Goal: Information Seeking & Learning: Compare options

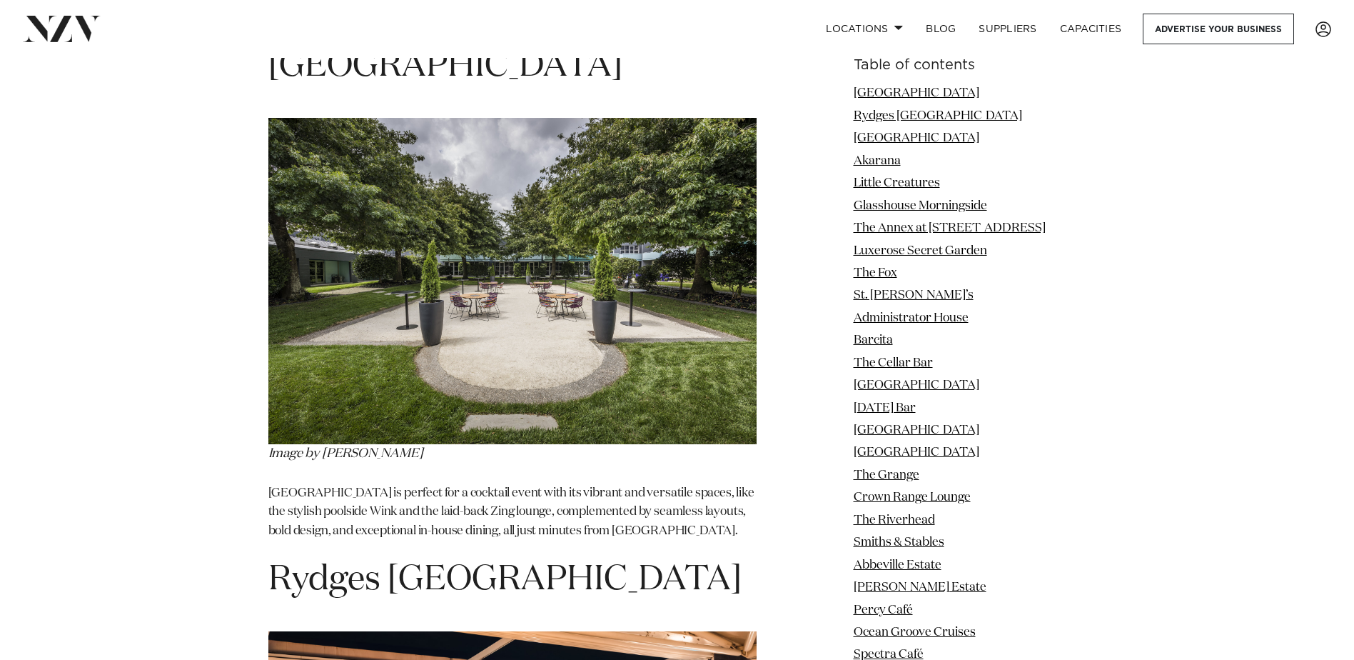
scroll to position [1856, 0]
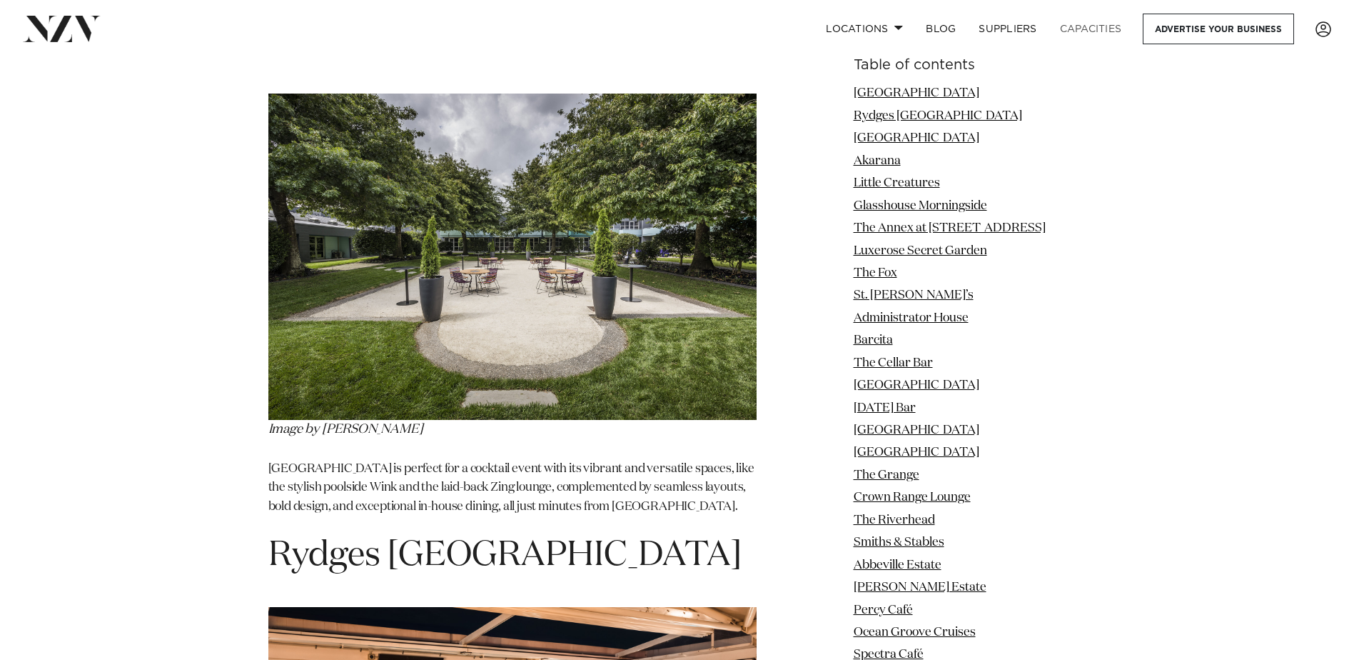
click at [1096, 25] on link "Capacities" at bounding box center [1091, 29] width 85 height 31
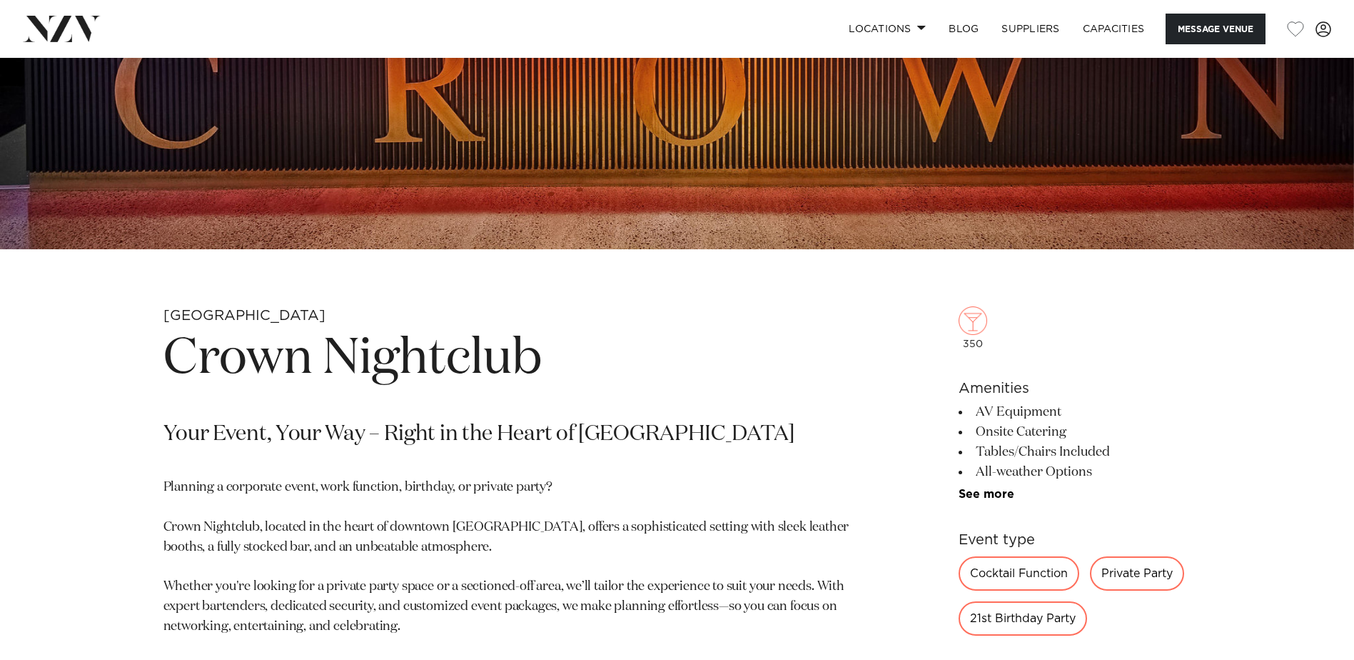
scroll to position [428, 0]
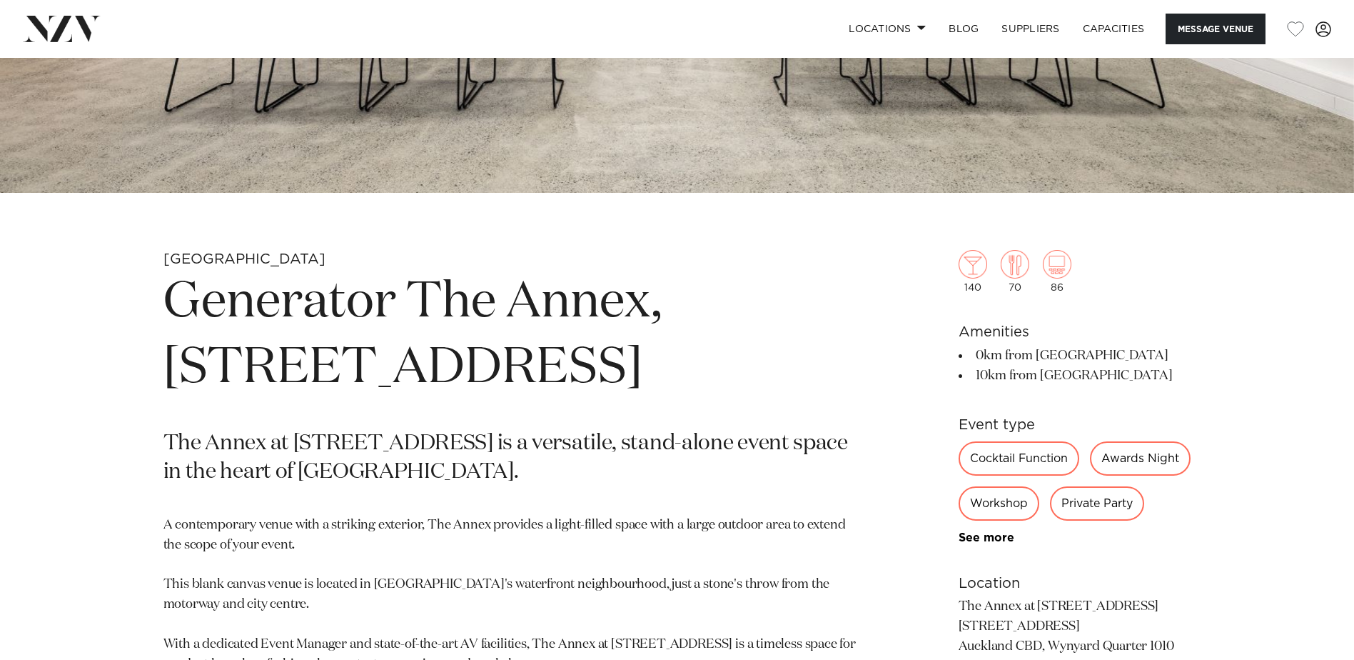
scroll to position [71, 0]
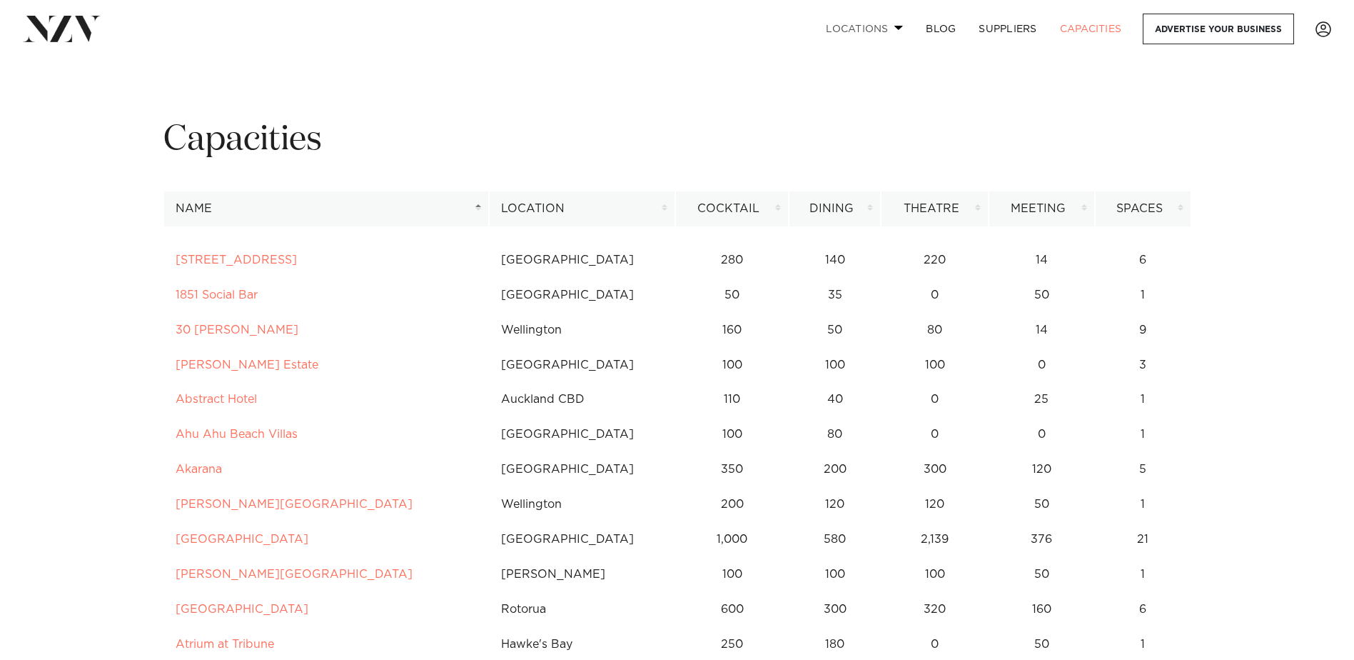
click at [880, 30] on link "Locations" at bounding box center [865, 29] width 100 height 31
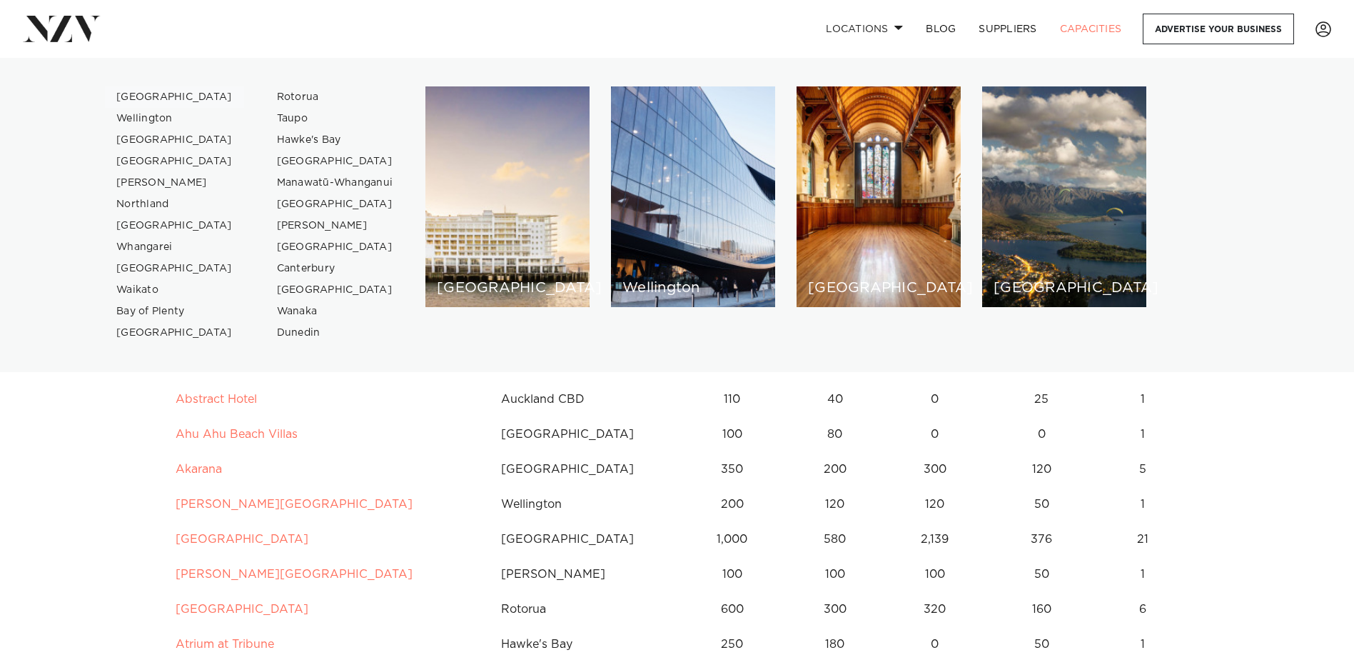
click at [144, 99] on link "[GEOGRAPHIC_DATA]" at bounding box center [174, 96] width 139 height 21
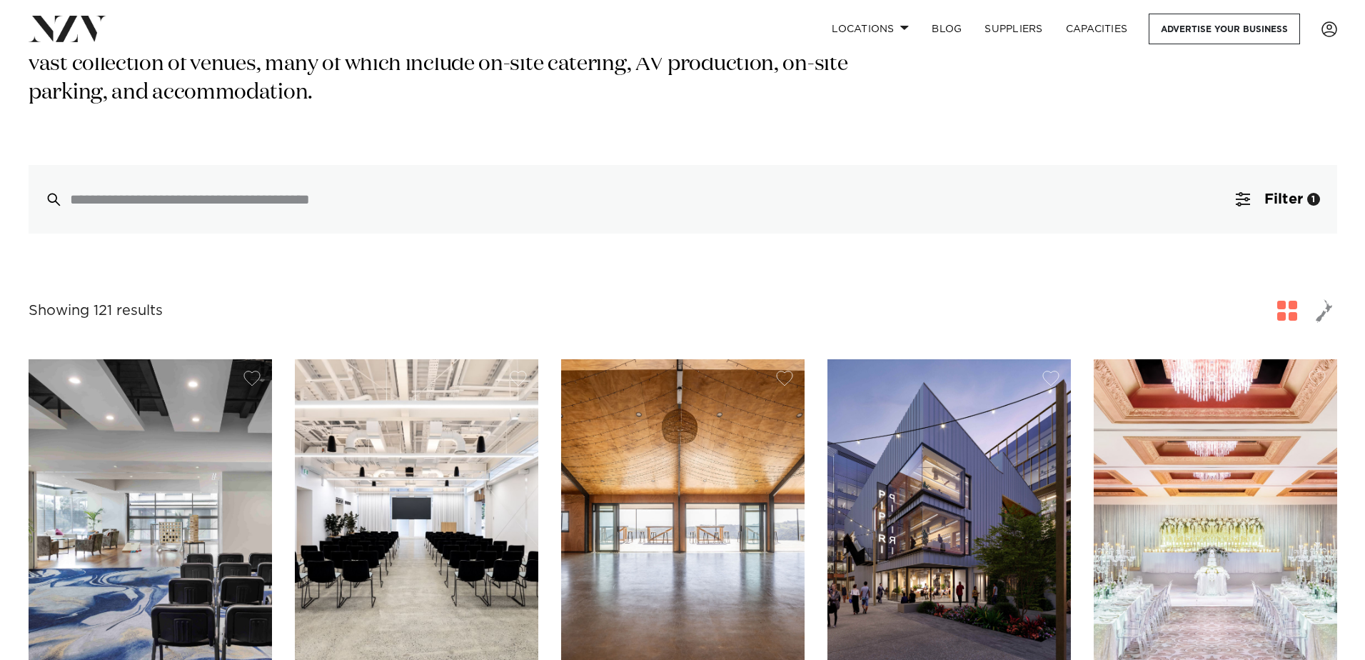
scroll to position [286, 0]
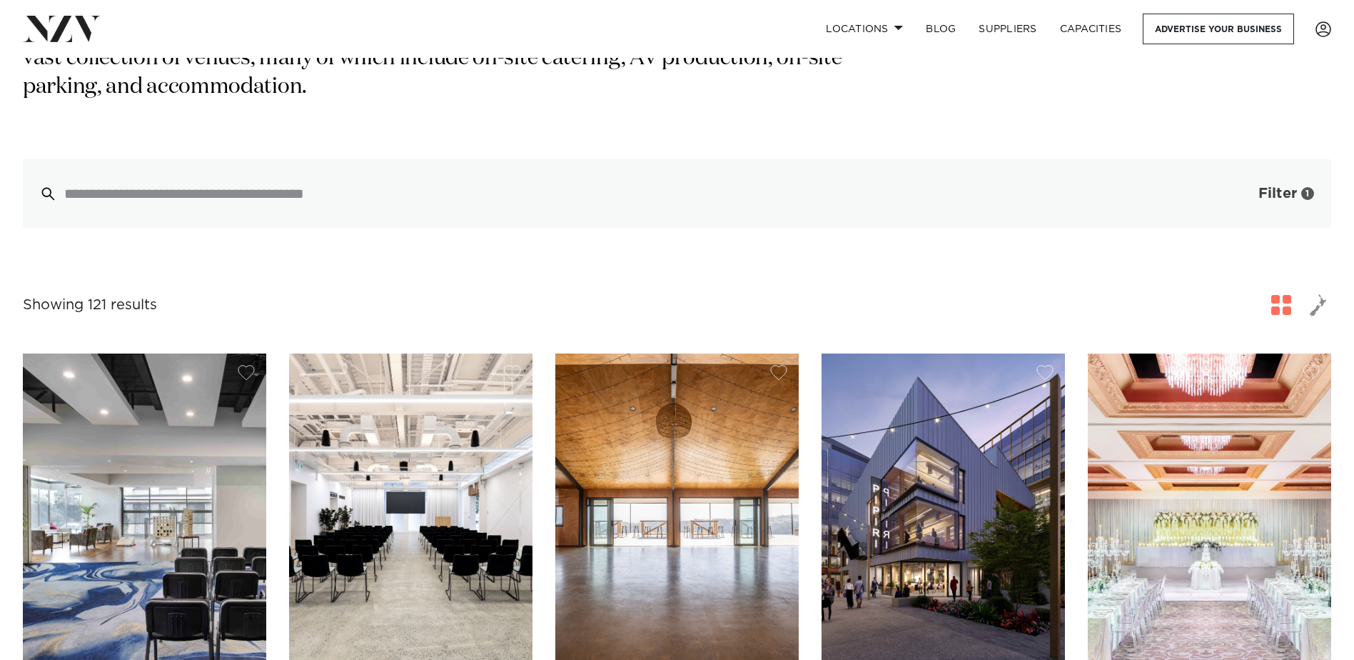
click at [1266, 186] on span "Filter" at bounding box center [1278, 193] width 39 height 14
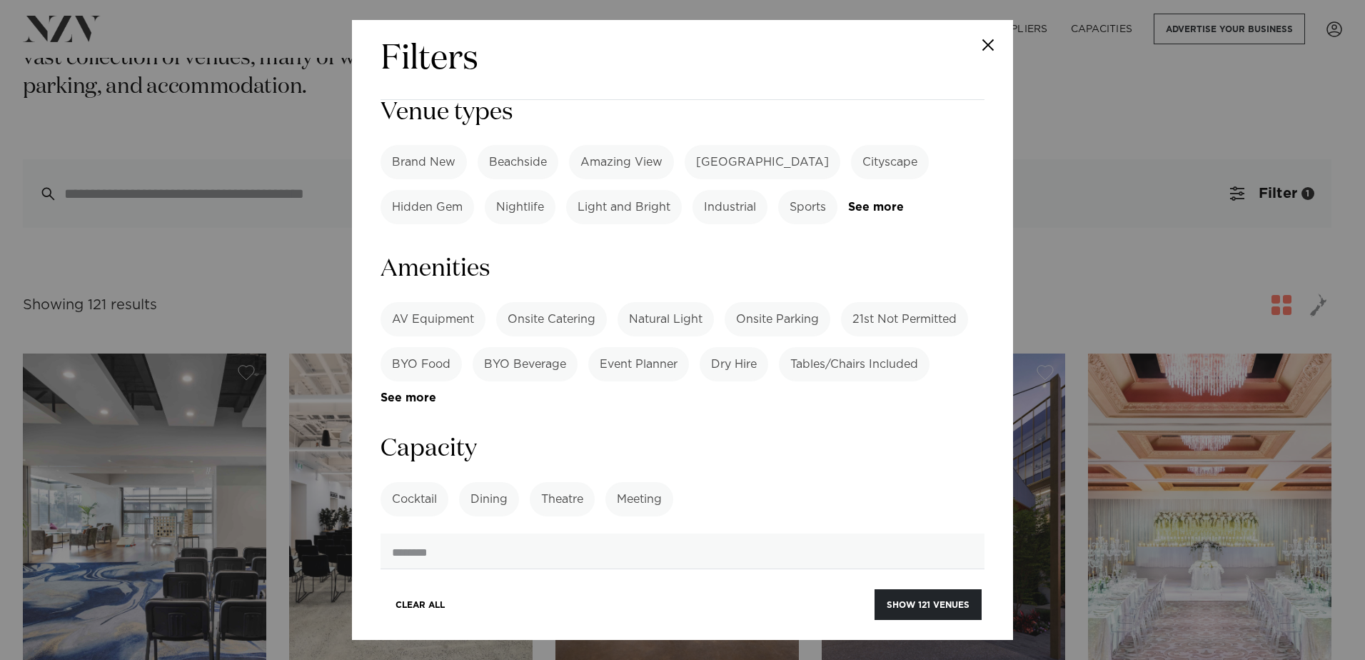
scroll to position [857, 0]
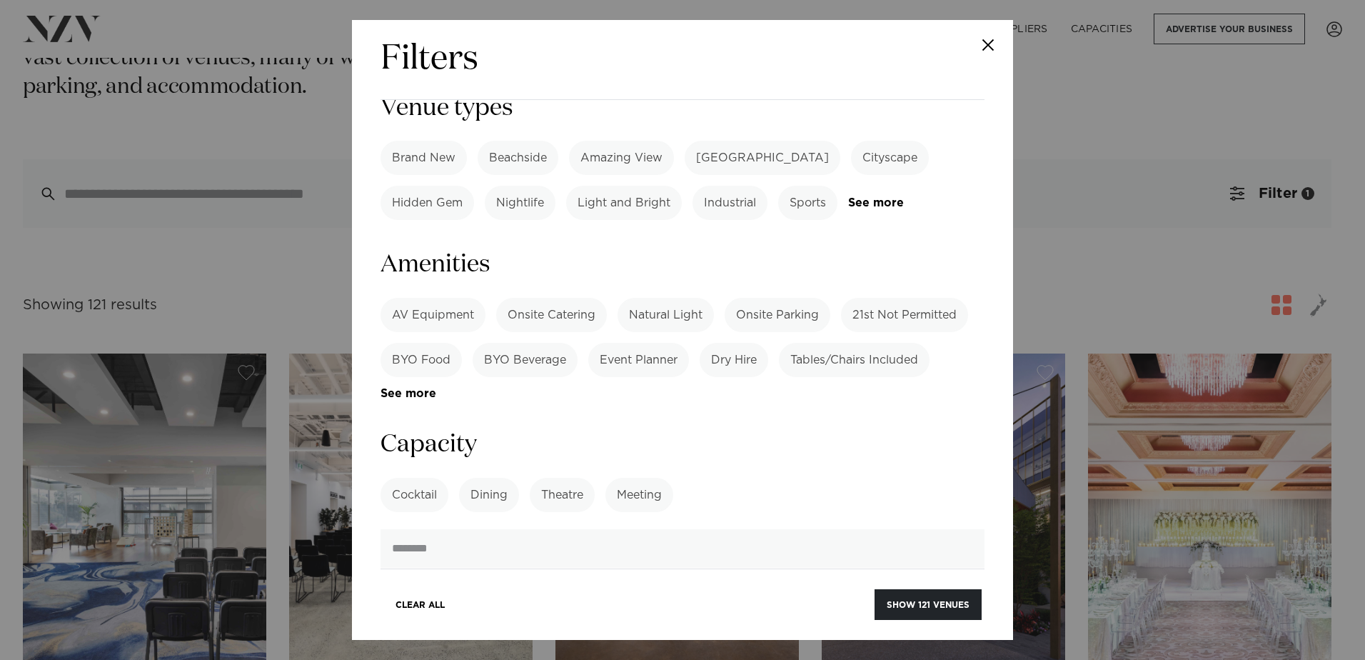
click at [411, 478] on label "Cocktail" at bounding box center [415, 495] width 68 height 34
drag, startPoint x: 411, startPoint y: 381, endPoint x: 403, endPoint y: 381, distance: 7.9
click at [403, 478] on label "Cocktail" at bounding box center [415, 495] width 68 height 34
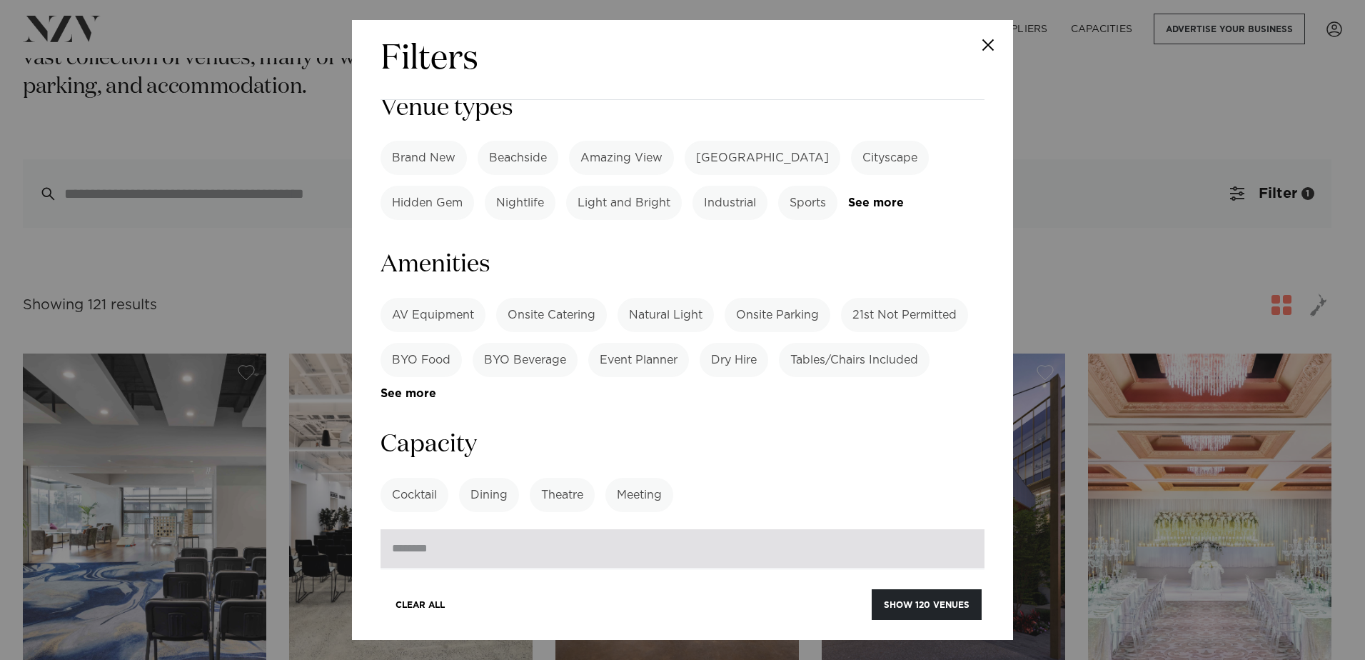
click at [438, 529] on input "number" at bounding box center [683, 548] width 604 height 39
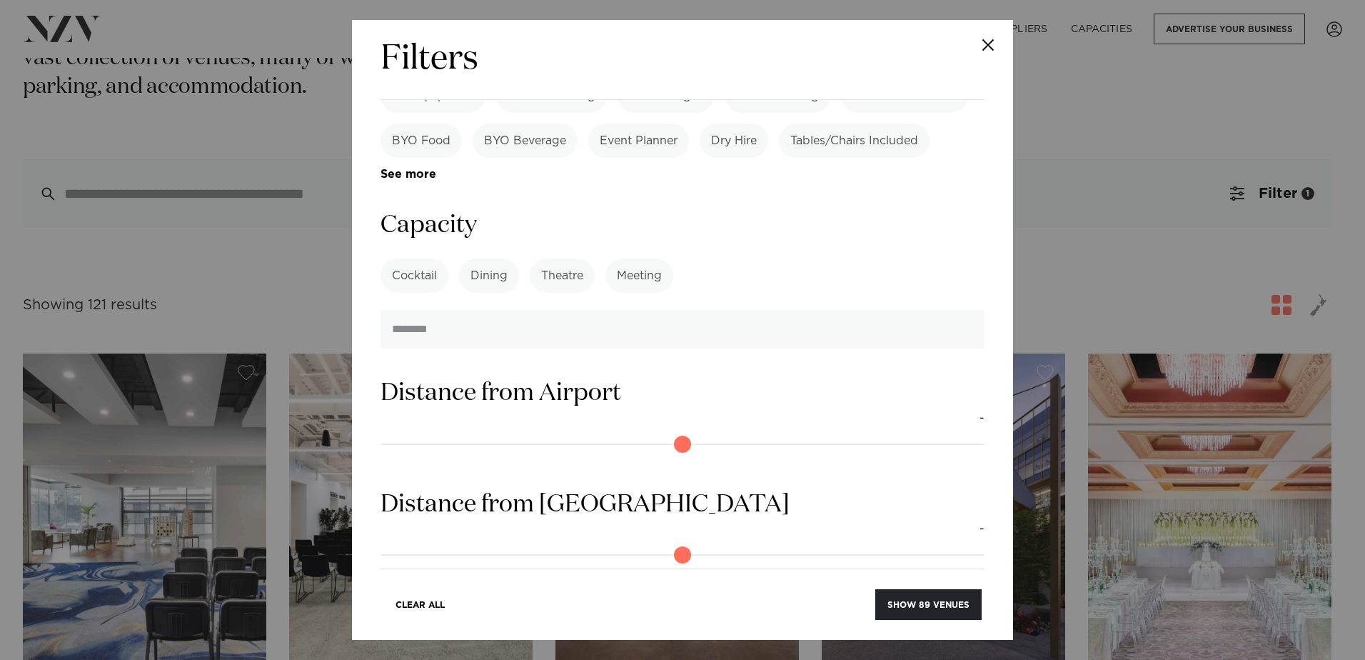
scroll to position [1142, 0]
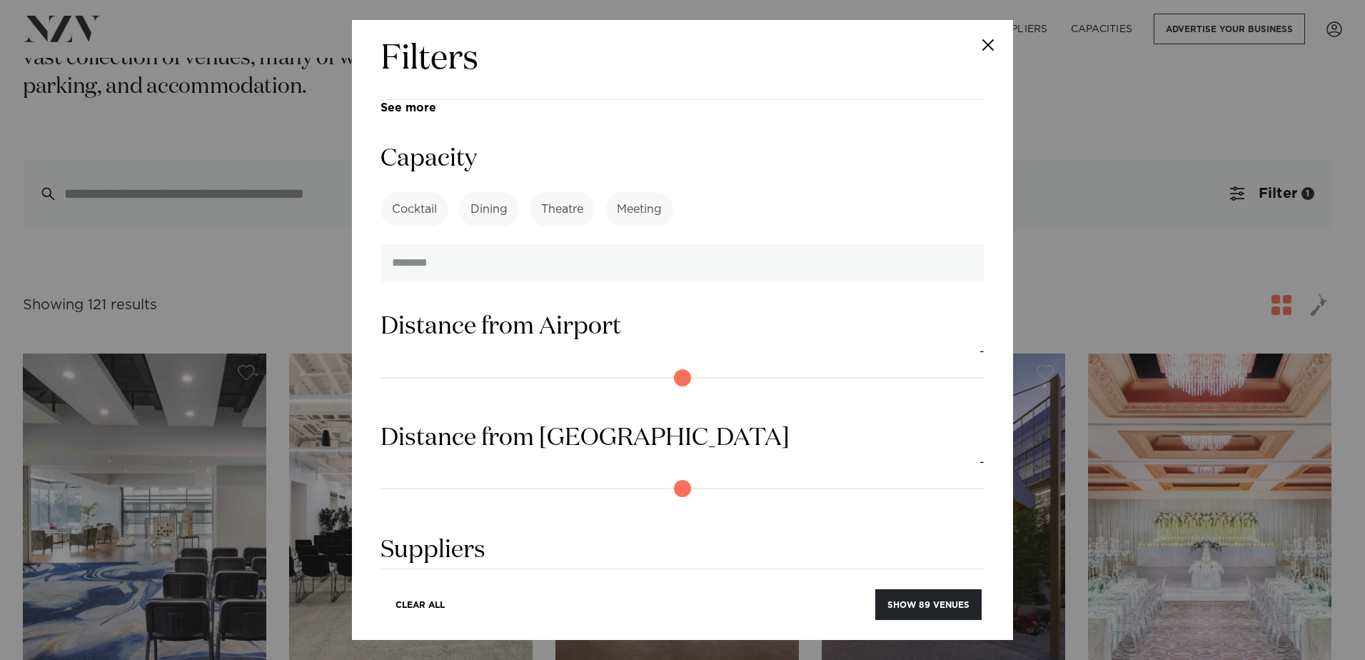
type input "***"
drag, startPoint x: 389, startPoint y: 376, endPoint x: 428, endPoint y: 378, distance: 39.3
type input "*"
click at [428, 477] on input "range" at bounding box center [683, 488] width 604 height 23
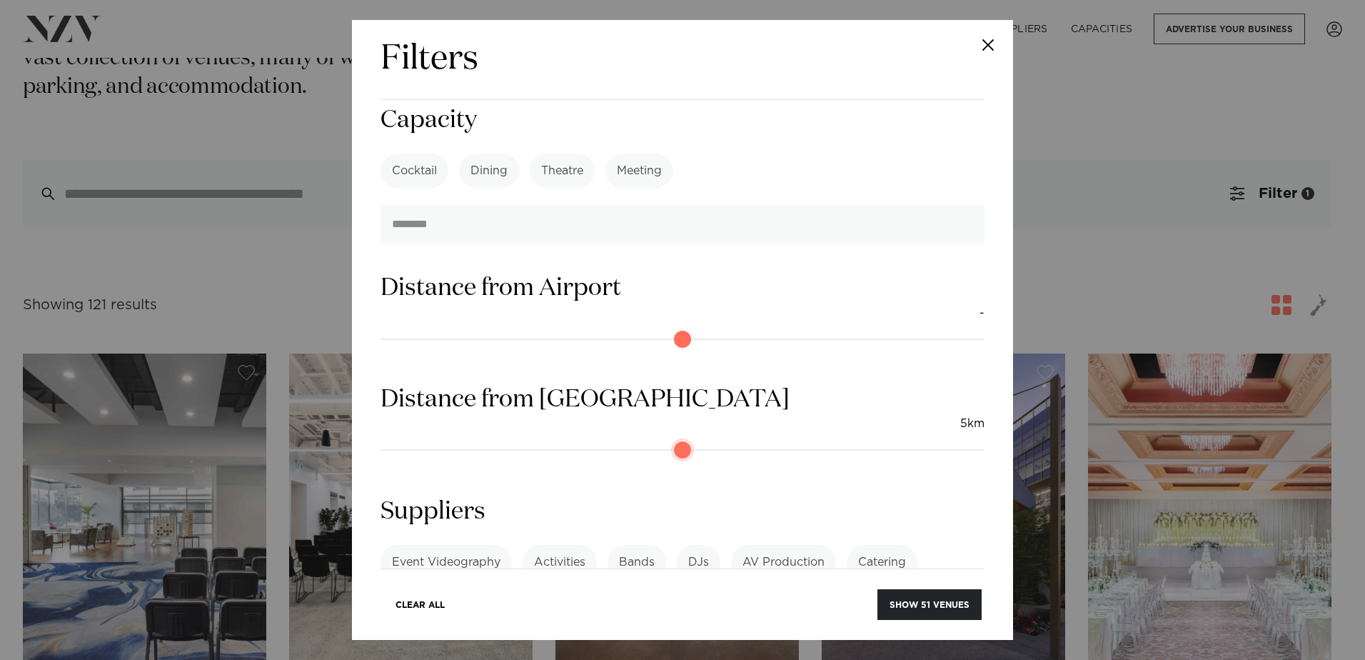
scroll to position [1200, 0]
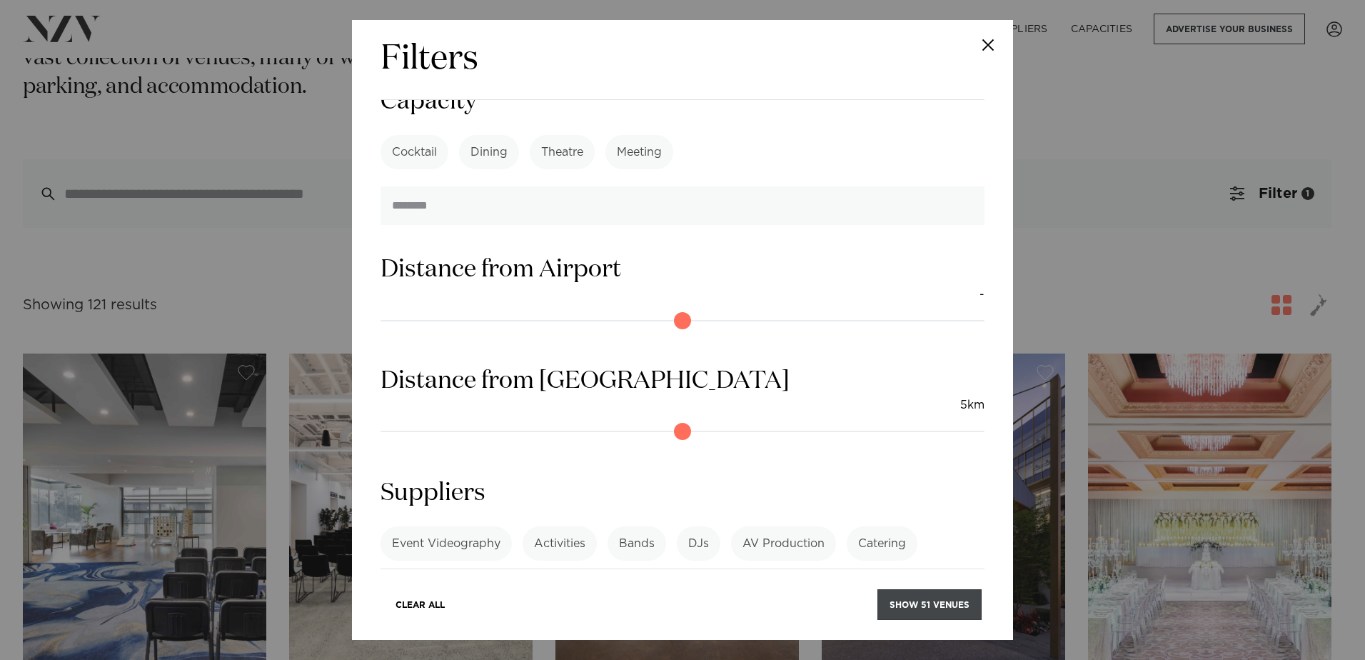
click at [934, 601] on button "Show 51 venues" at bounding box center [929, 604] width 104 height 31
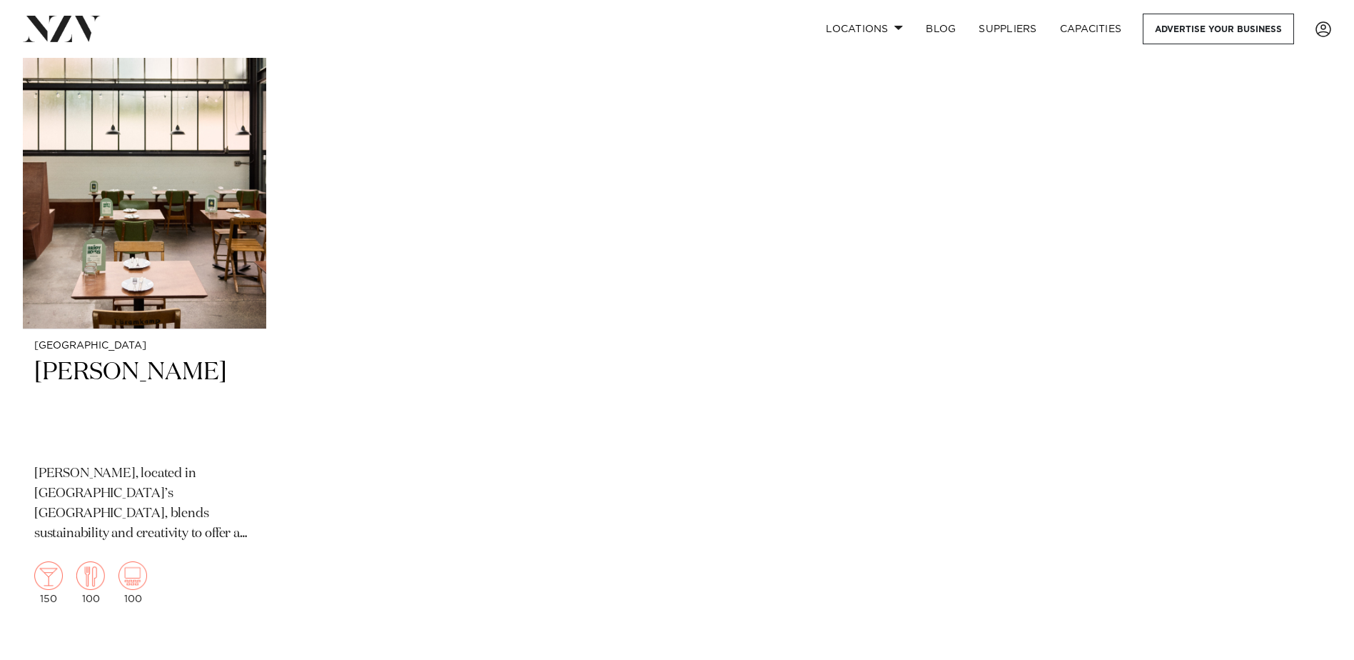
scroll to position [6783, 0]
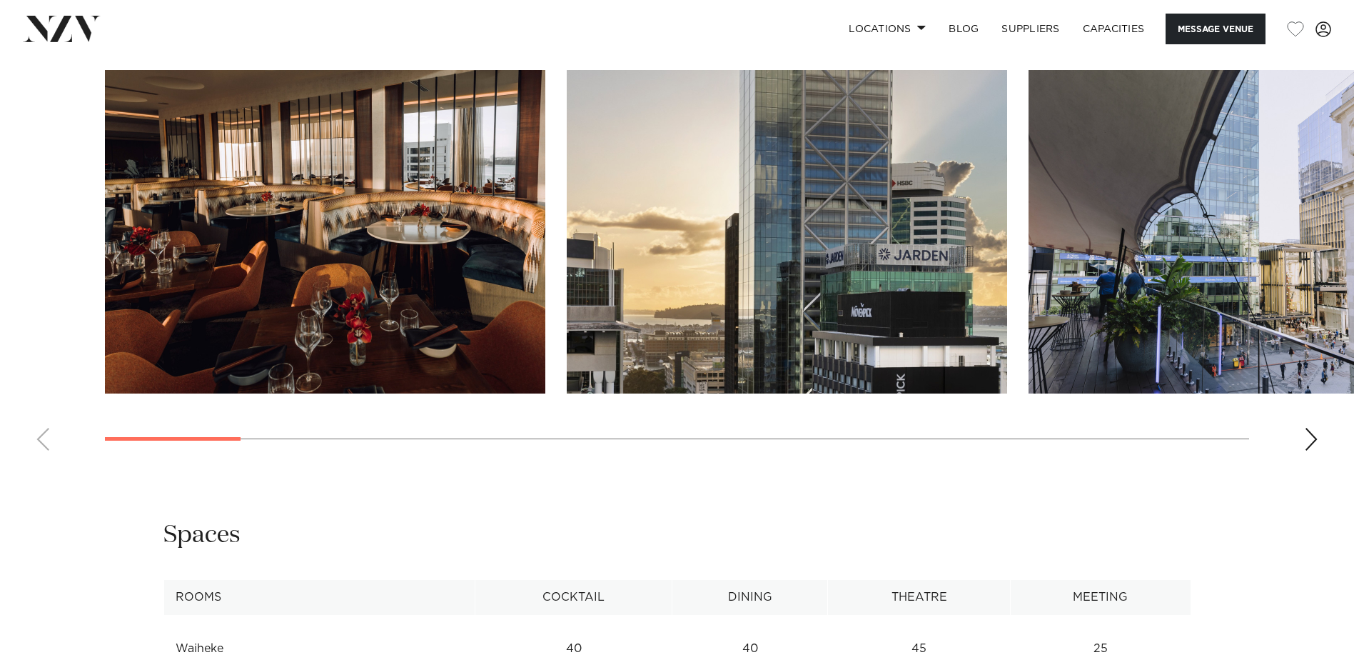
scroll to position [1428, 0]
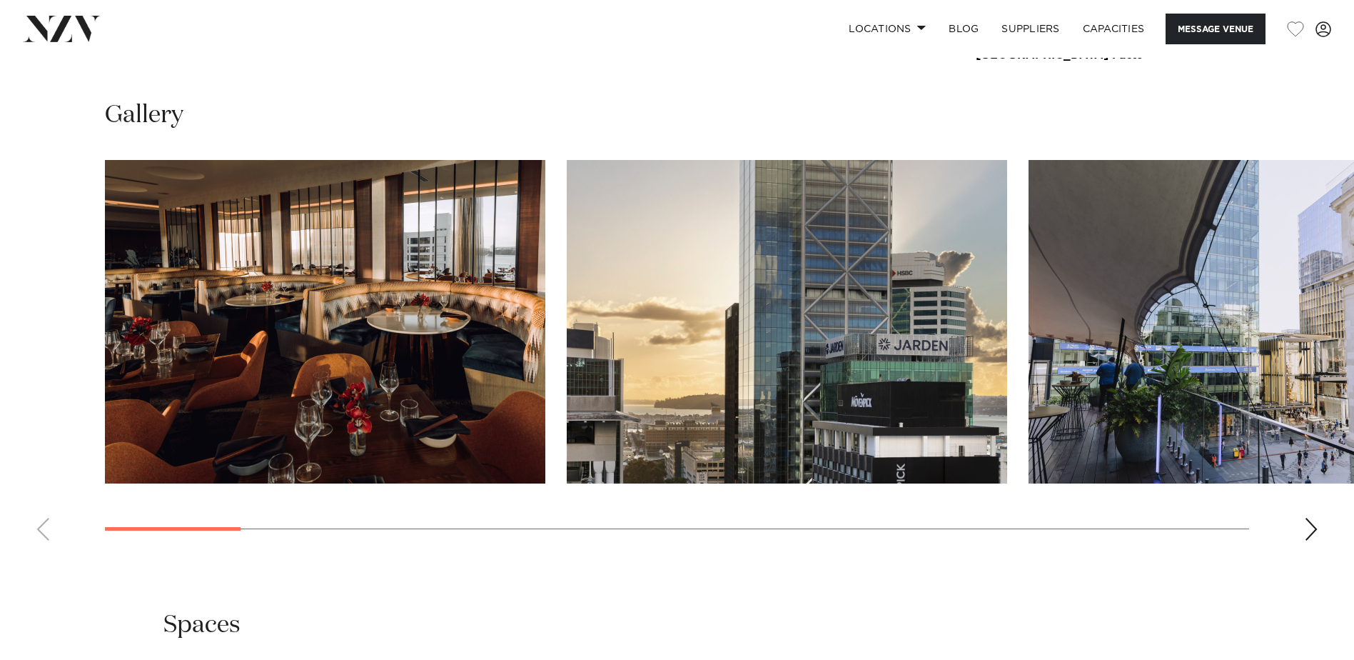
click at [1312, 525] on div "Next slide" at bounding box center [1311, 529] width 14 height 23
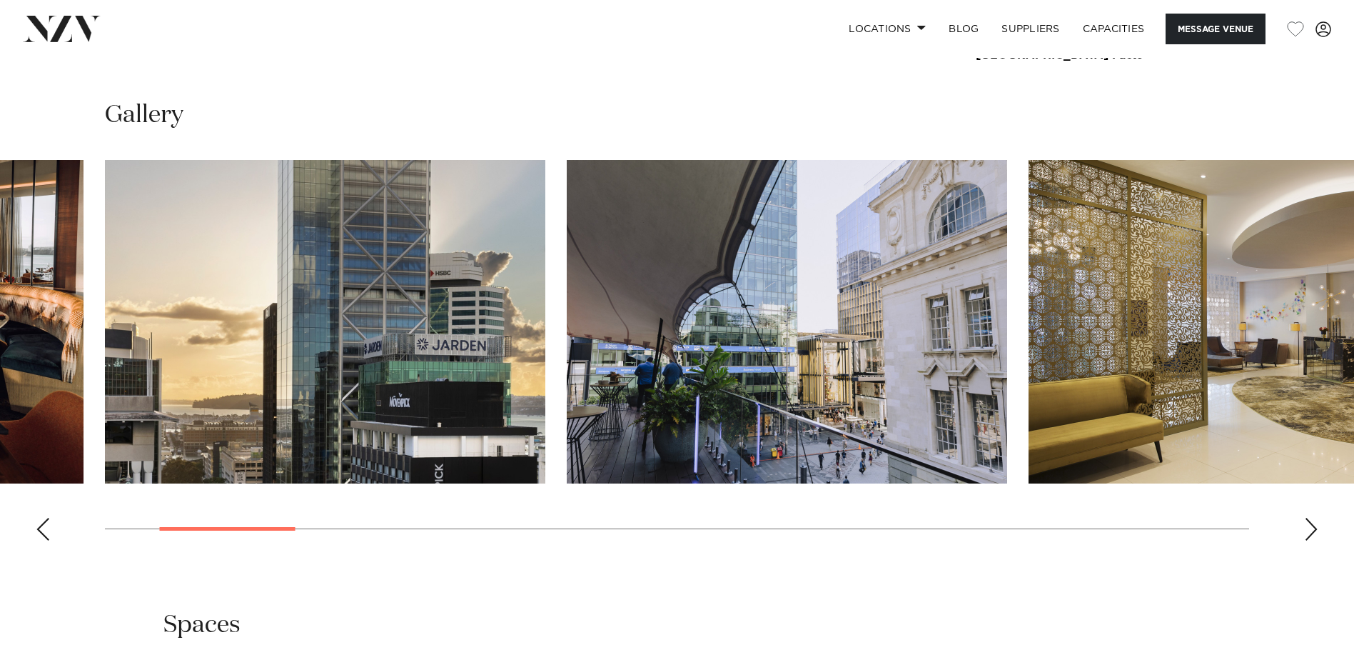
click at [1314, 525] on div "Next slide" at bounding box center [1311, 529] width 14 height 23
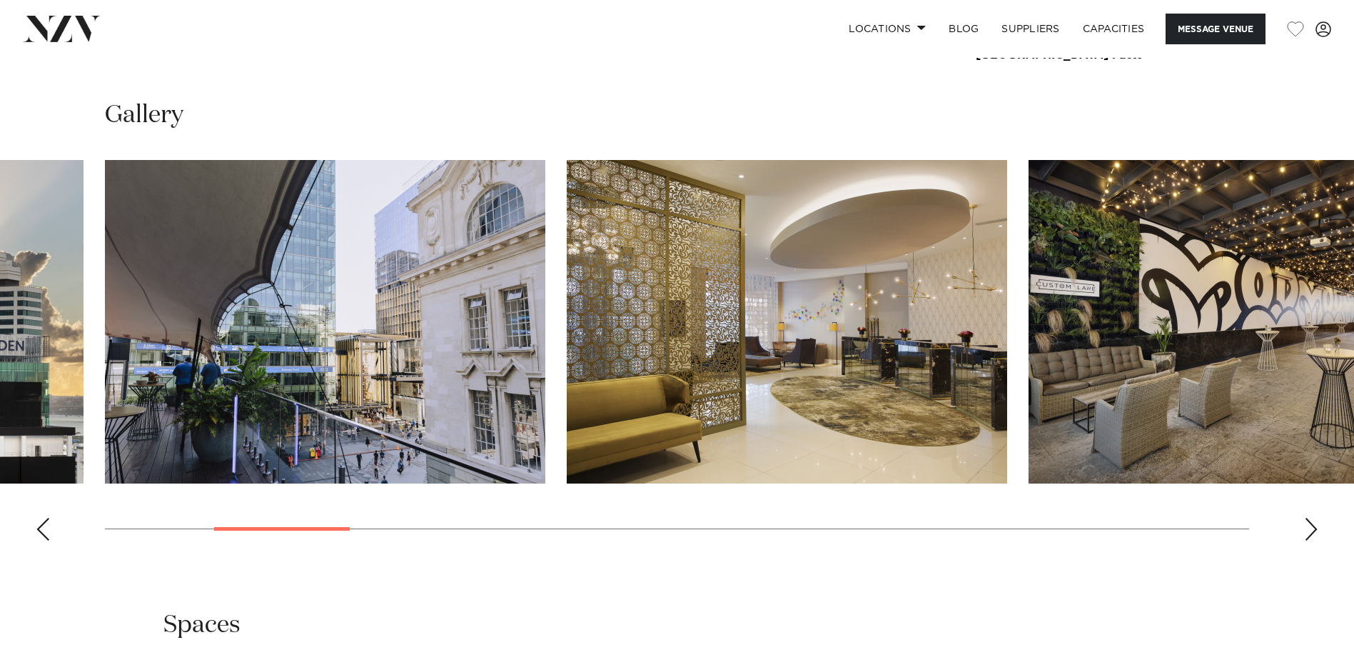
click at [1314, 525] on div "Next slide" at bounding box center [1311, 529] width 14 height 23
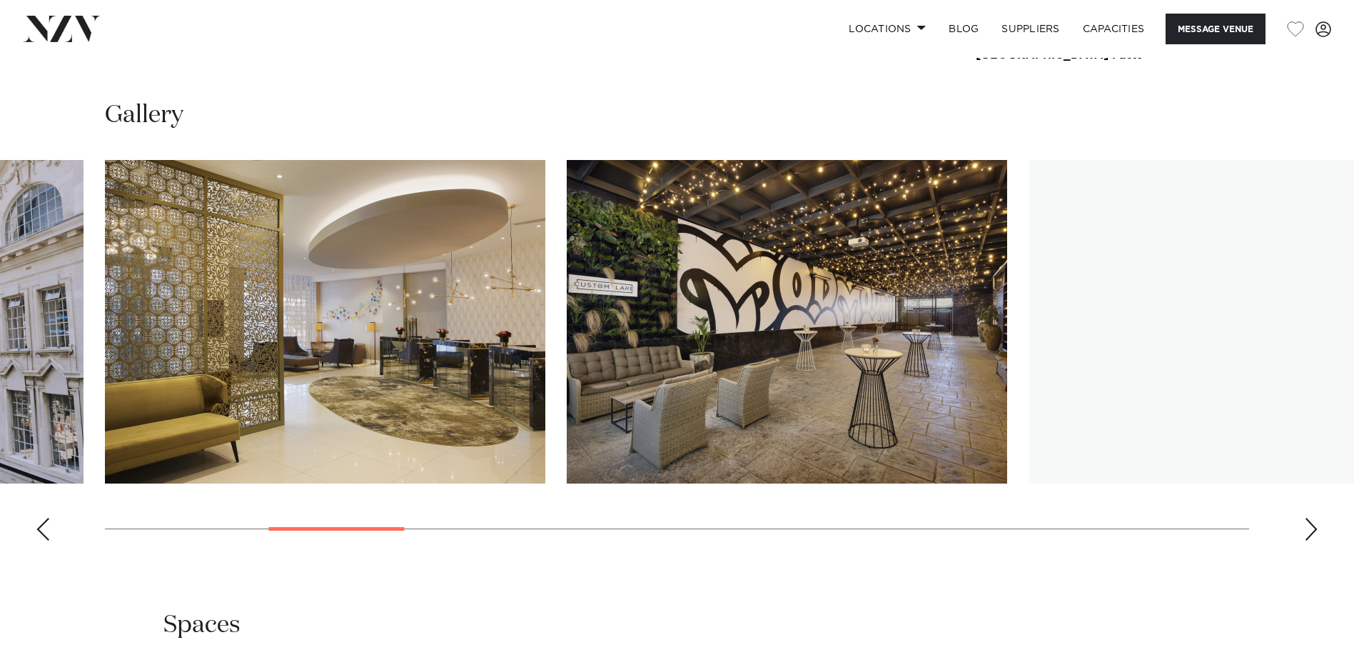
click at [1314, 525] on div "Next slide" at bounding box center [1311, 529] width 14 height 23
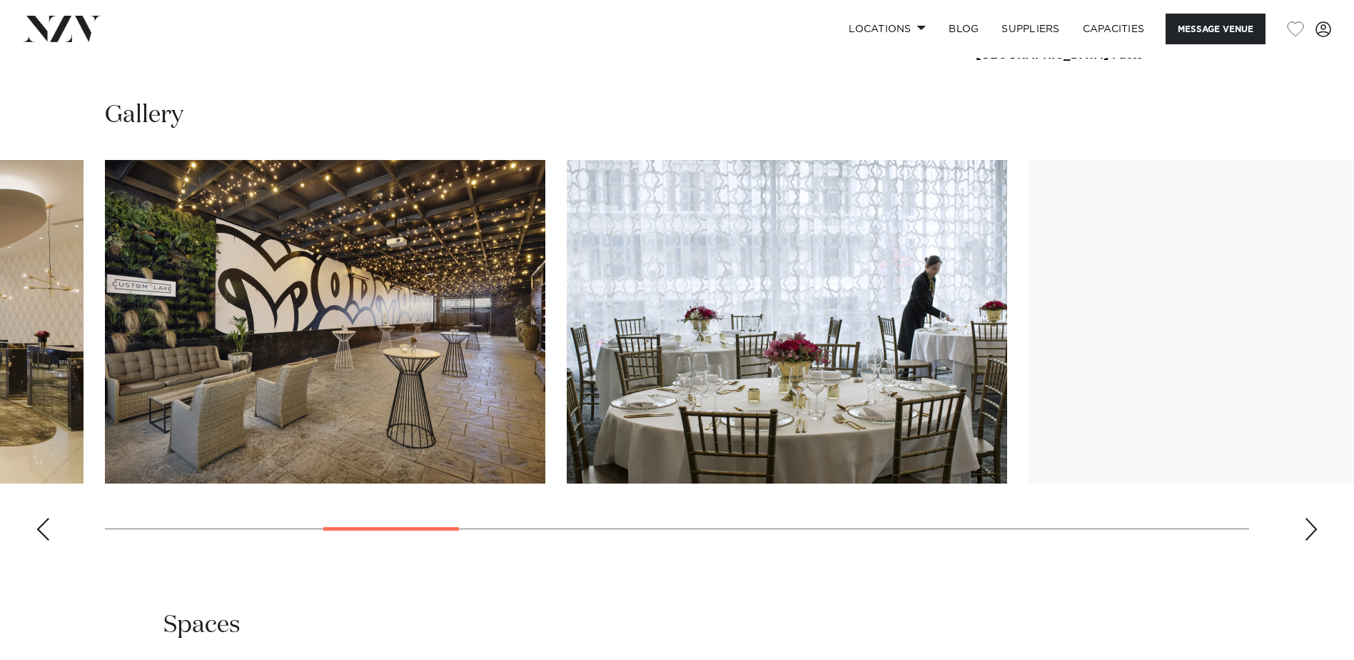
click at [1314, 525] on div "Next slide" at bounding box center [1311, 529] width 14 height 23
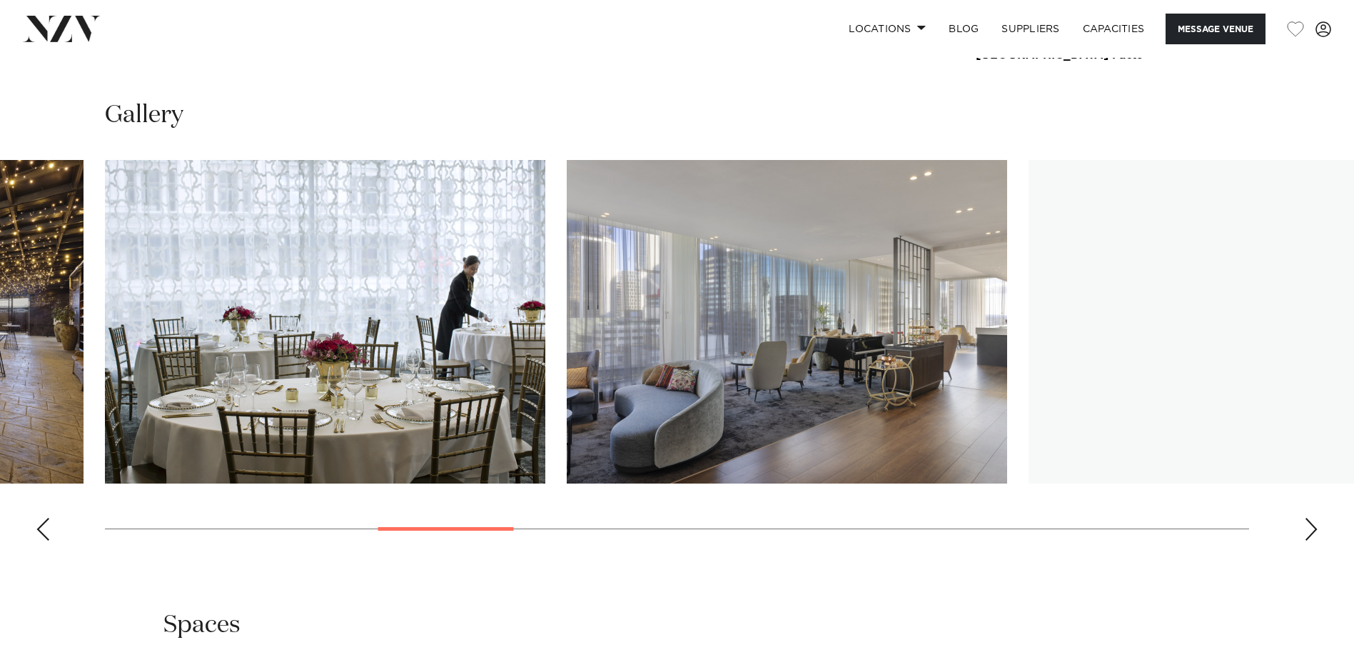
click at [1314, 525] on div "Next slide" at bounding box center [1311, 529] width 14 height 23
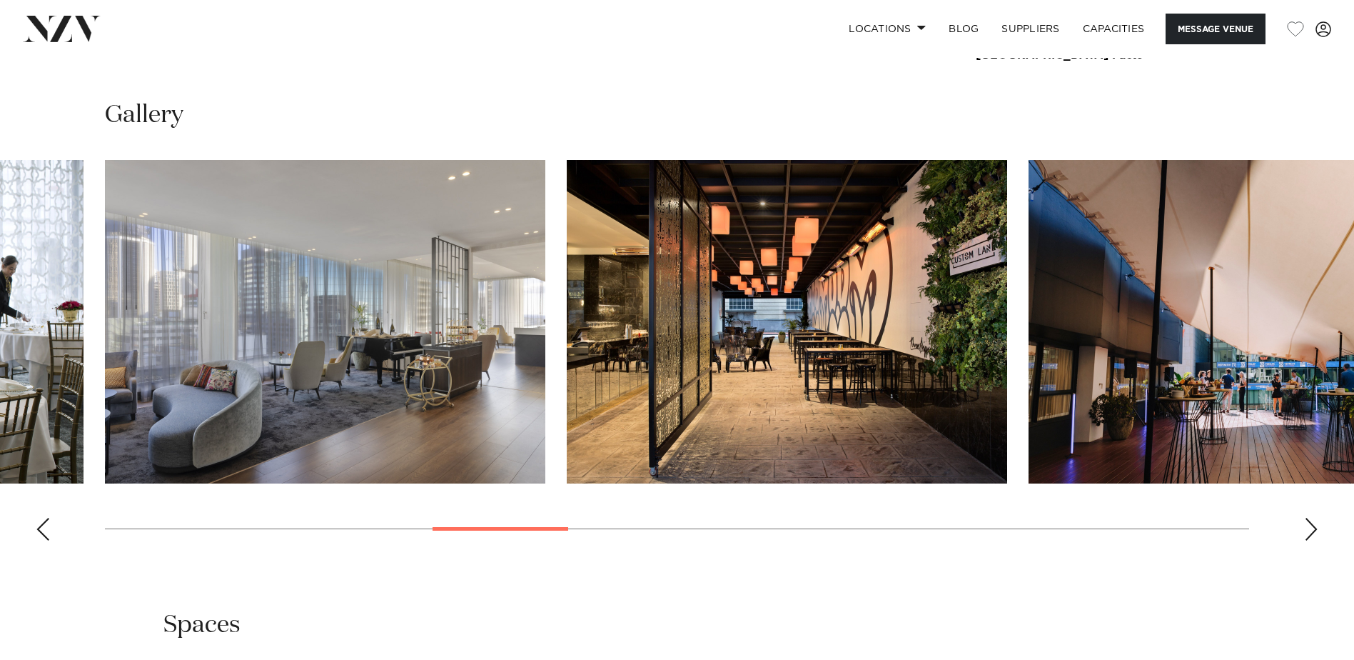
click at [1315, 525] on div "Next slide" at bounding box center [1311, 529] width 14 height 23
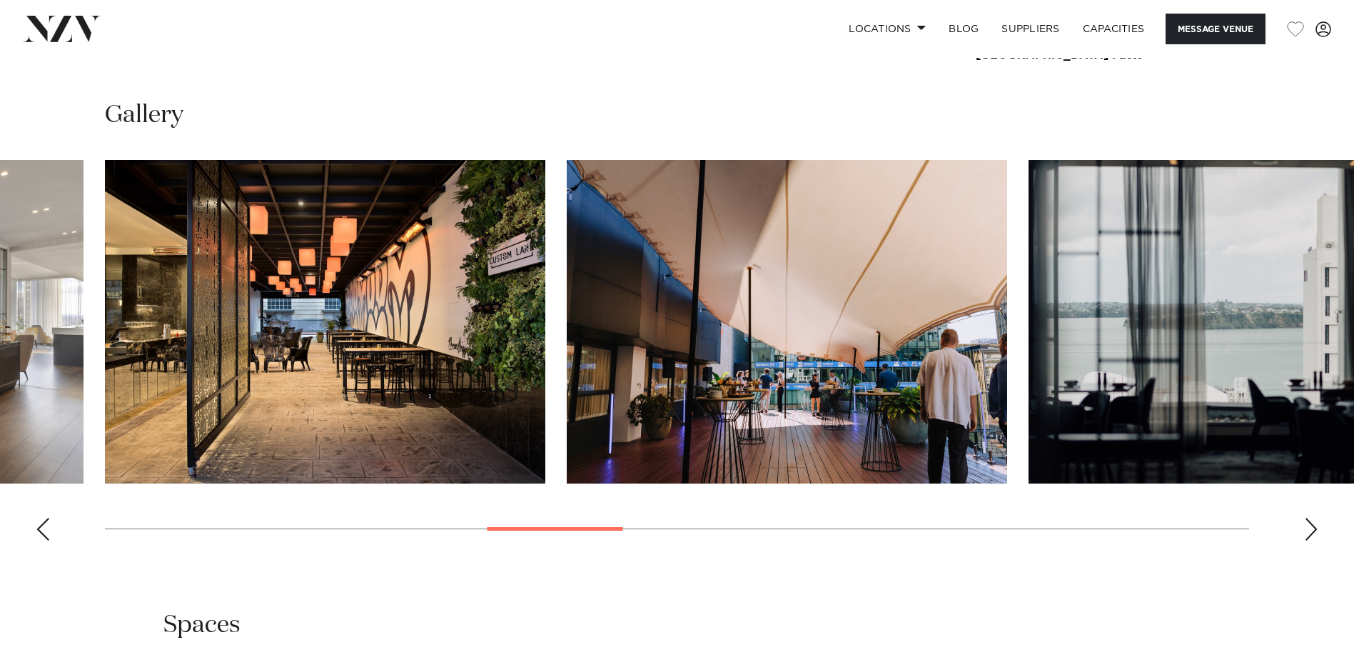
click at [1315, 525] on div "Next slide" at bounding box center [1311, 529] width 14 height 23
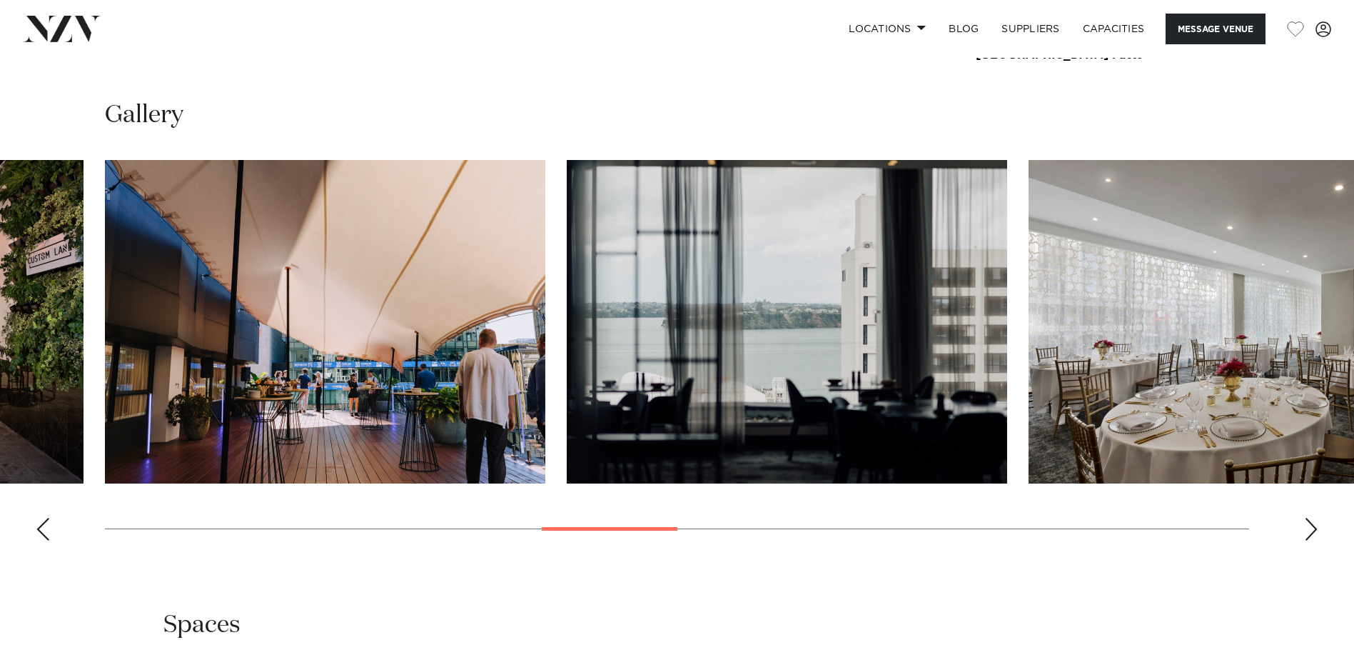
click at [1315, 525] on div "Next slide" at bounding box center [1311, 529] width 14 height 23
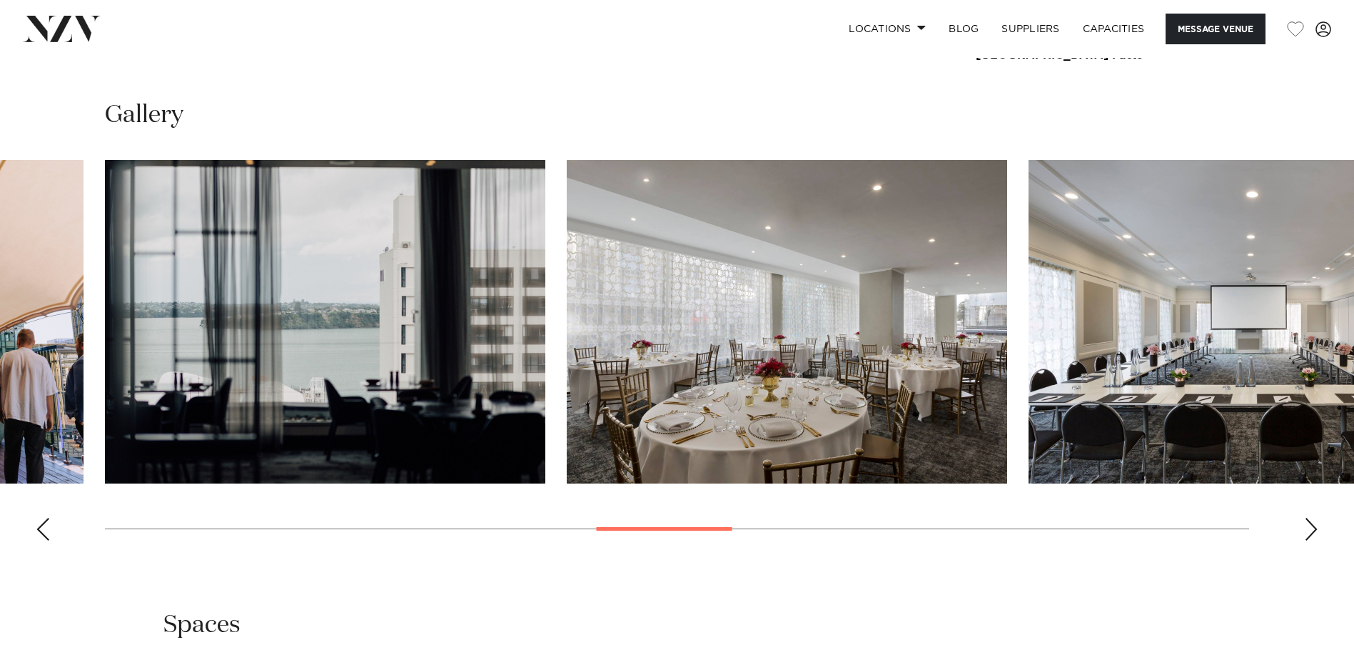
click at [1315, 525] on div "Next slide" at bounding box center [1311, 529] width 14 height 23
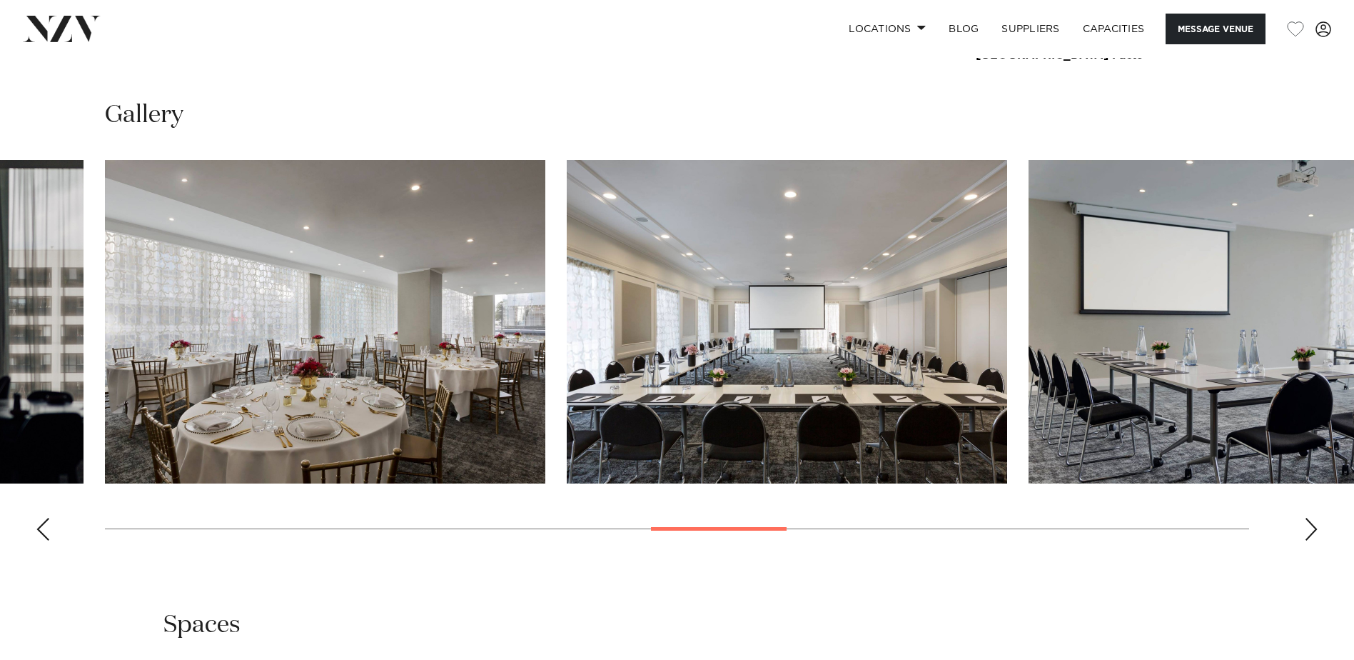
click at [1315, 525] on div "Next slide" at bounding box center [1311, 529] width 14 height 23
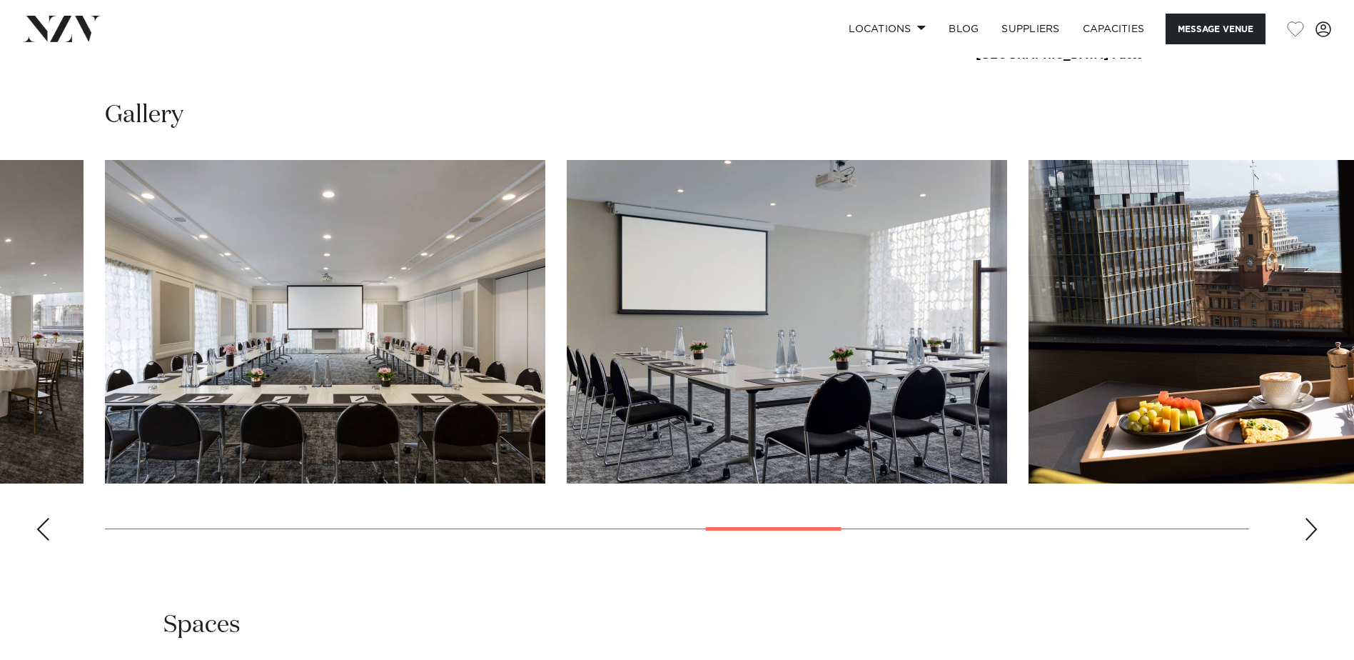
click at [1315, 525] on div "Next slide" at bounding box center [1311, 529] width 14 height 23
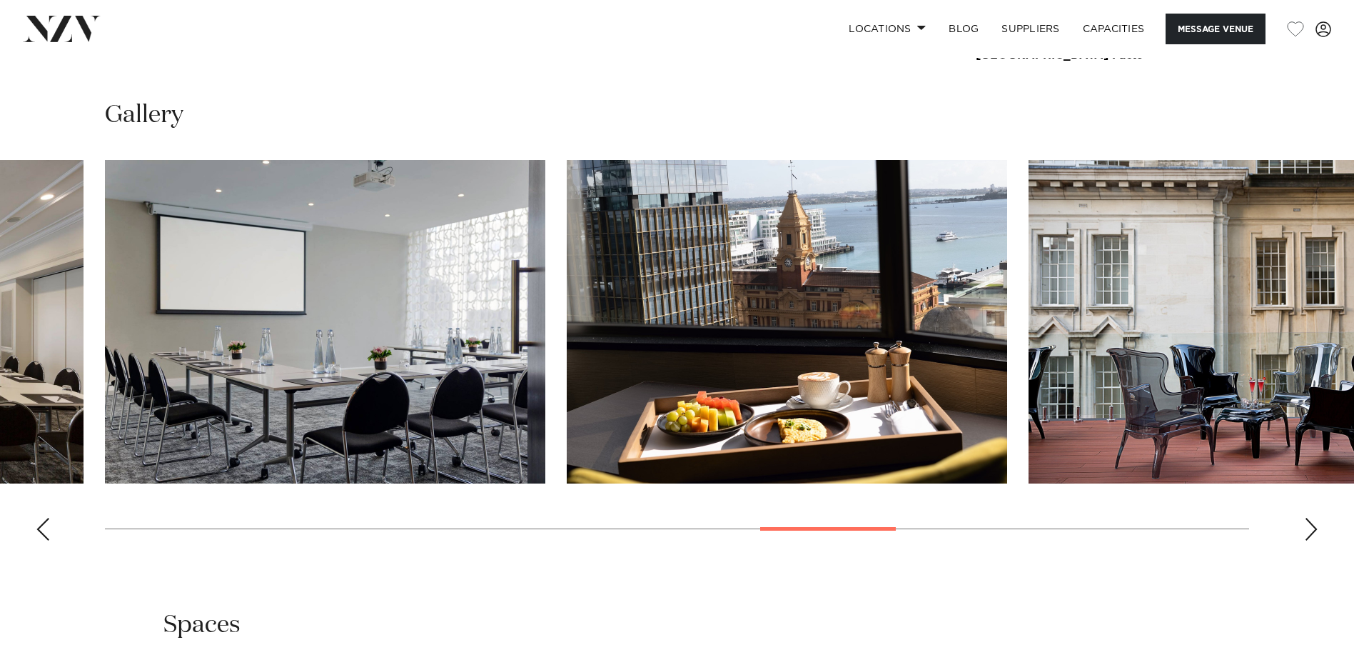
click at [1315, 525] on div "Next slide" at bounding box center [1311, 529] width 14 height 23
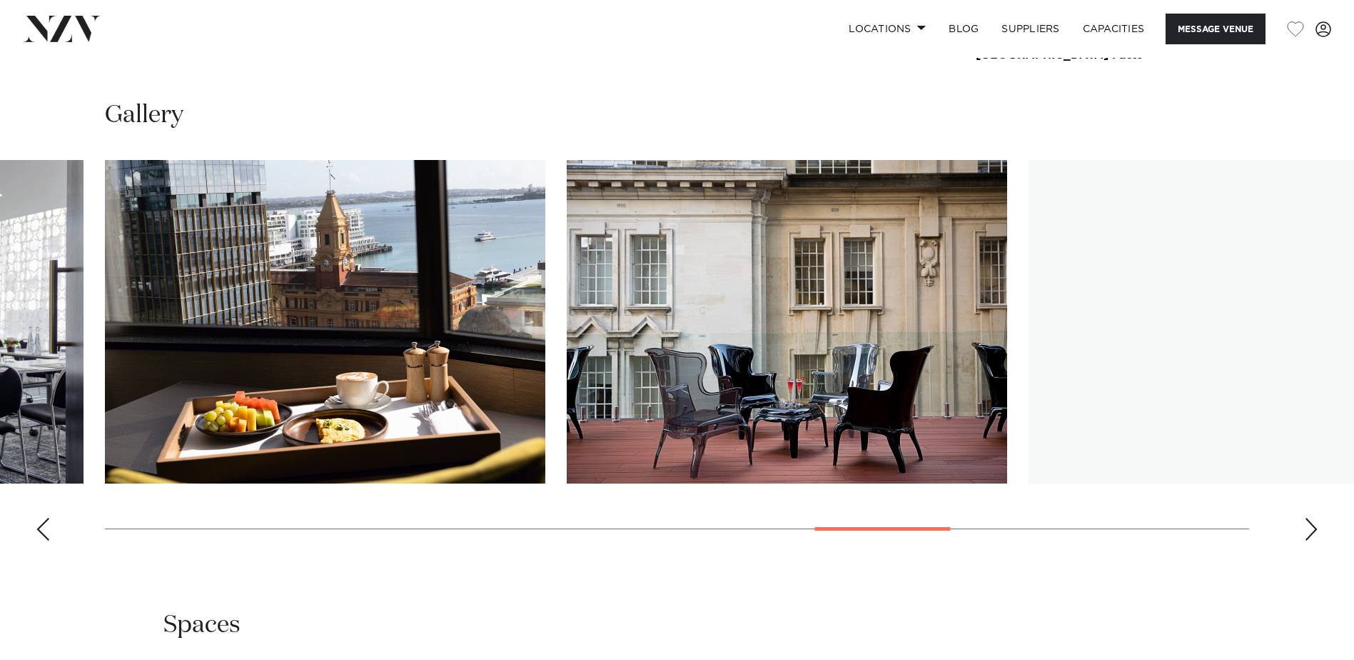
click at [1315, 525] on div "Next slide" at bounding box center [1311, 529] width 14 height 23
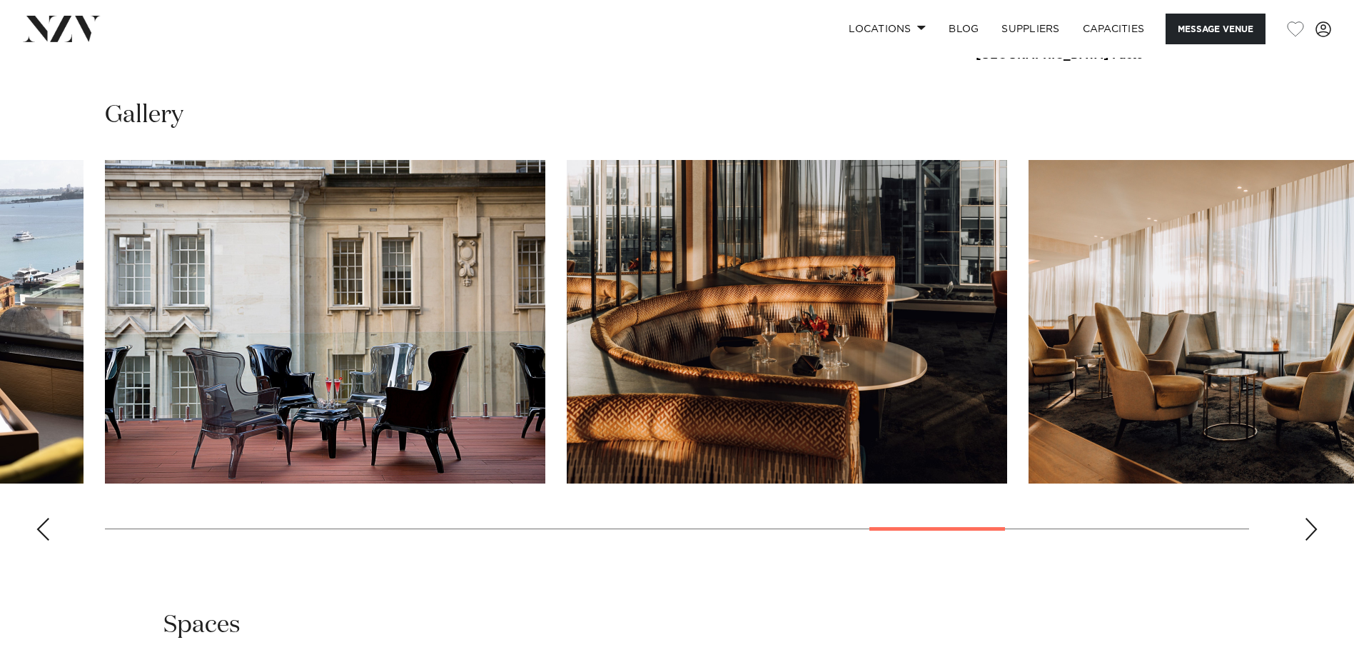
click at [1315, 525] on div "Next slide" at bounding box center [1311, 529] width 14 height 23
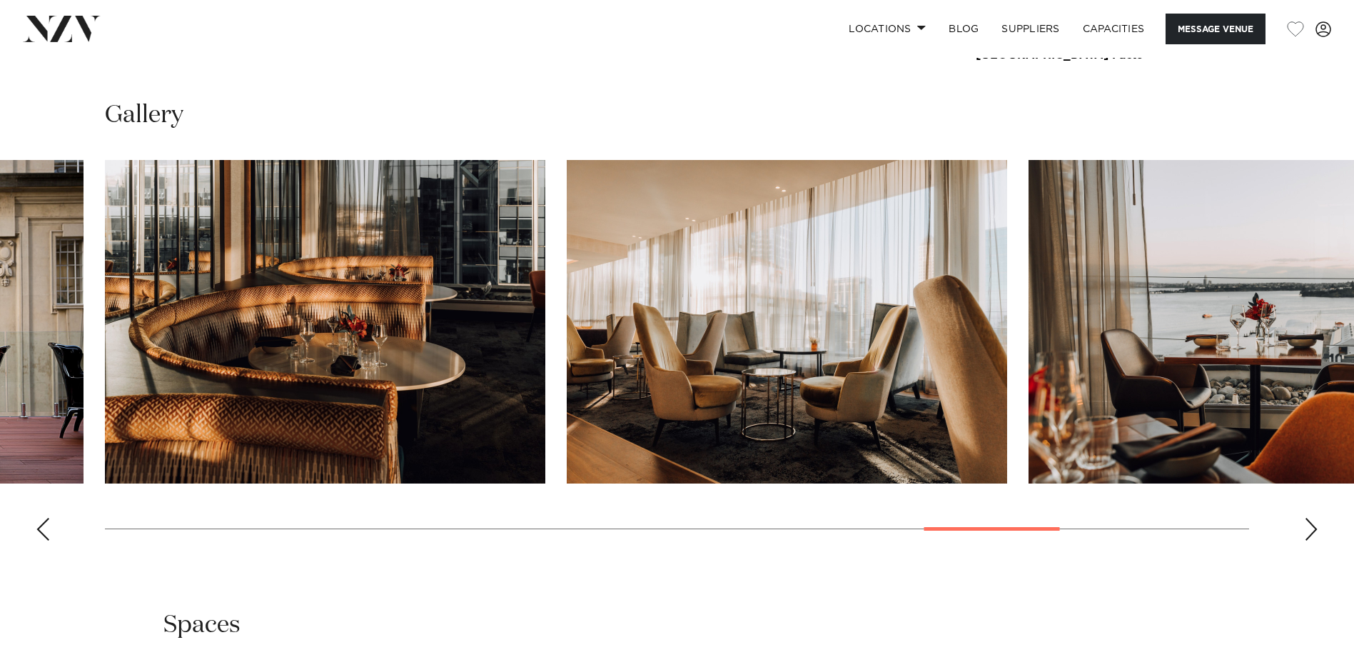
click at [1315, 525] on div "Next slide" at bounding box center [1311, 529] width 14 height 23
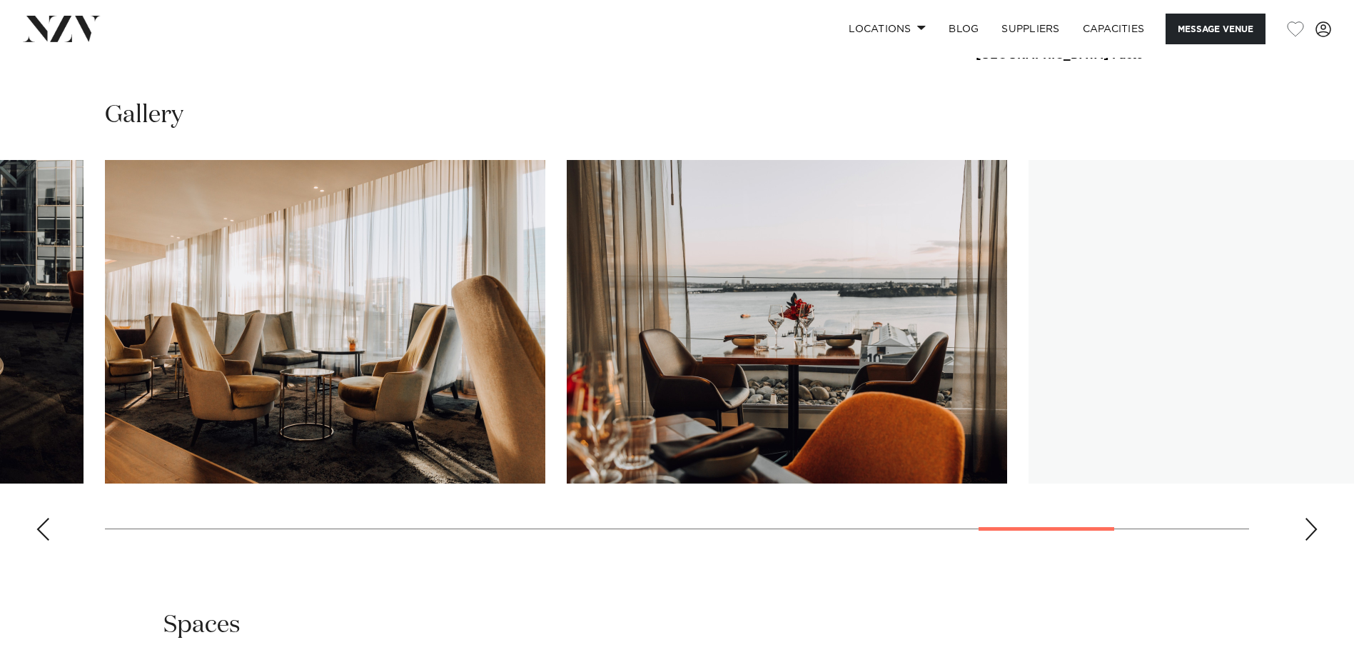
click at [1315, 525] on div "Next slide" at bounding box center [1311, 529] width 14 height 23
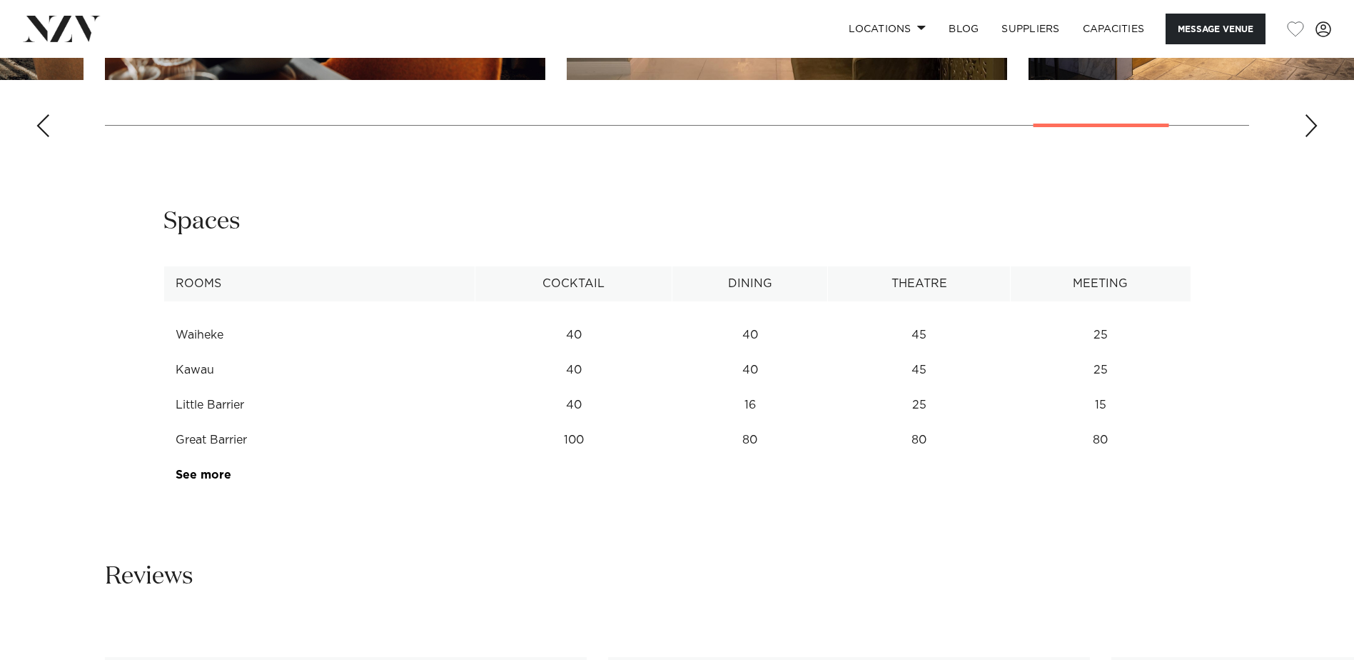
scroll to position [1856, 0]
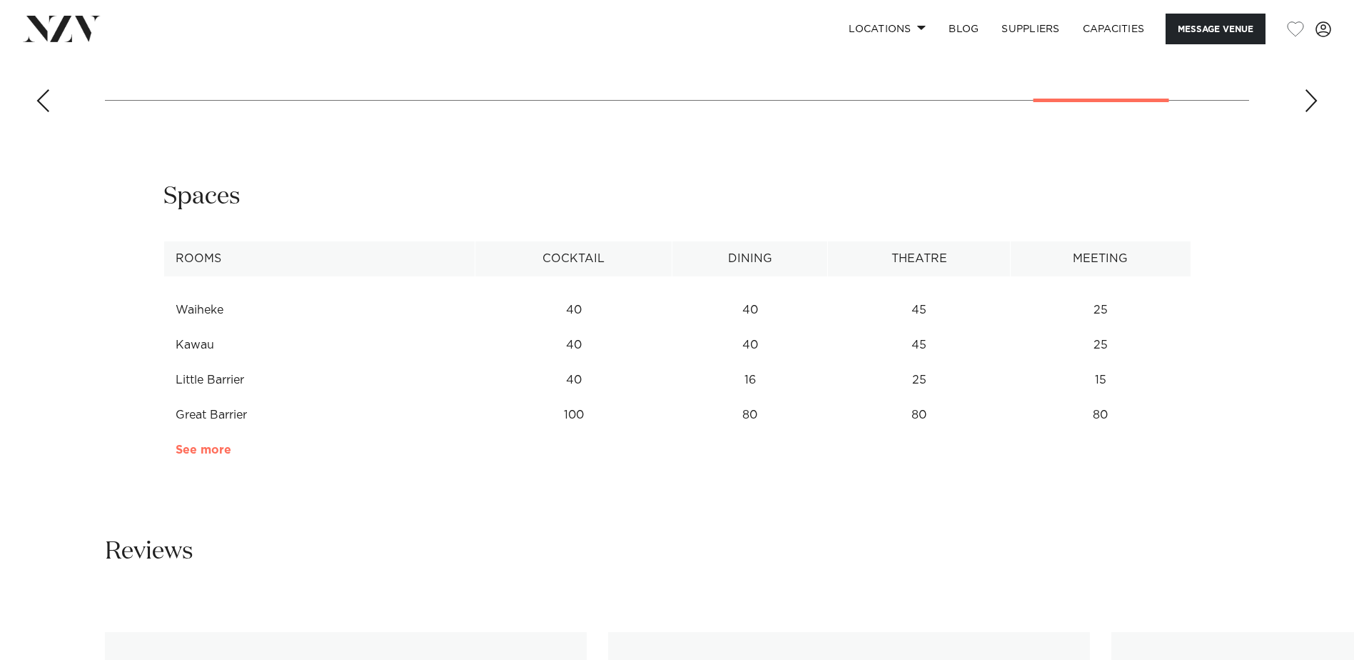
click at [193, 447] on link "See more" at bounding box center [231, 449] width 111 height 11
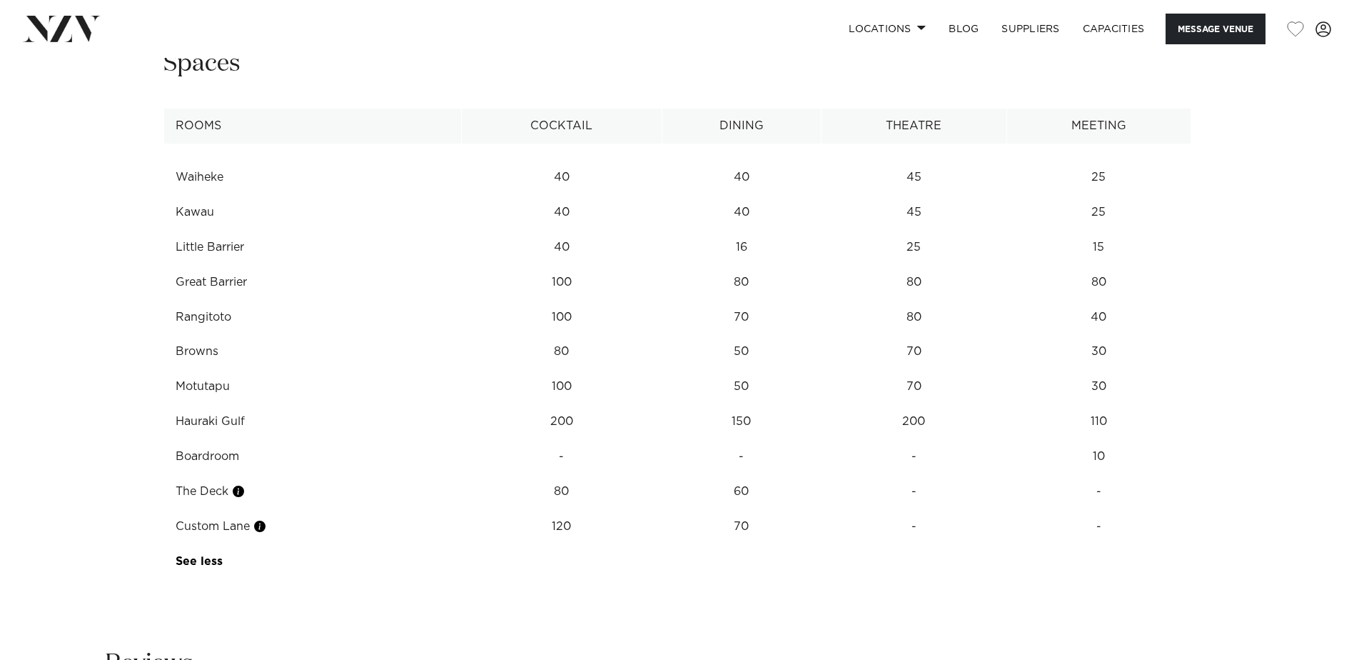
scroll to position [1999, 0]
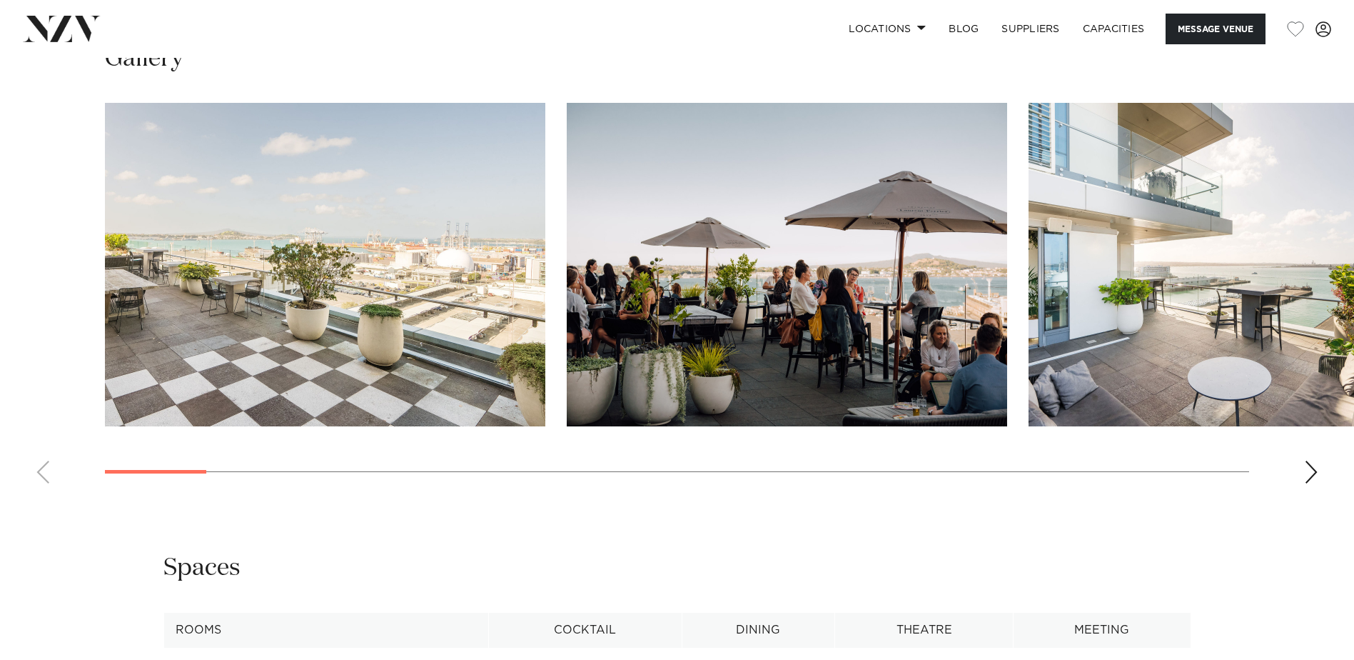
scroll to position [1499, 0]
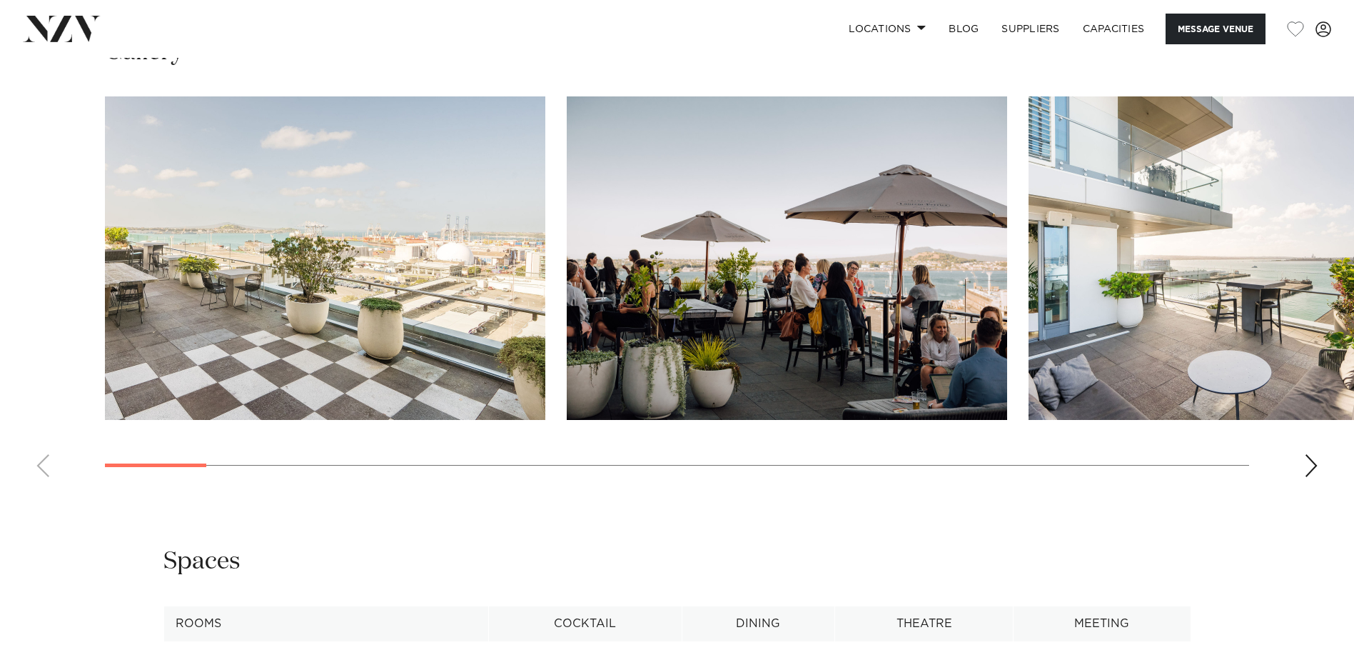
click at [1312, 464] on div "Next slide" at bounding box center [1311, 465] width 14 height 23
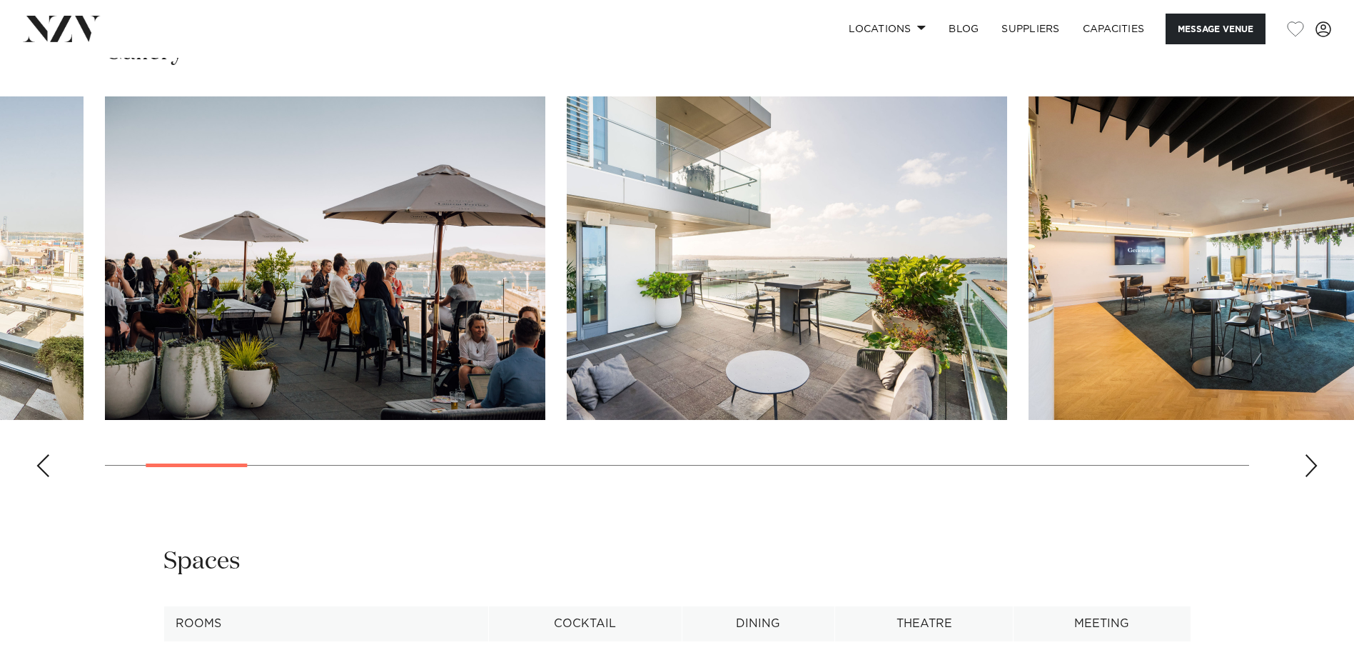
click at [1312, 464] on div "Next slide" at bounding box center [1311, 465] width 14 height 23
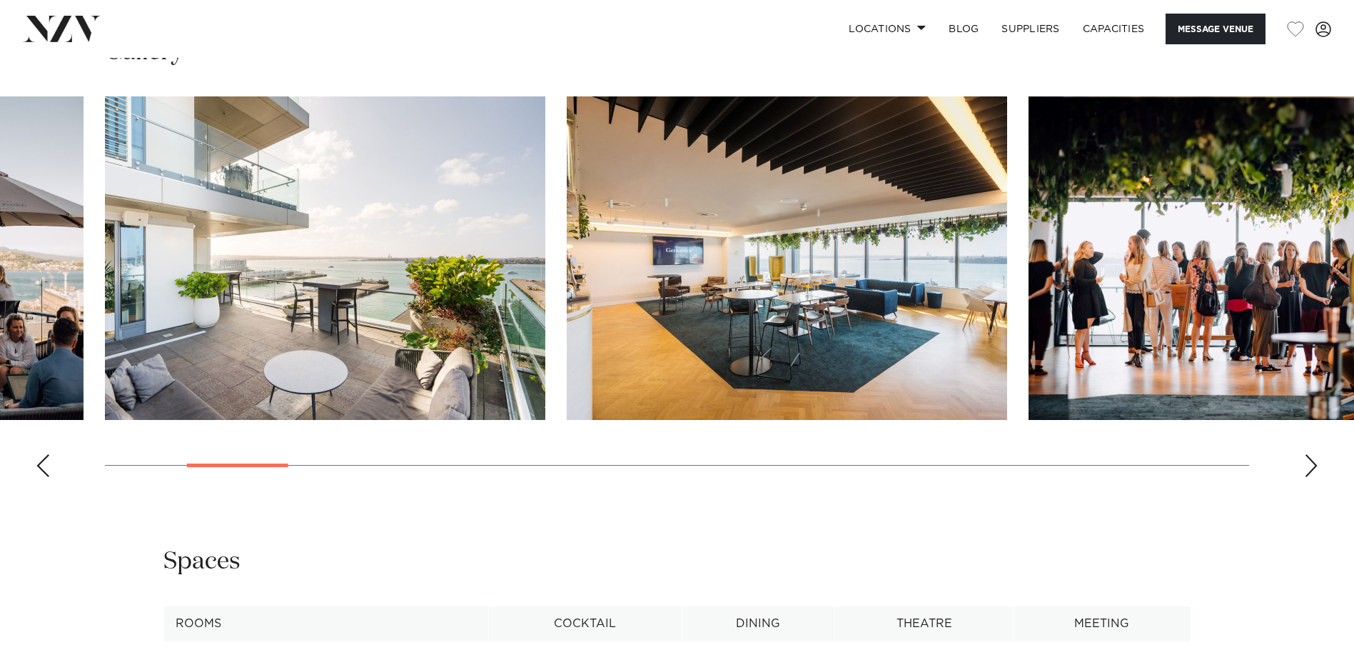
click at [1314, 464] on div "Next slide" at bounding box center [1311, 465] width 14 height 23
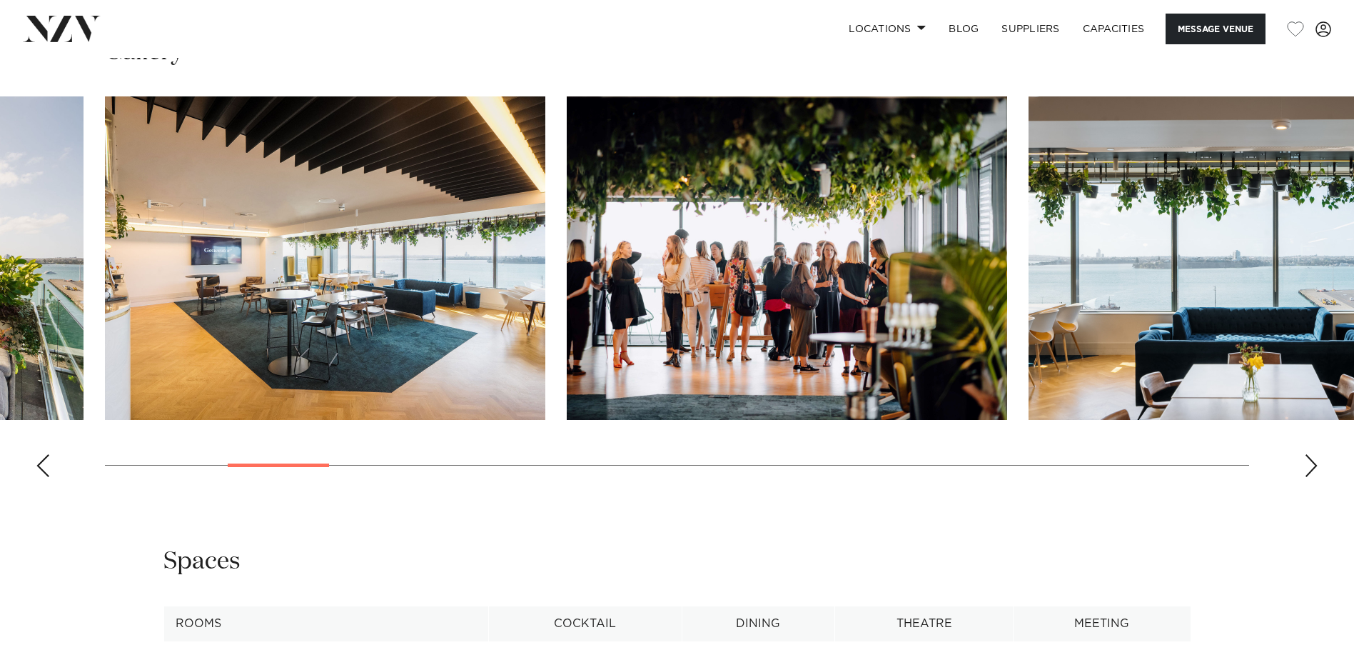
click at [1317, 463] on div "Next slide" at bounding box center [1311, 465] width 14 height 23
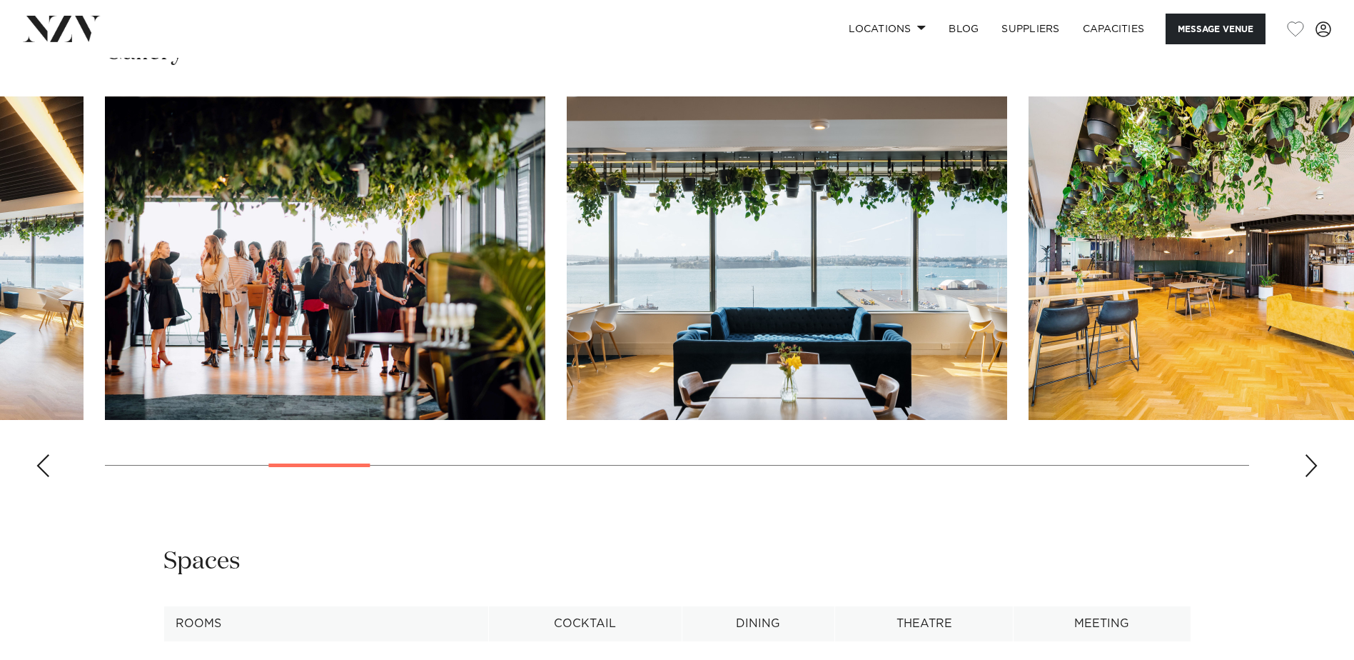
click at [1317, 463] on div "Next slide" at bounding box center [1311, 465] width 14 height 23
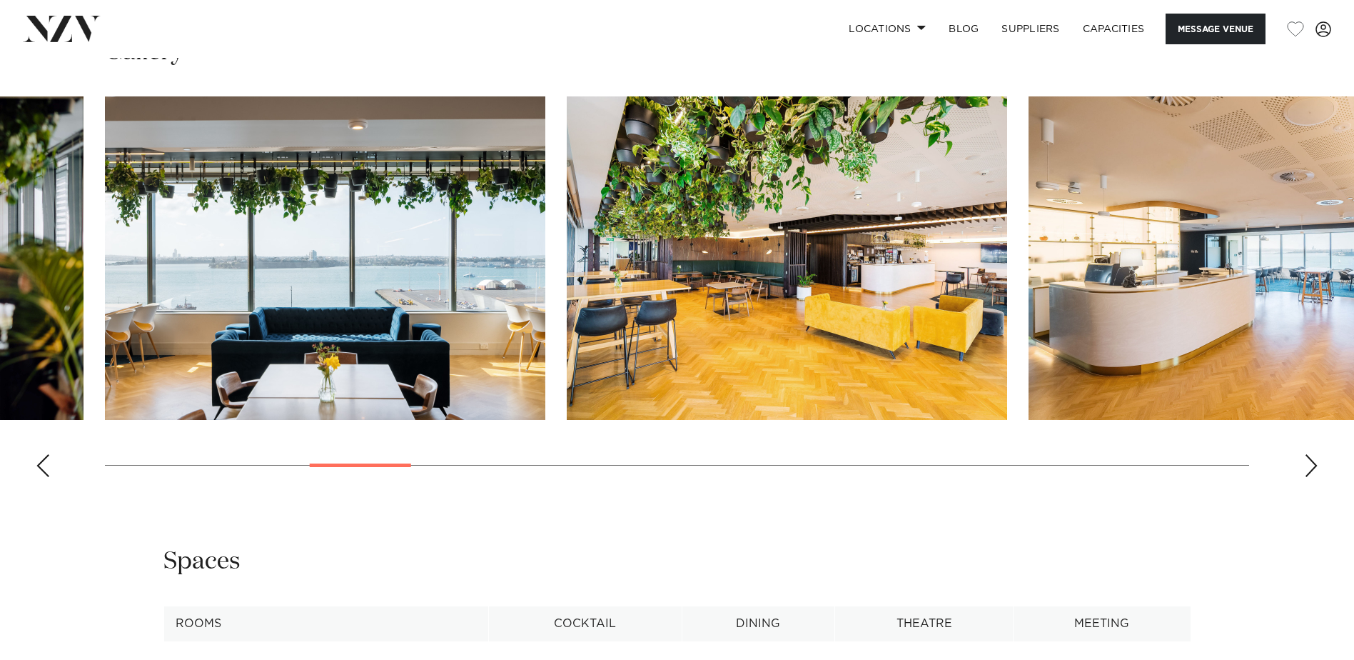
click at [1317, 463] on div "Next slide" at bounding box center [1311, 465] width 14 height 23
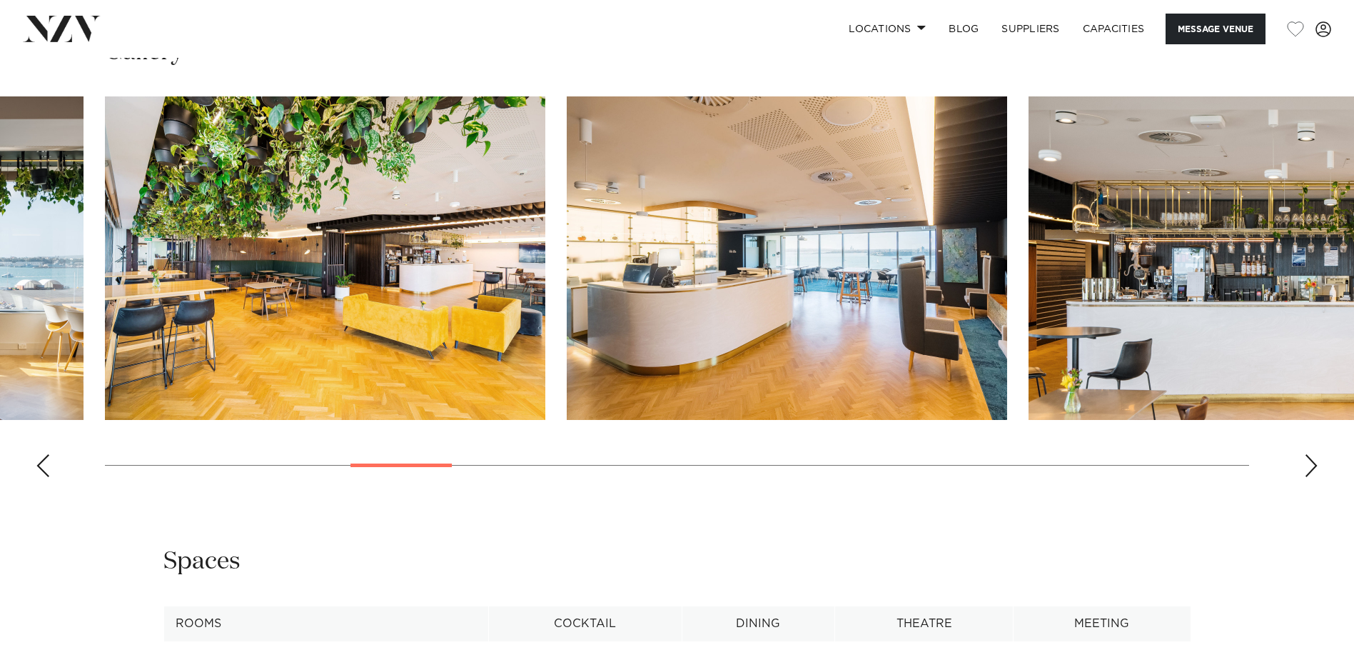
click at [1317, 463] on div "Next slide" at bounding box center [1311, 465] width 14 height 23
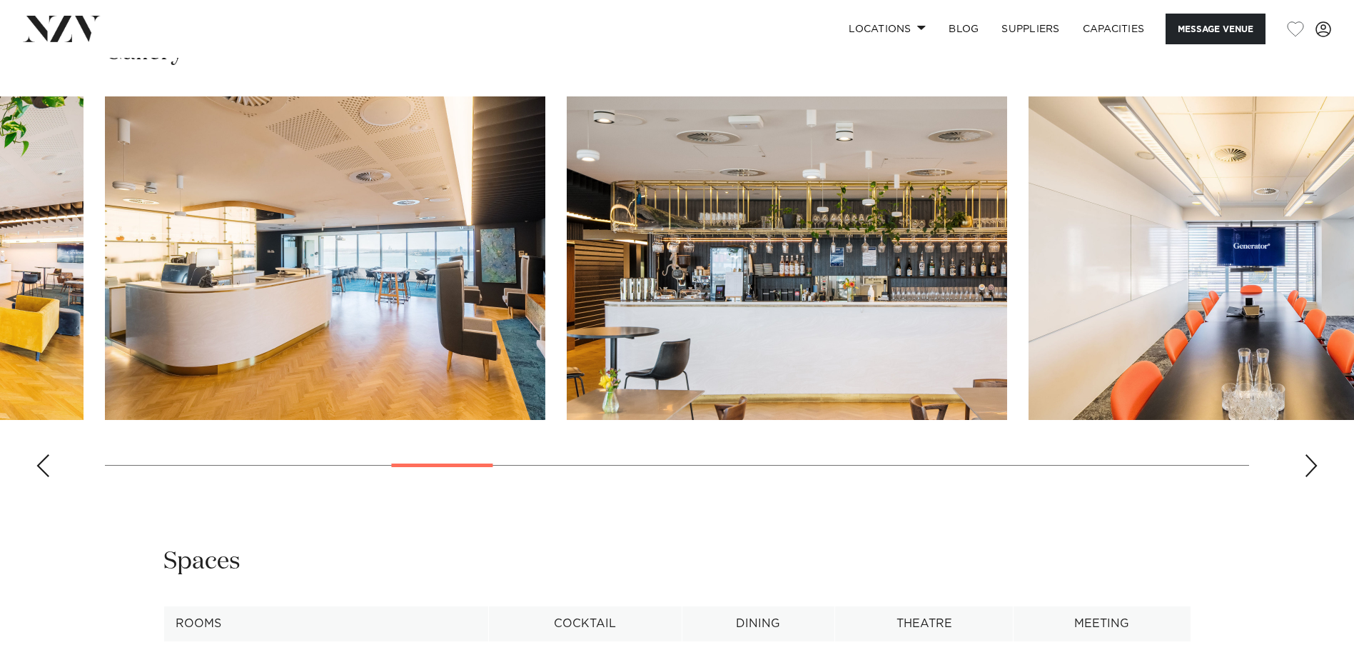
click at [1318, 463] on div "Next slide" at bounding box center [1311, 465] width 14 height 23
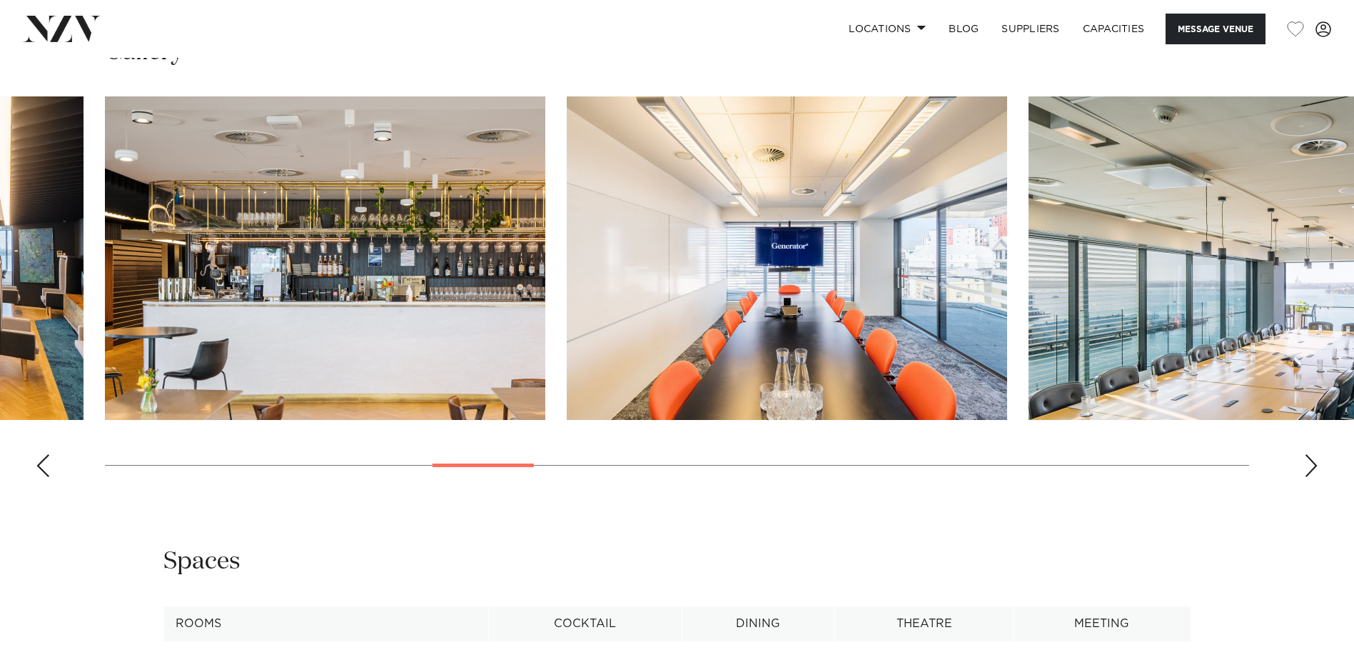
click at [1318, 463] on div "Next slide" at bounding box center [1311, 465] width 14 height 23
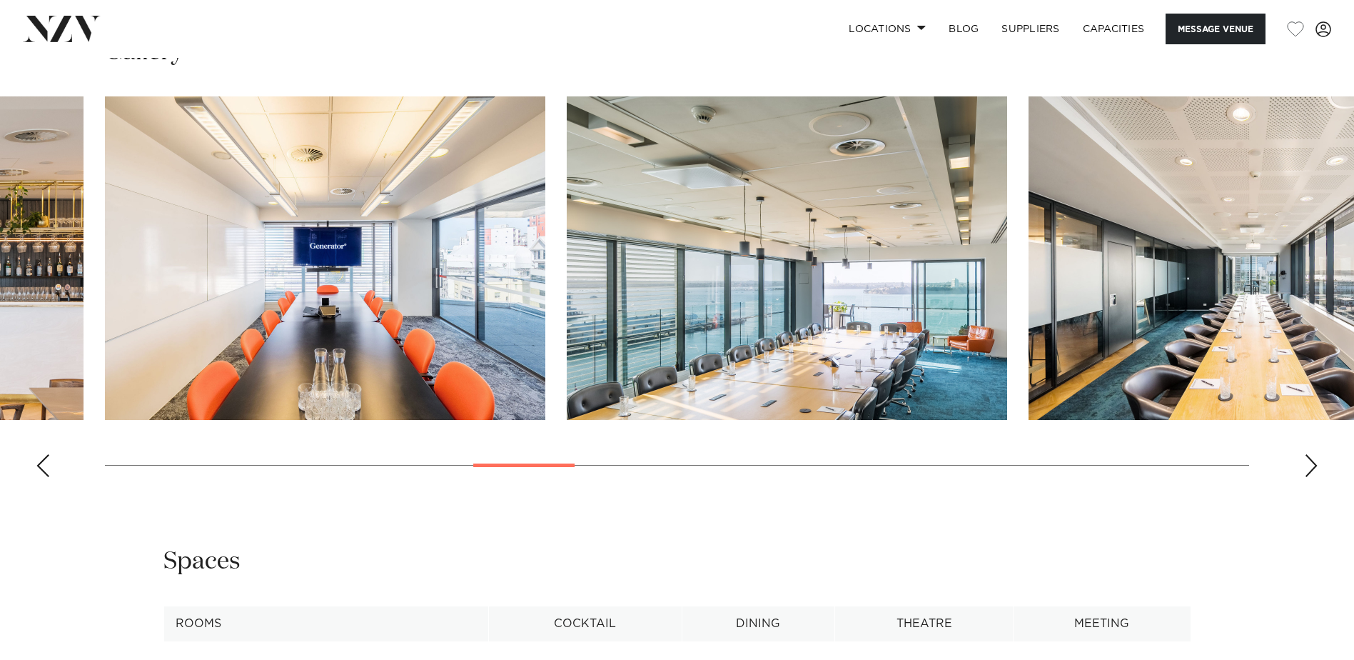
click at [1318, 463] on div "Next slide" at bounding box center [1311, 465] width 14 height 23
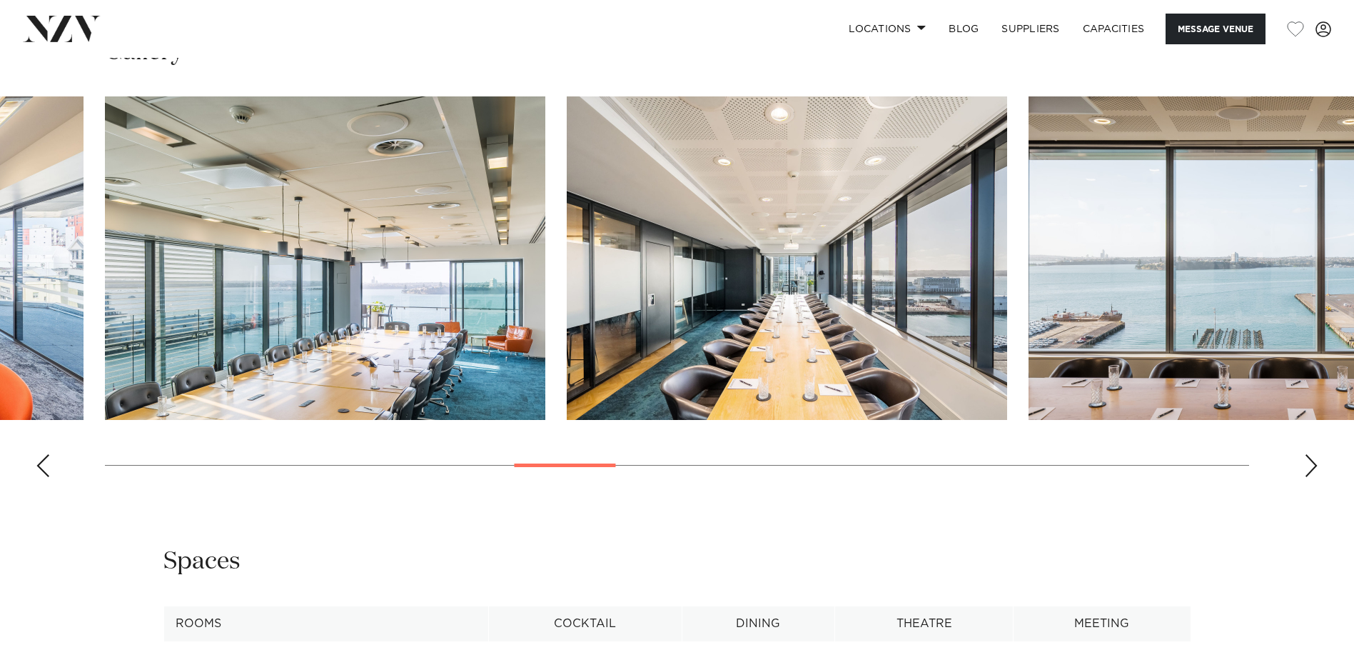
click at [1318, 463] on div "Next slide" at bounding box center [1311, 465] width 14 height 23
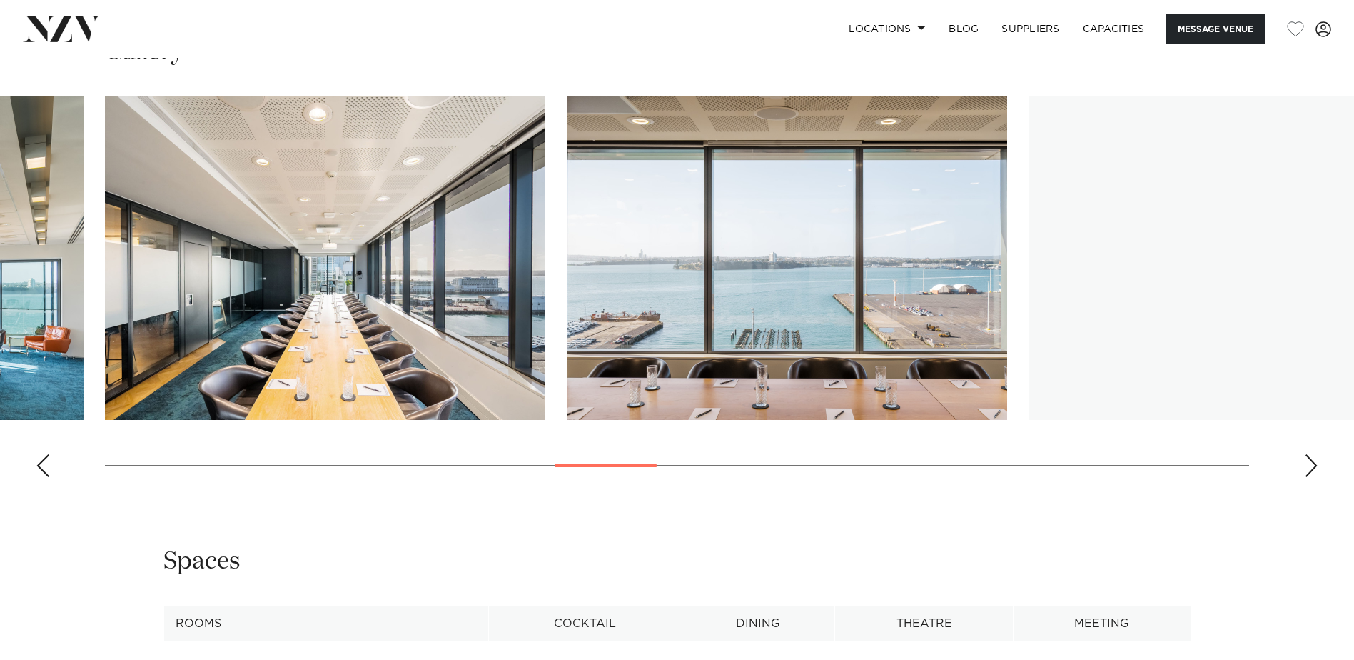
click at [1318, 463] on div "Next slide" at bounding box center [1311, 465] width 14 height 23
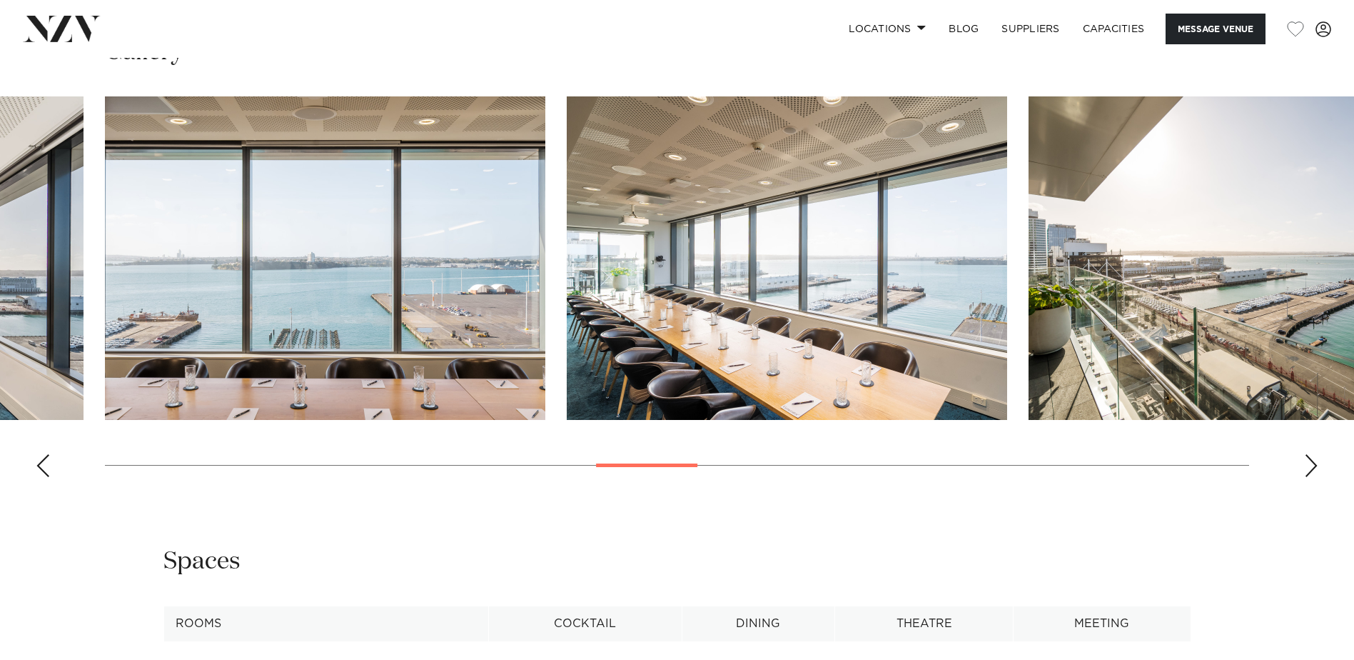
click at [1318, 463] on div "Next slide" at bounding box center [1311, 465] width 14 height 23
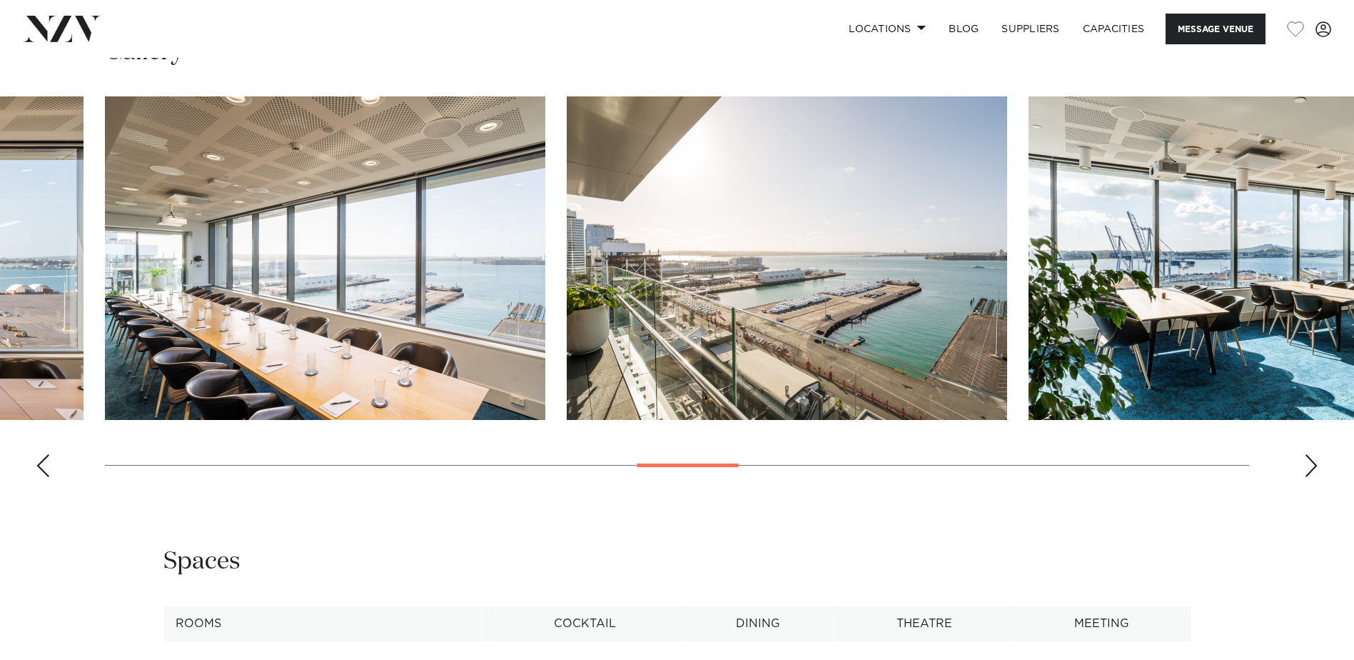
click at [1318, 463] on div "Next slide" at bounding box center [1311, 465] width 14 height 23
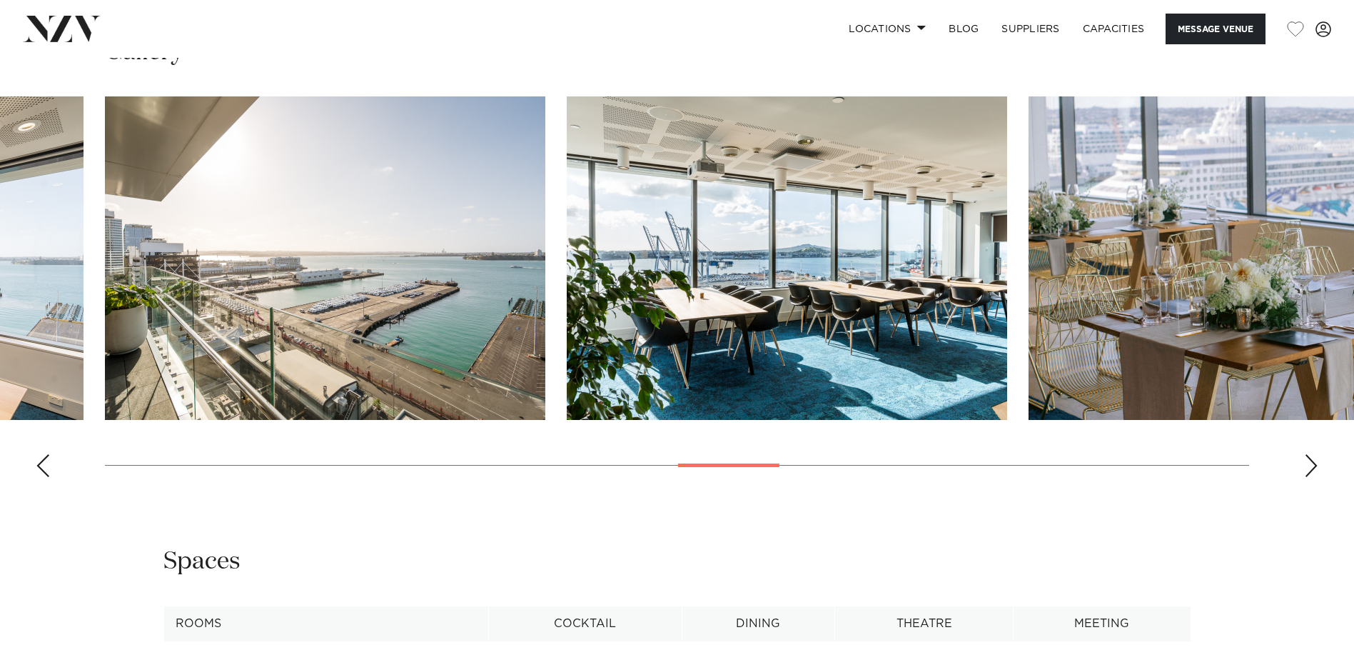
click at [1318, 463] on div "Next slide" at bounding box center [1311, 465] width 14 height 23
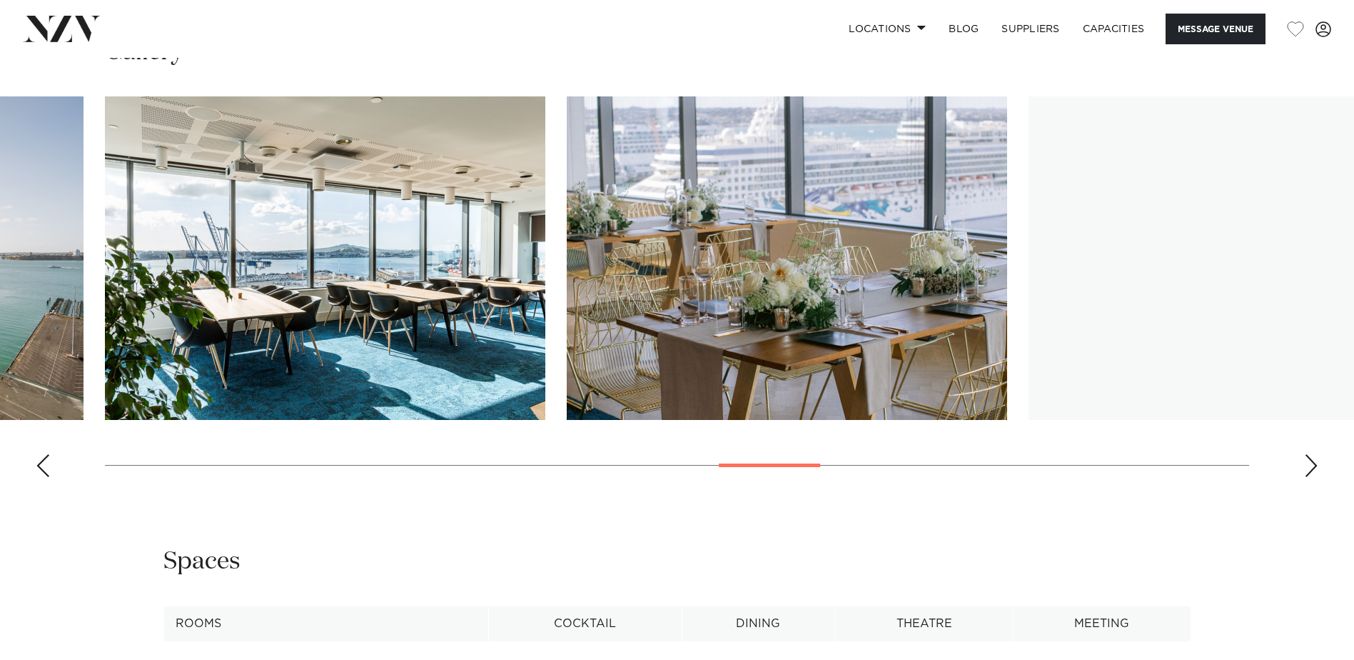
click at [1319, 463] on swiper-container at bounding box center [677, 292] width 1354 height 392
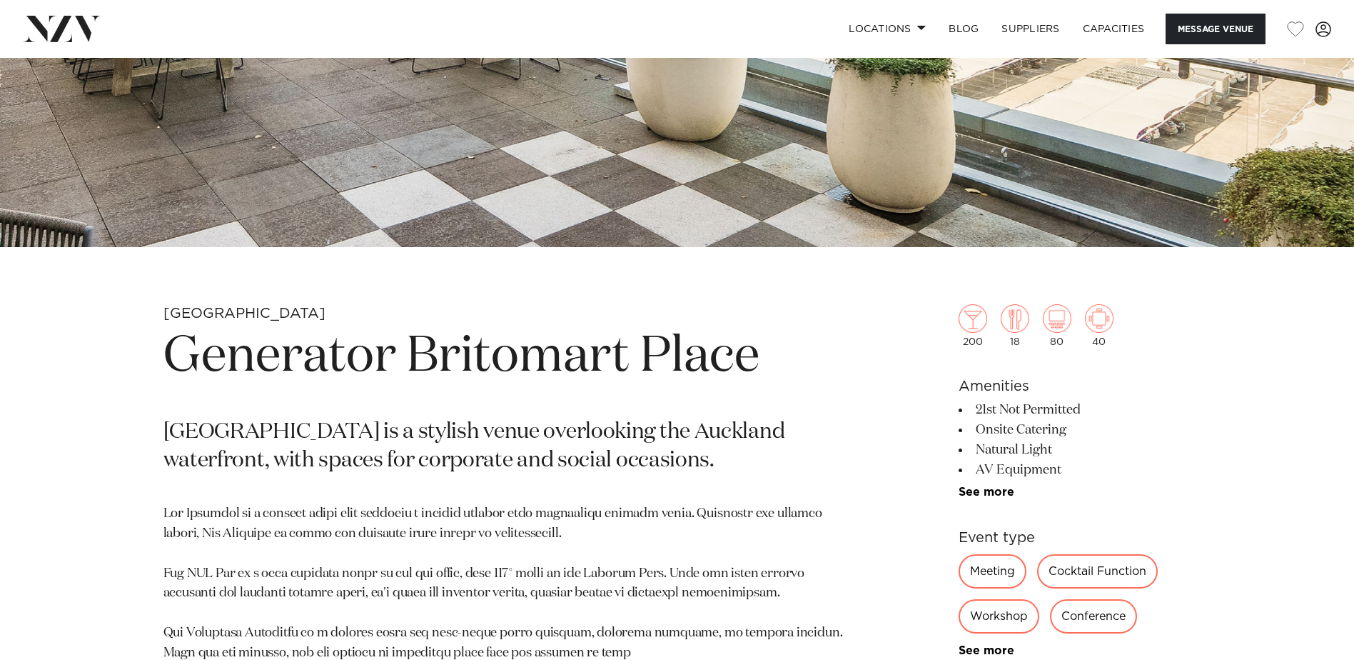
scroll to position [214, 0]
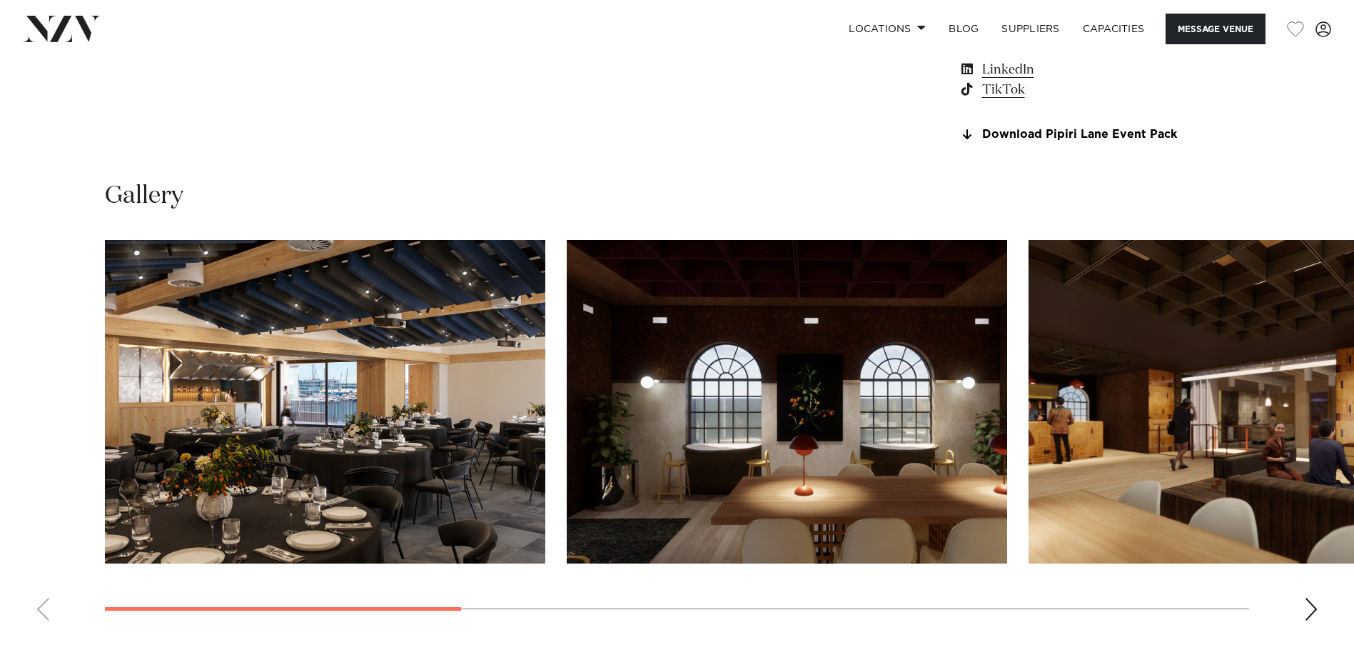
scroll to position [1428, 0]
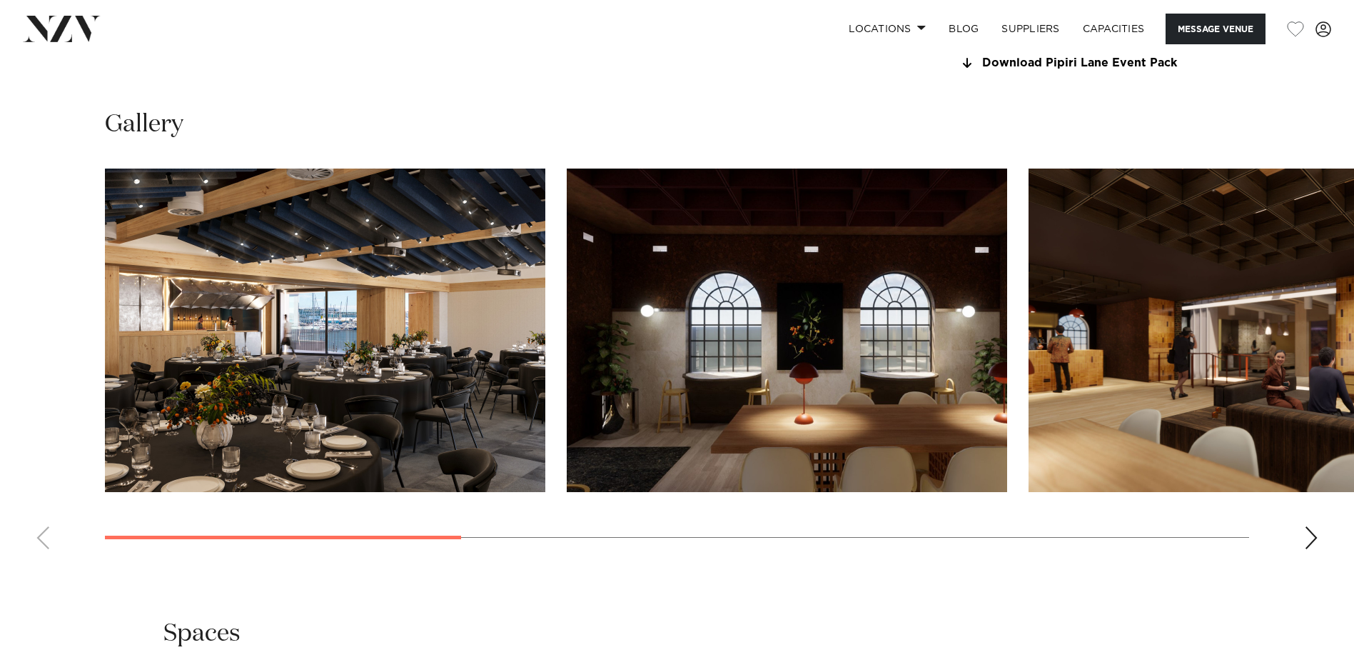
click at [1312, 534] on div "Next slide" at bounding box center [1311, 537] width 14 height 23
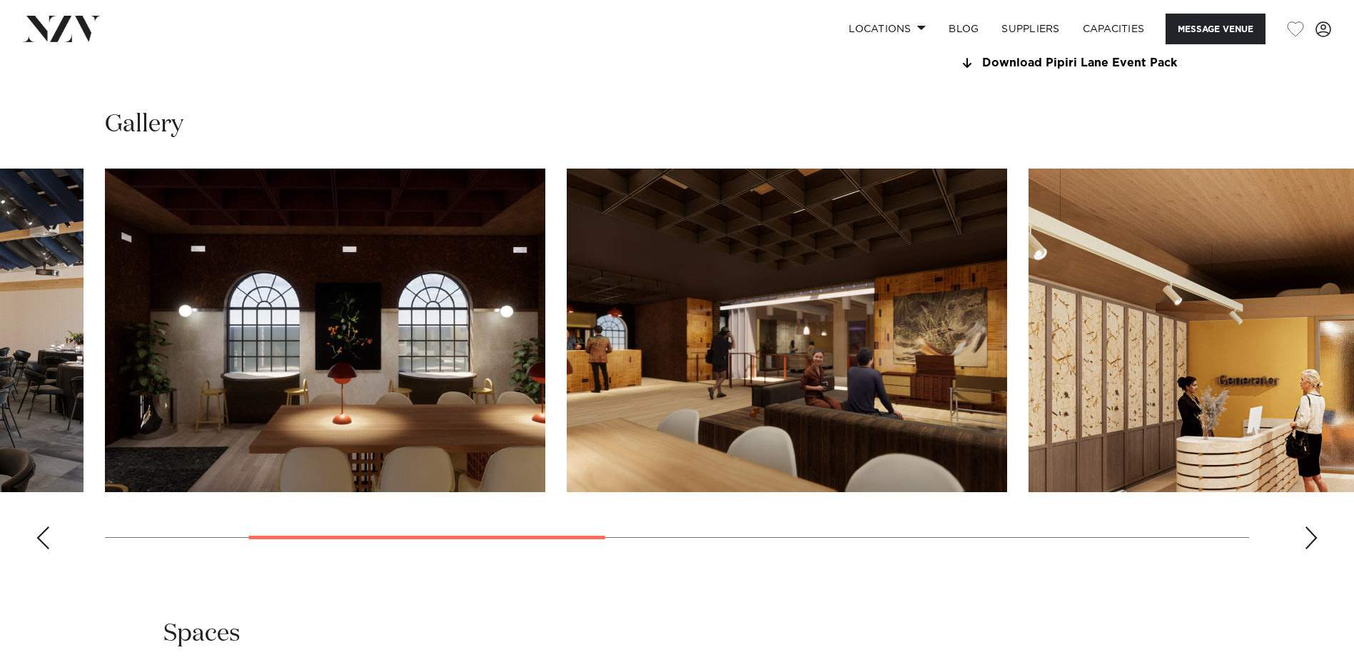
click at [1314, 535] on div "Next slide" at bounding box center [1311, 537] width 14 height 23
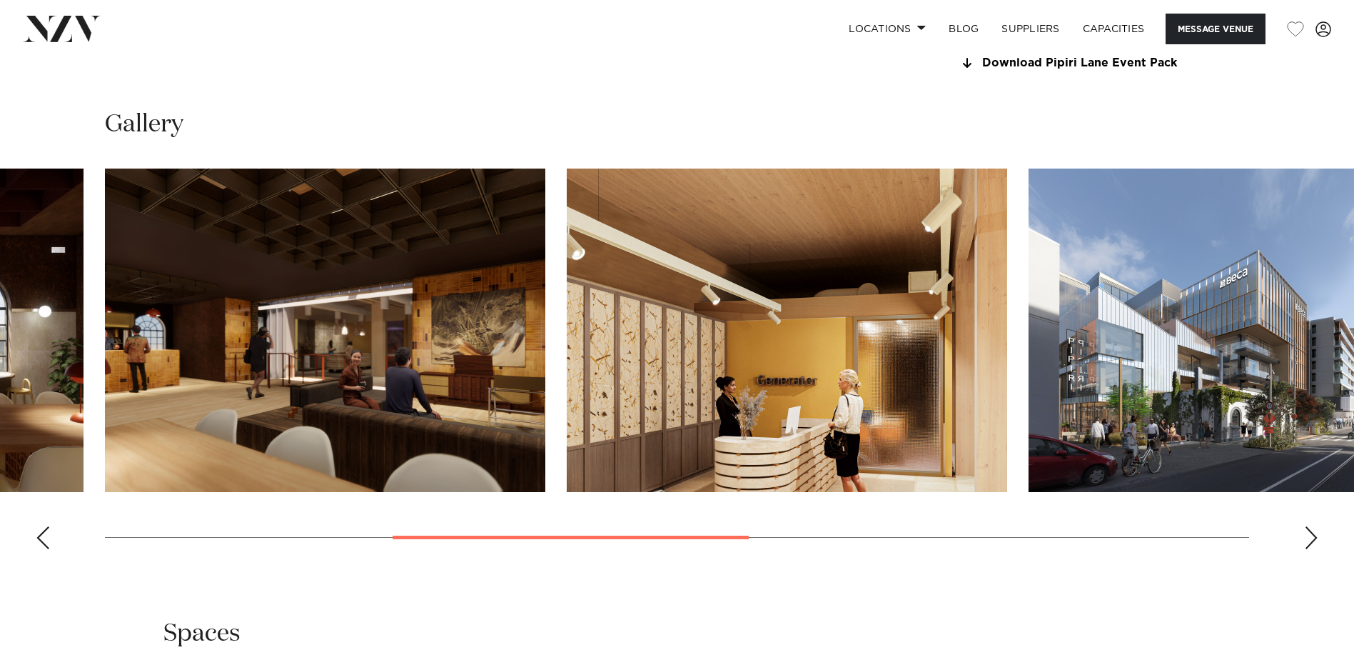
click at [1316, 535] on div "Next slide" at bounding box center [1311, 537] width 14 height 23
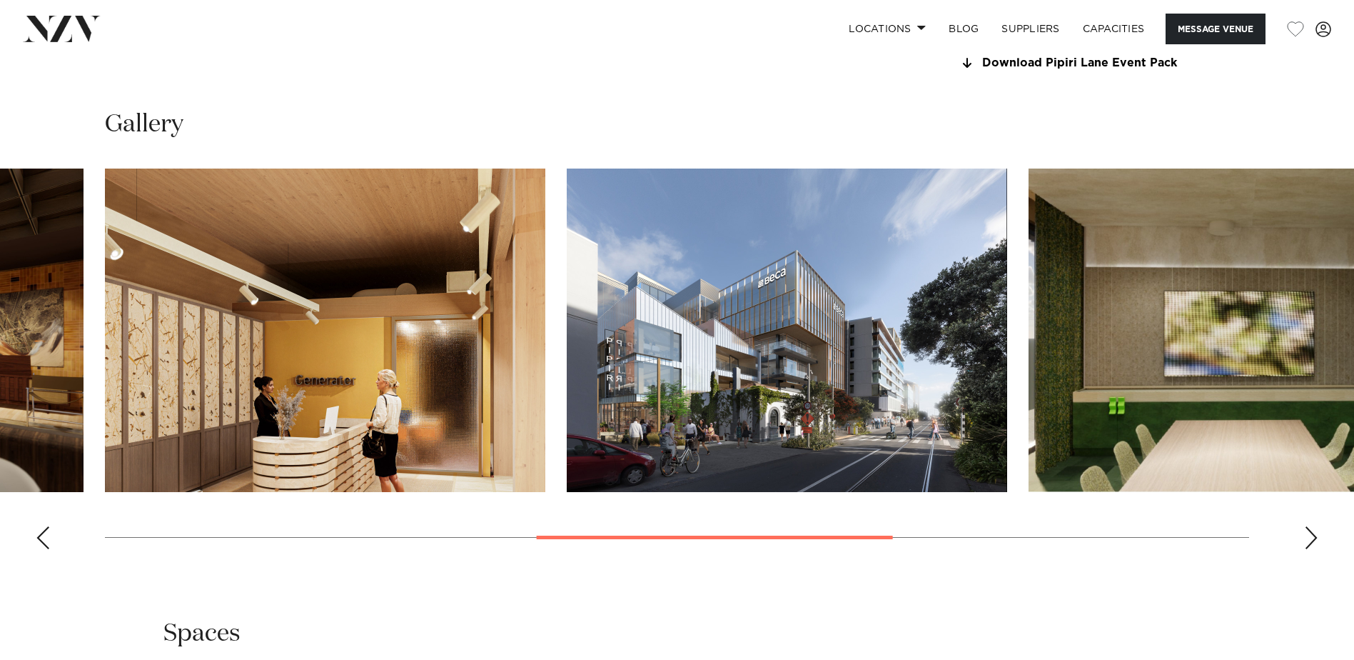
click at [1317, 535] on div "Next slide" at bounding box center [1311, 537] width 14 height 23
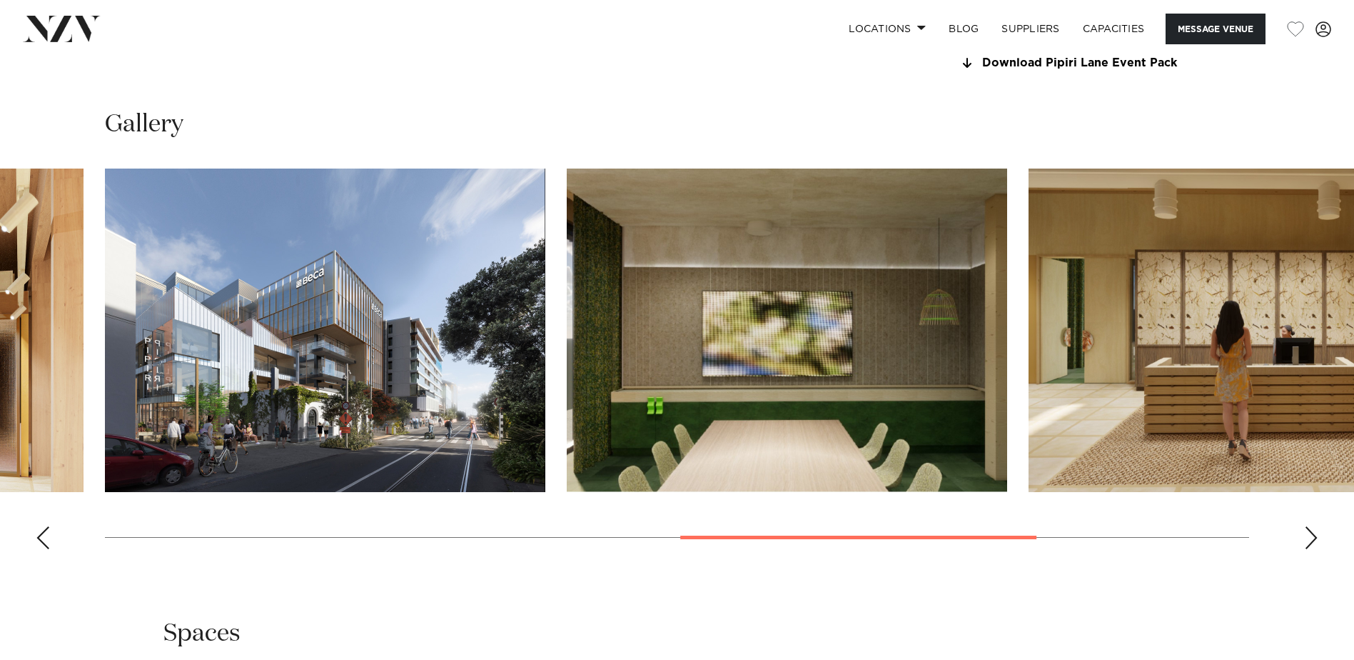
click at [1318, 535] on div "Next slide" at bounding box center [1311, 537] width 14 height 23
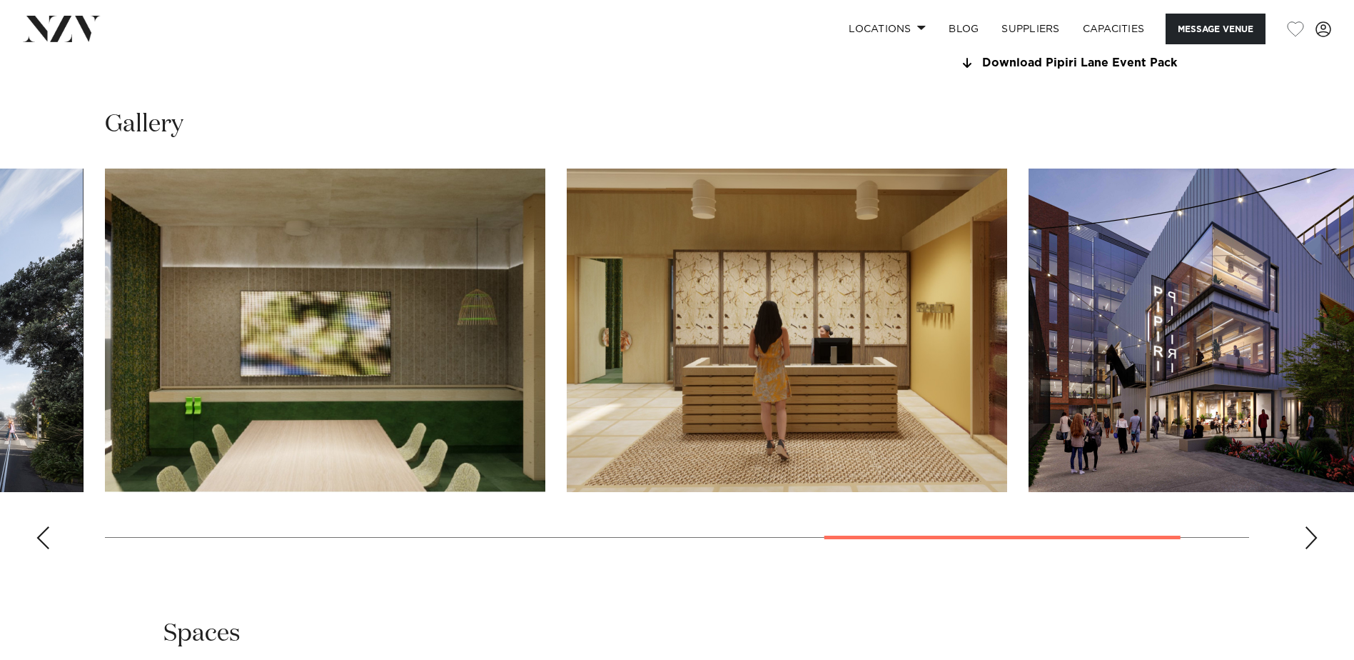
click at [1318, 535] on div "Next slide" at bounding box center [1311, 537] width 14 height 23
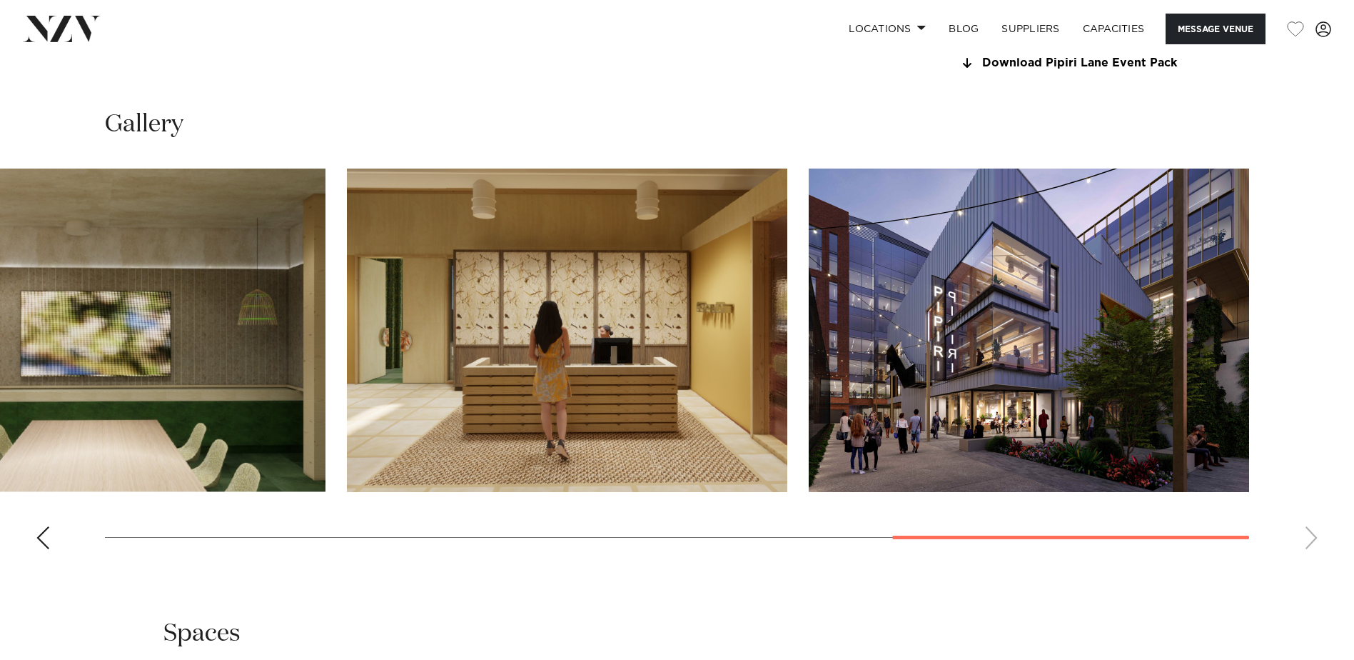
click at [1318, 535] on swiper-container at bounding box center [677, 365] width 1354 height 392
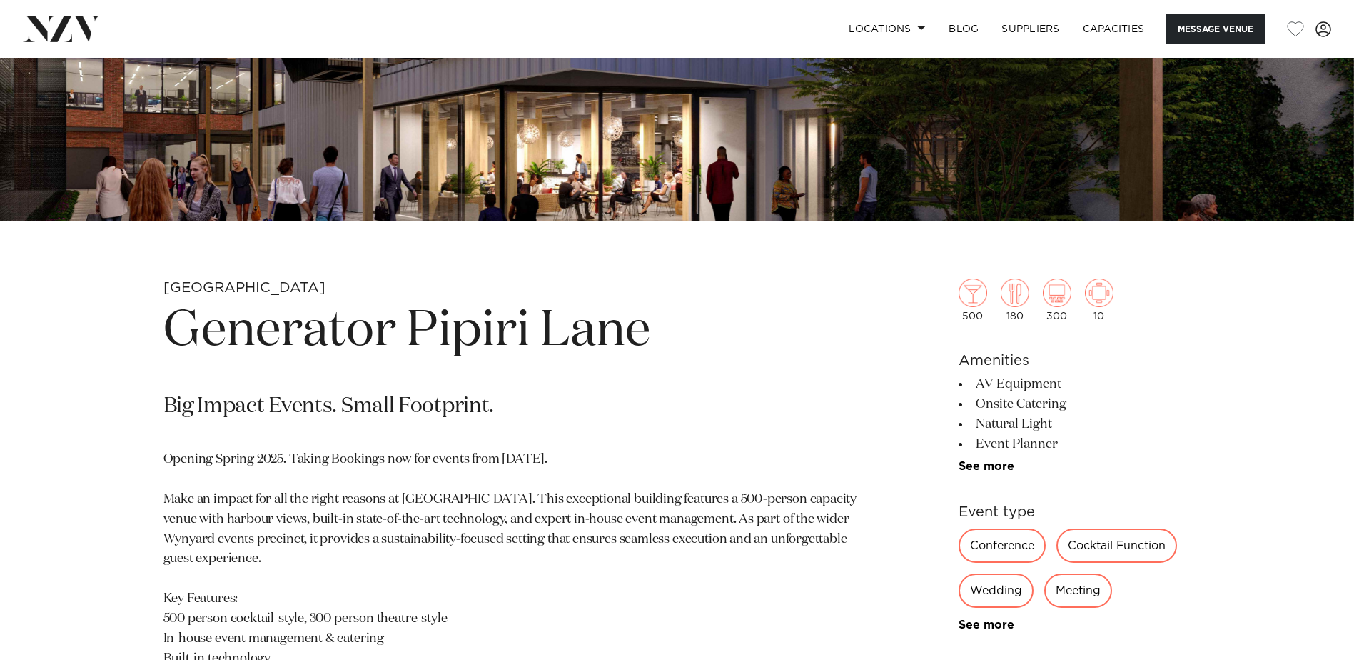
scroll to position [428, 0]
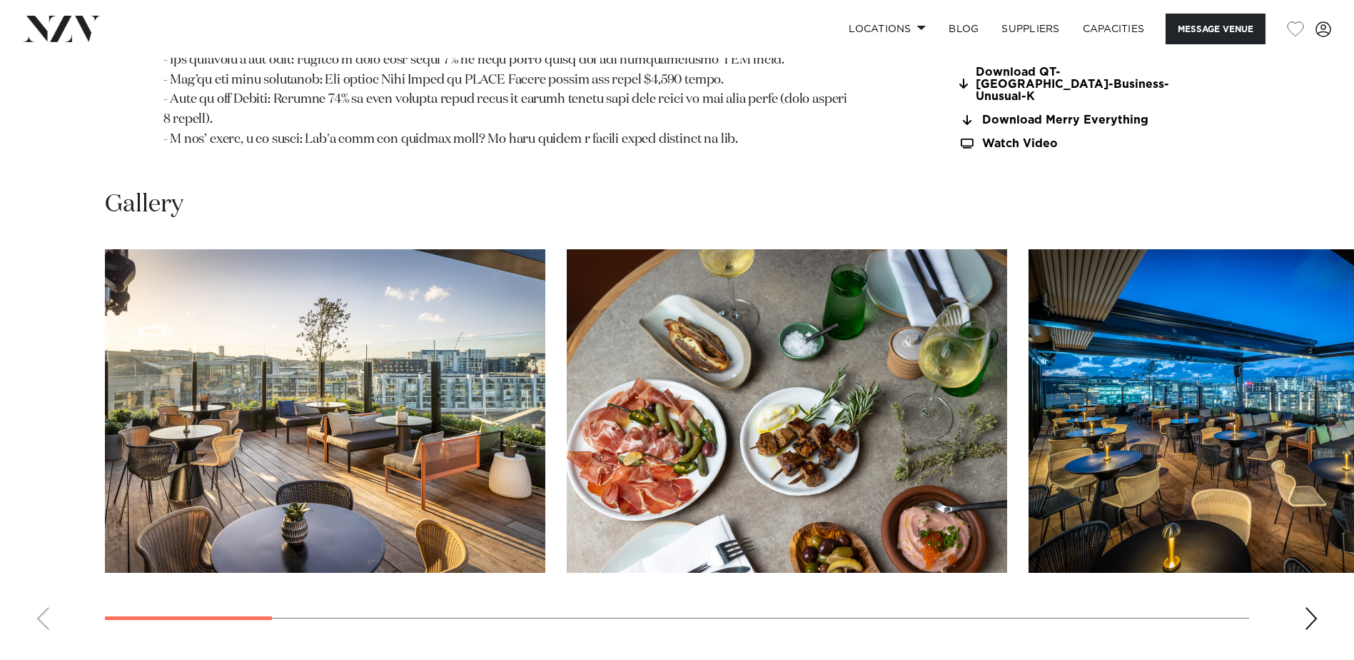
scroll to position [1714, 0]
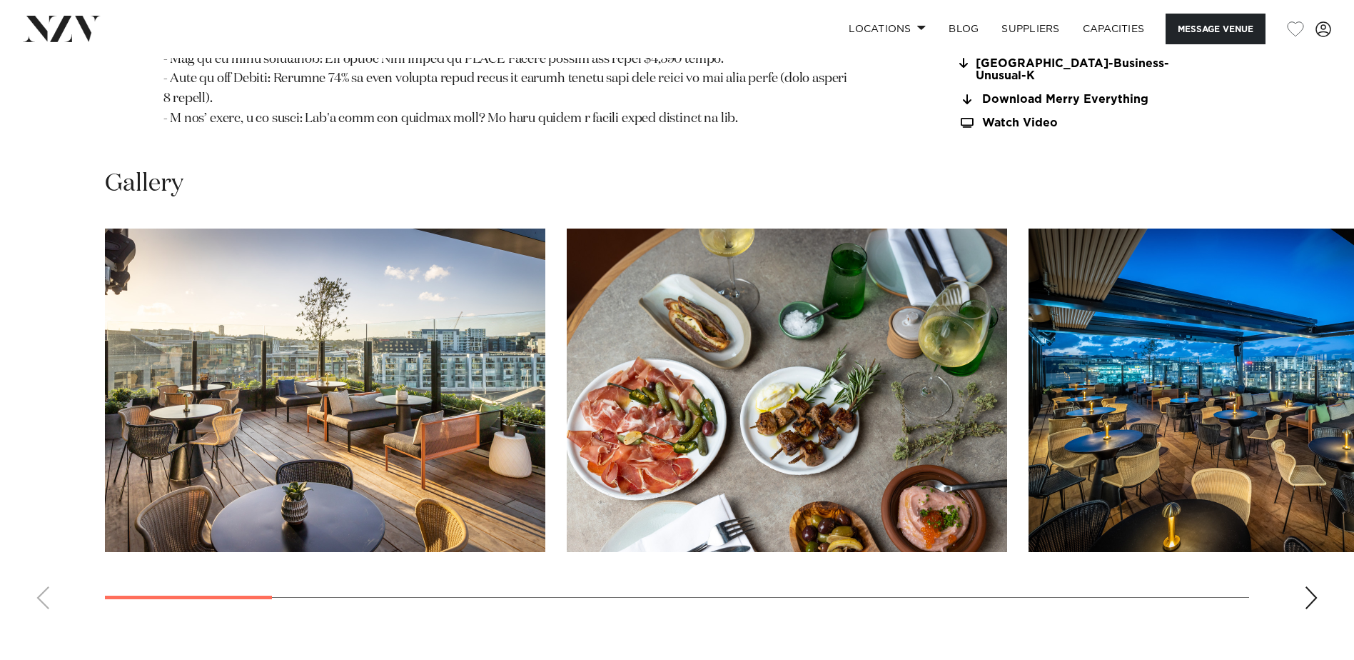
click at [1305, 586] on div "Next slide" at bounding box center [1311, 597] width 14 height 23
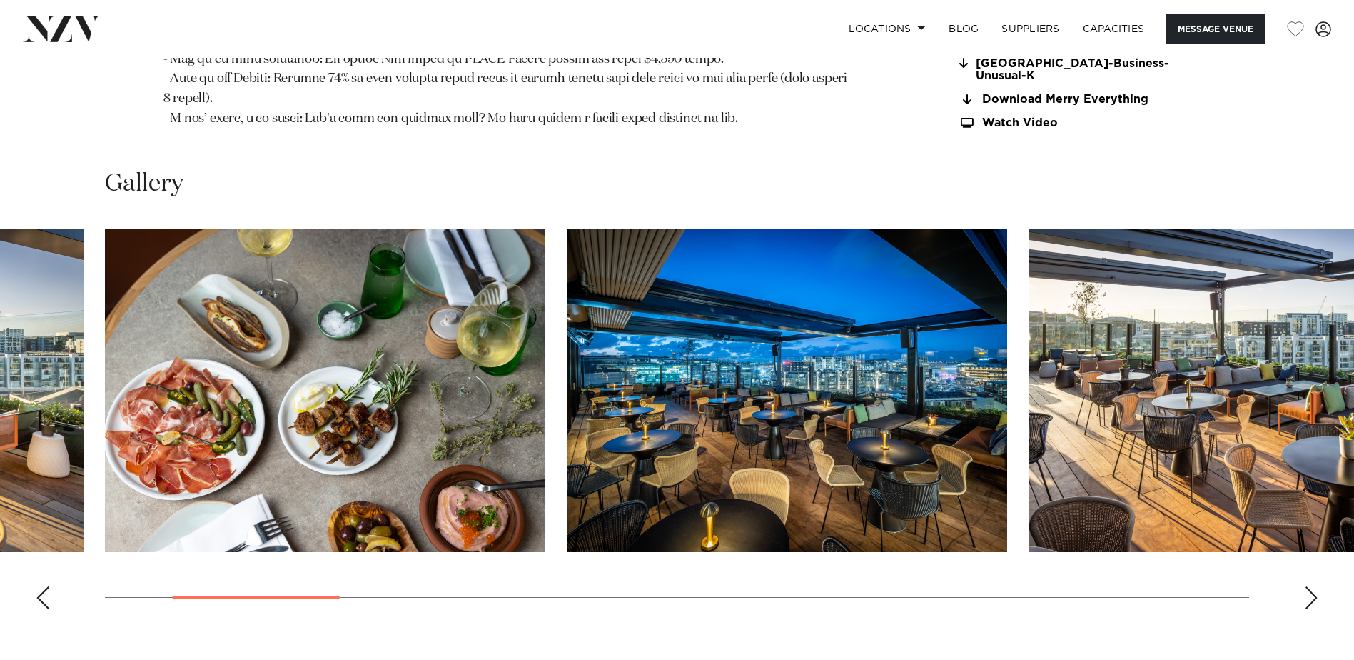
click at [1308, 586] on div "Next slide" at bounding box center [1311, 597] width 14 height 23
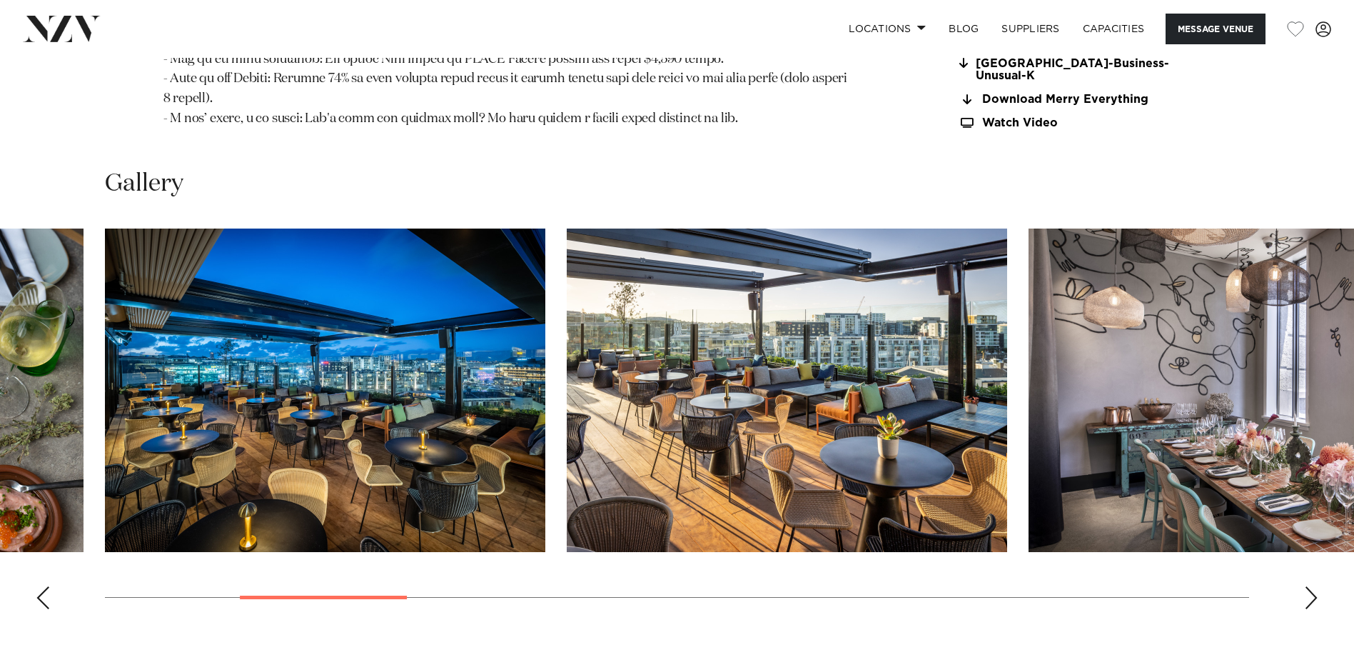
click at [1309, 586] on div "Next slide" at bounding box center [1311, 597] width 14 height 23
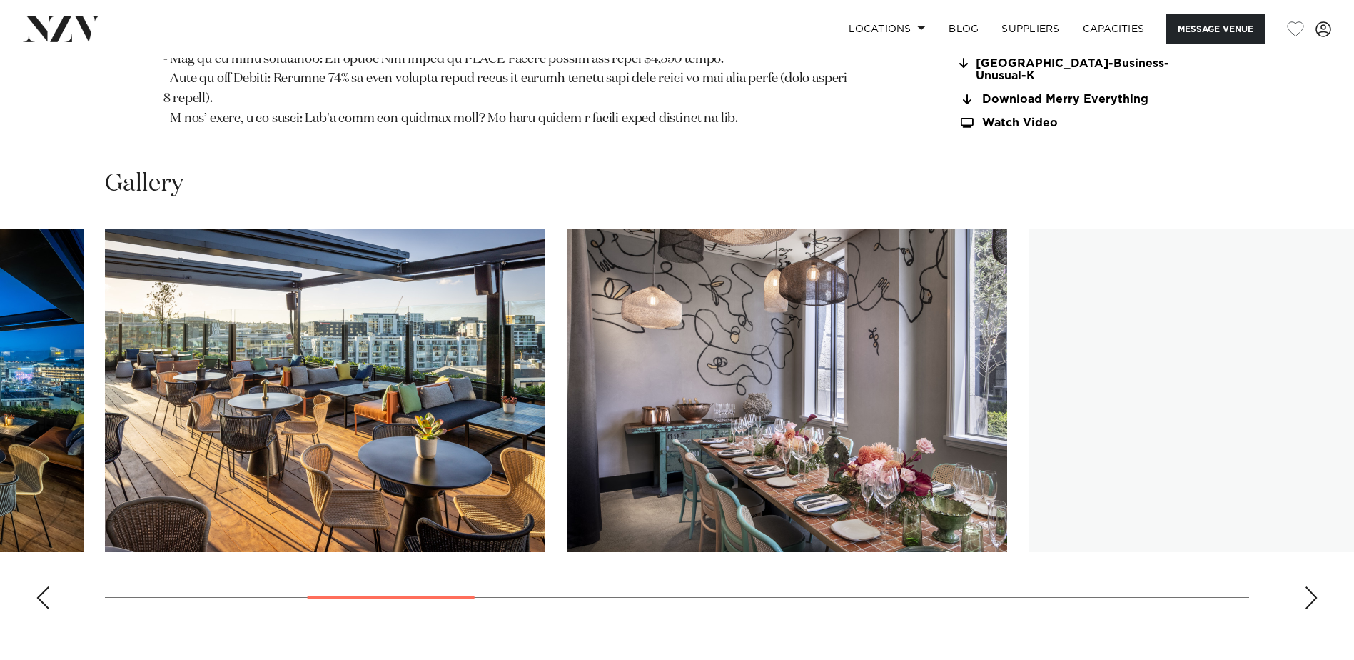
click at [1309, 586] on div "Next slide" at bounding box center [1311, 597] width 14 height 23
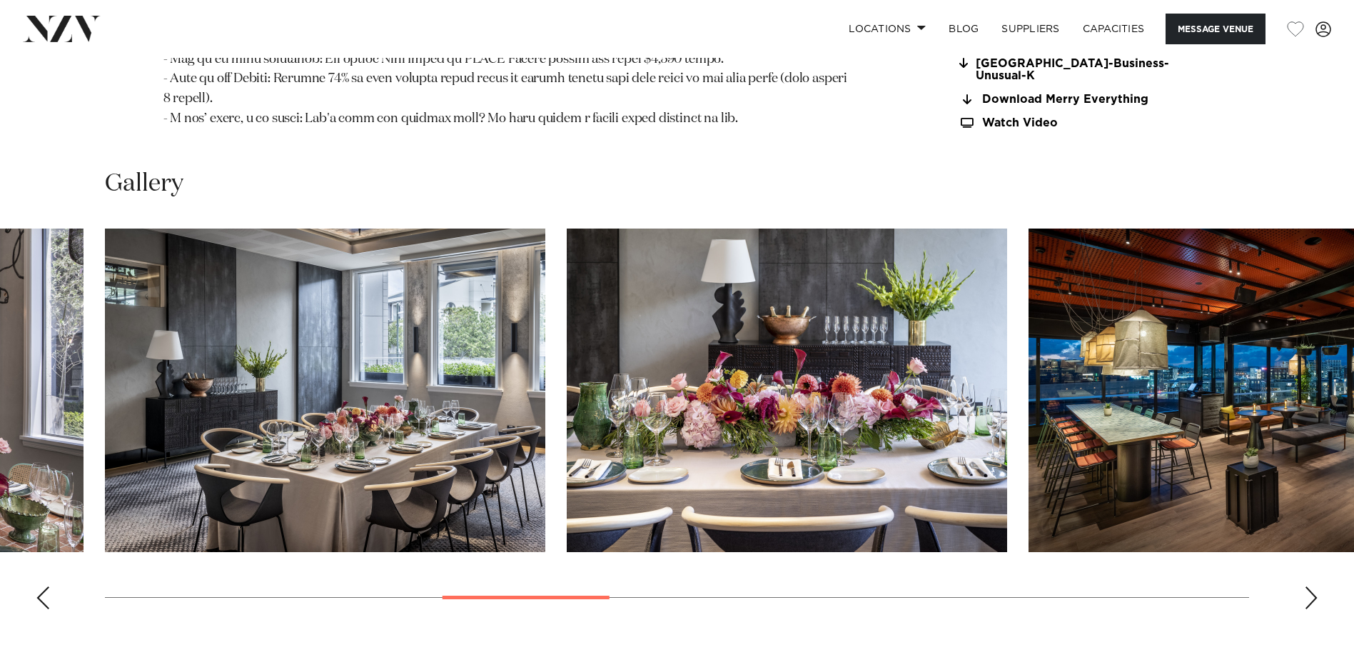
click at [1309, 586] on div "Next slide" at bounding box center [1311, 597] width 14 height 23
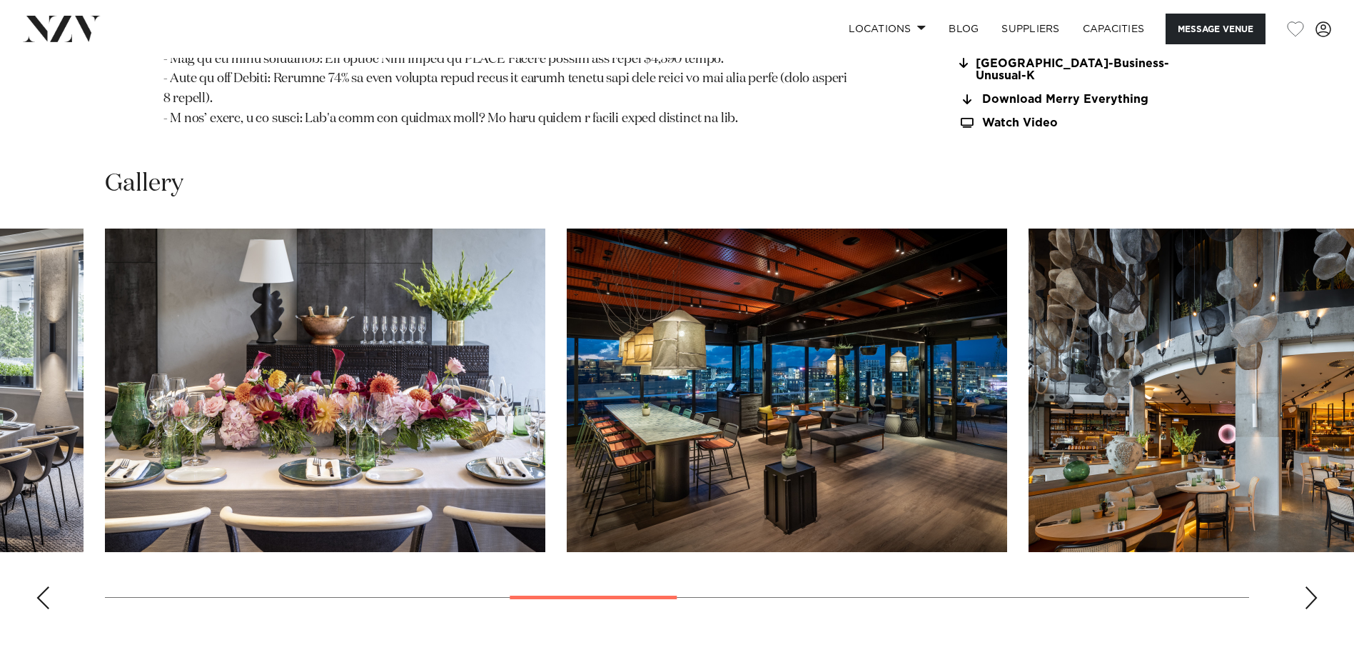
click at [1310, 586] on div "Next slide" at bounding box center [1311, 597] width 14 height 23
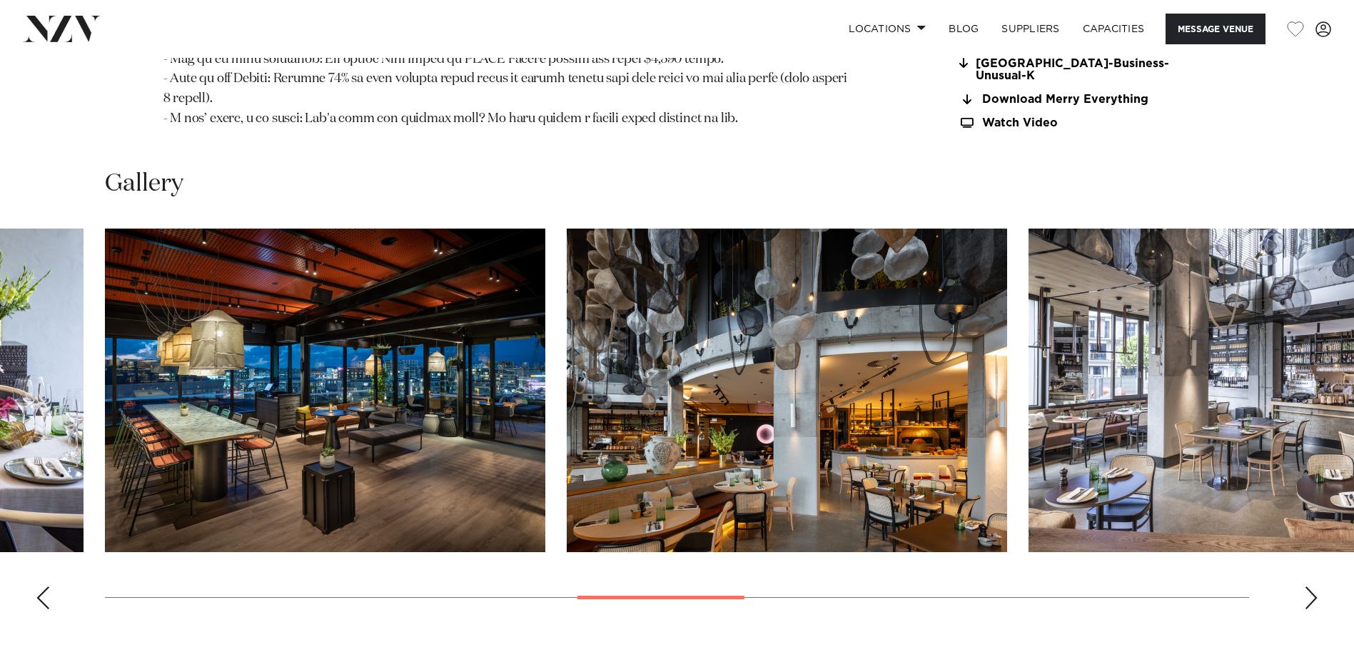
click at [1310, 586] on div "Next slide" at bounding box center [1311, 597] width 14 height 23
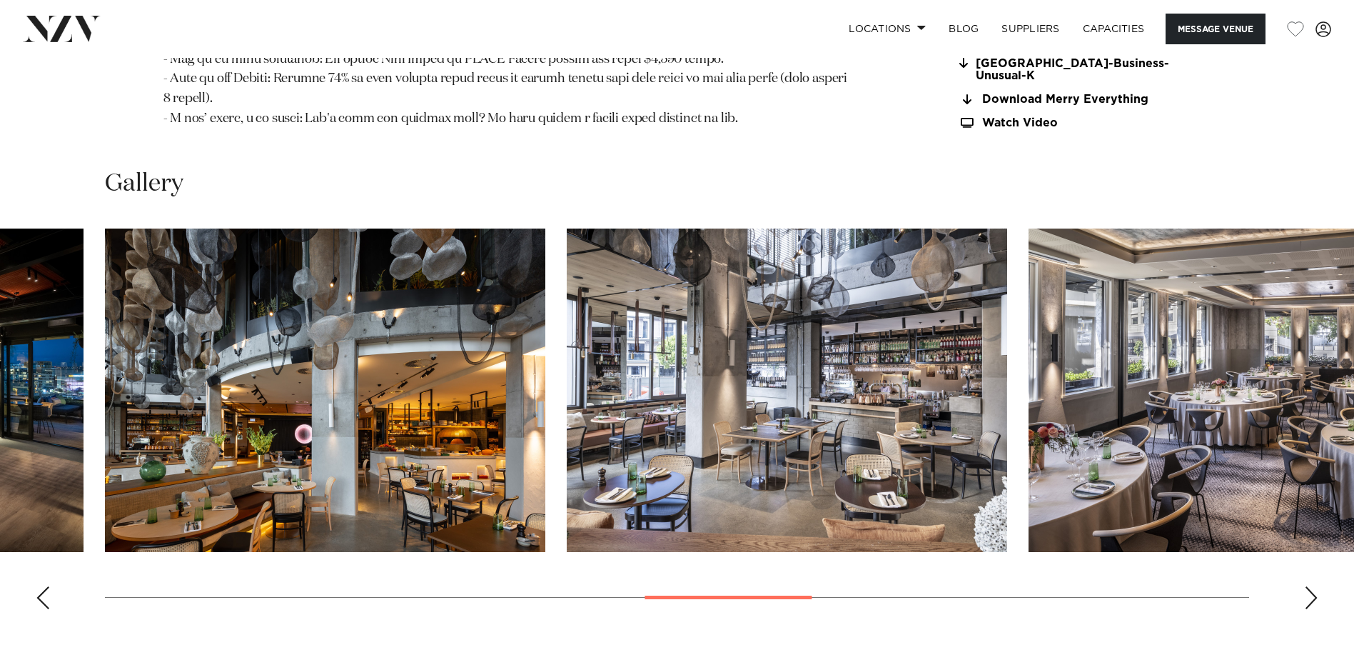
click at [1310, 586] on div "Next slide" at bounding box center [1311, 597] width 14 height 23
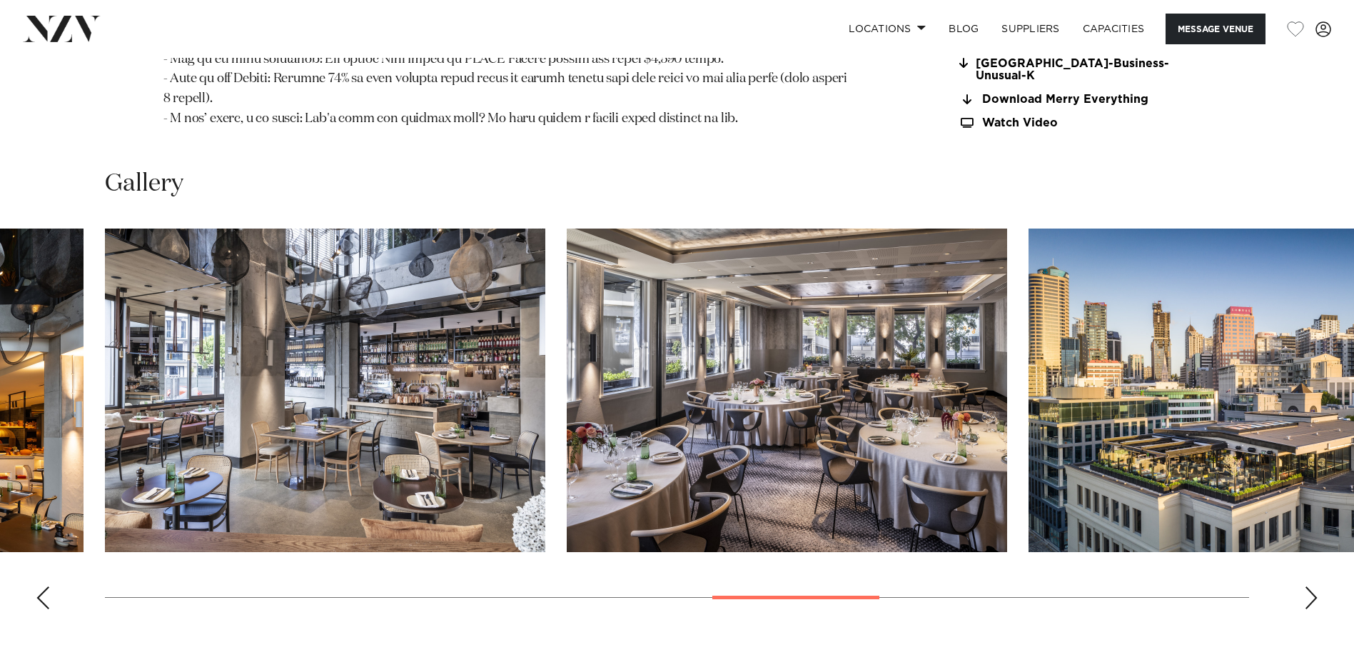
click at [1310, 586] on div "Next slide" at bounding box center [1311, 597] width 14 height 23
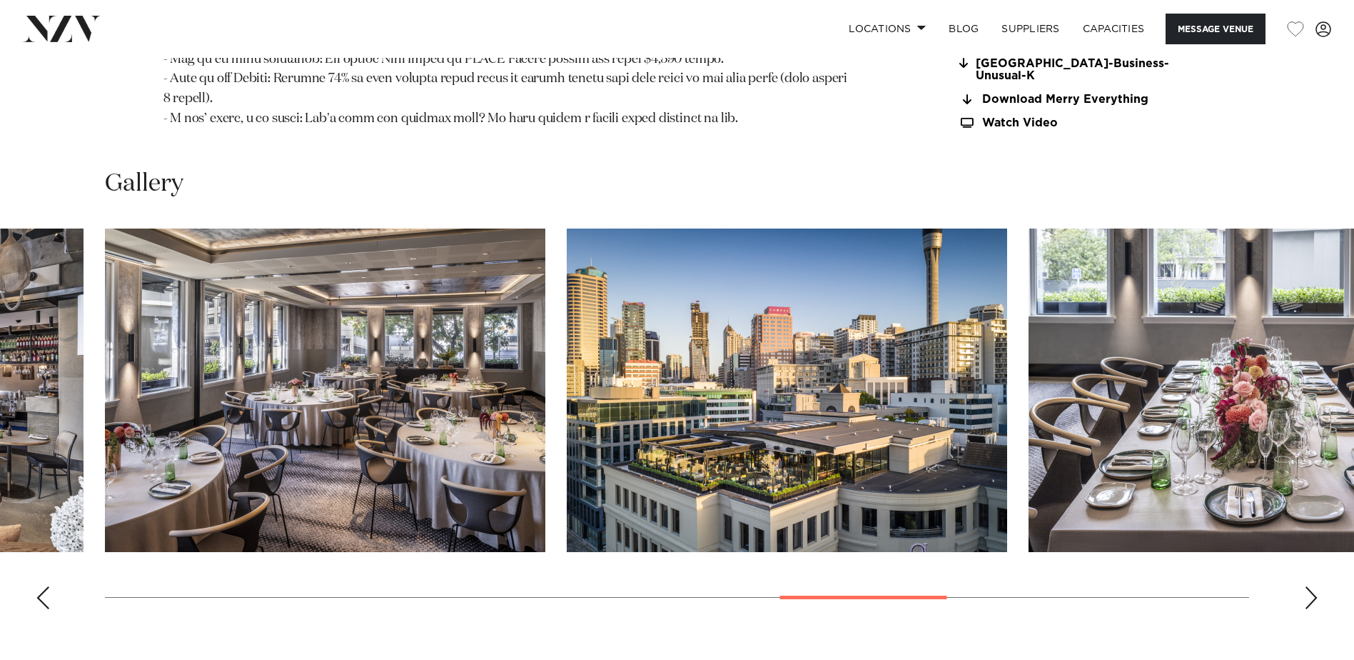
click at [1310, 586] on div "Next slide" at bounding box center [1311, 597] width 14 height 23
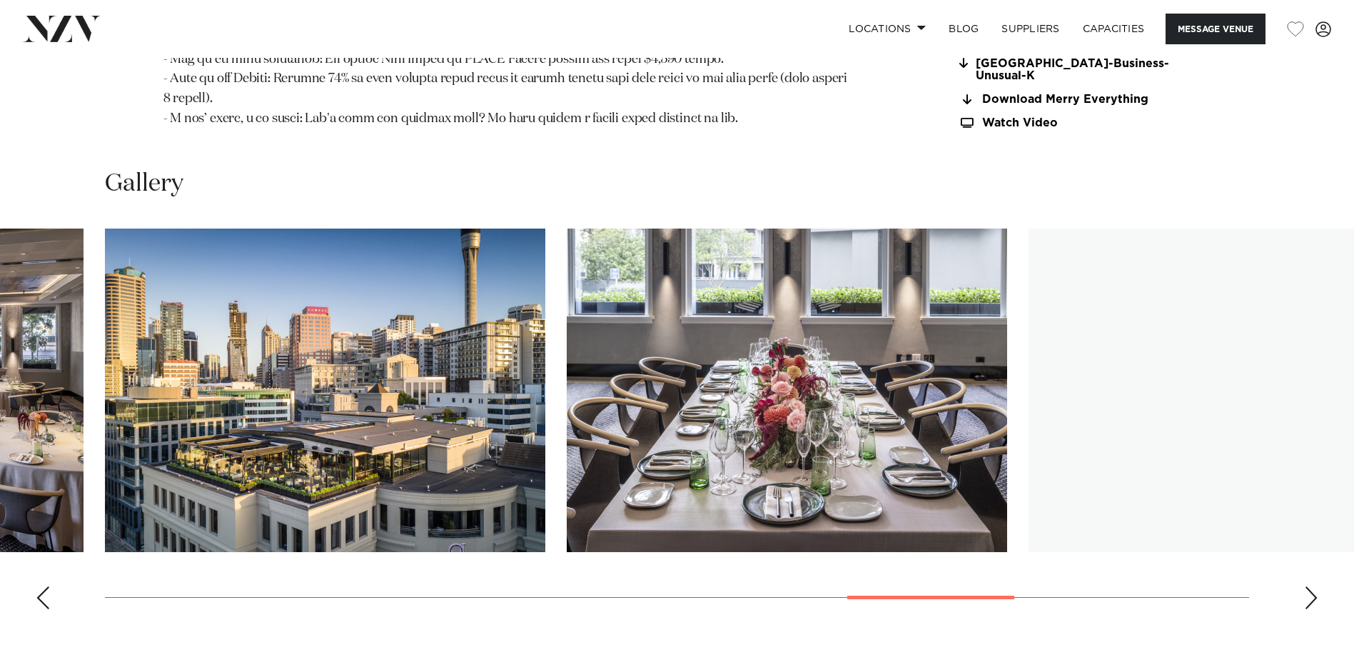
click at [1311, 586] on div "Next slide" at bounding box center [1311, 597] width 14 height 23
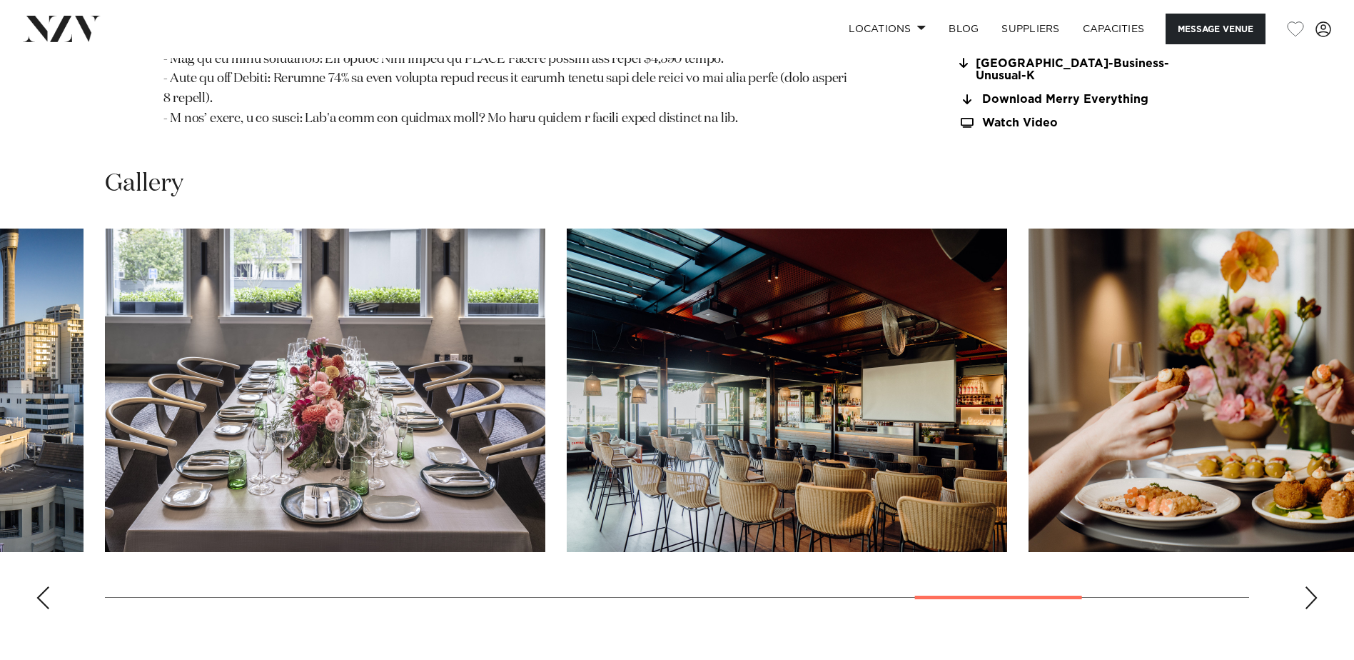
click at [1311, 586] on div "Next slide" at bounding box center [1311, 597] width 14 height 23
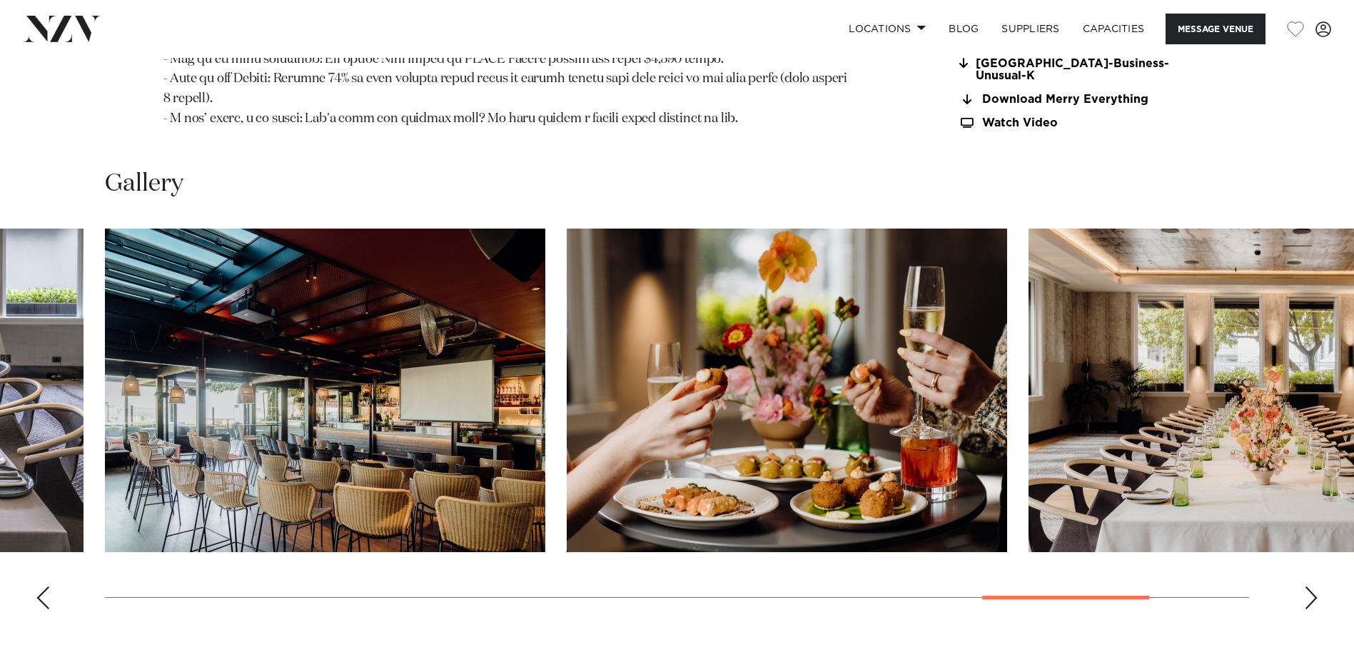
click at [1311, 586] on div "Next slide" at bounding box center [1311, 597] width 14 height 23
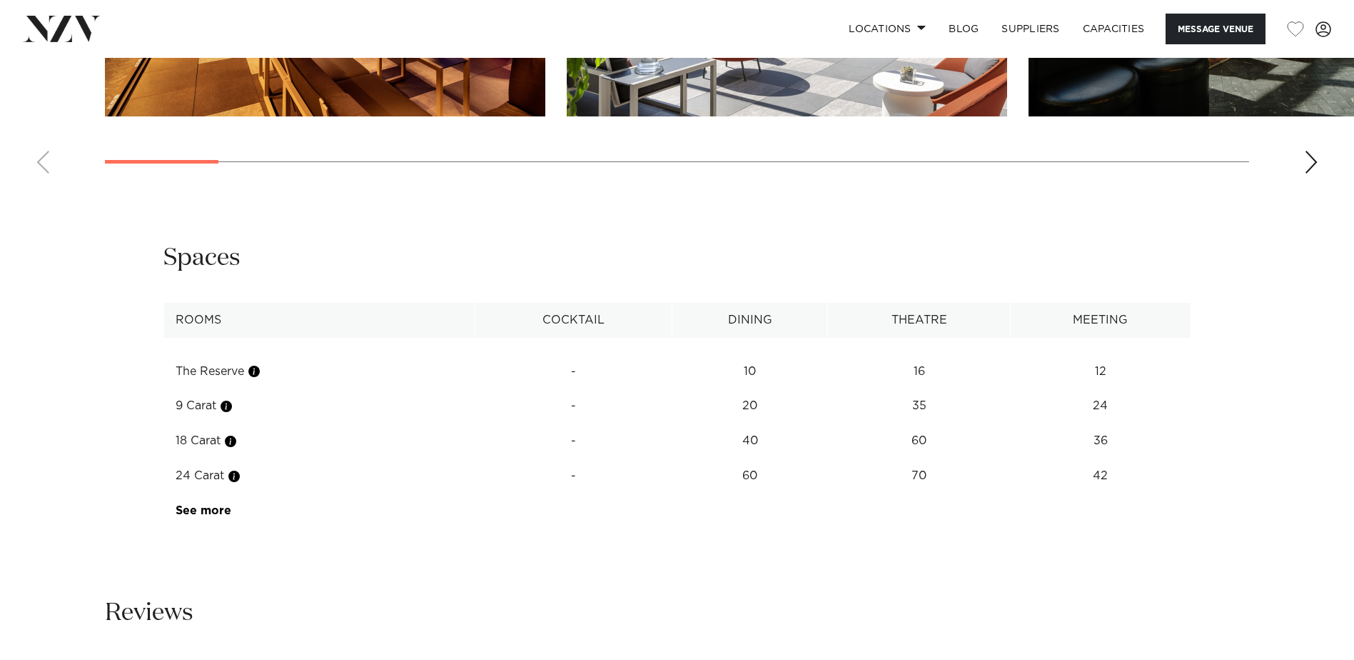
scroll to position [1999, 0]
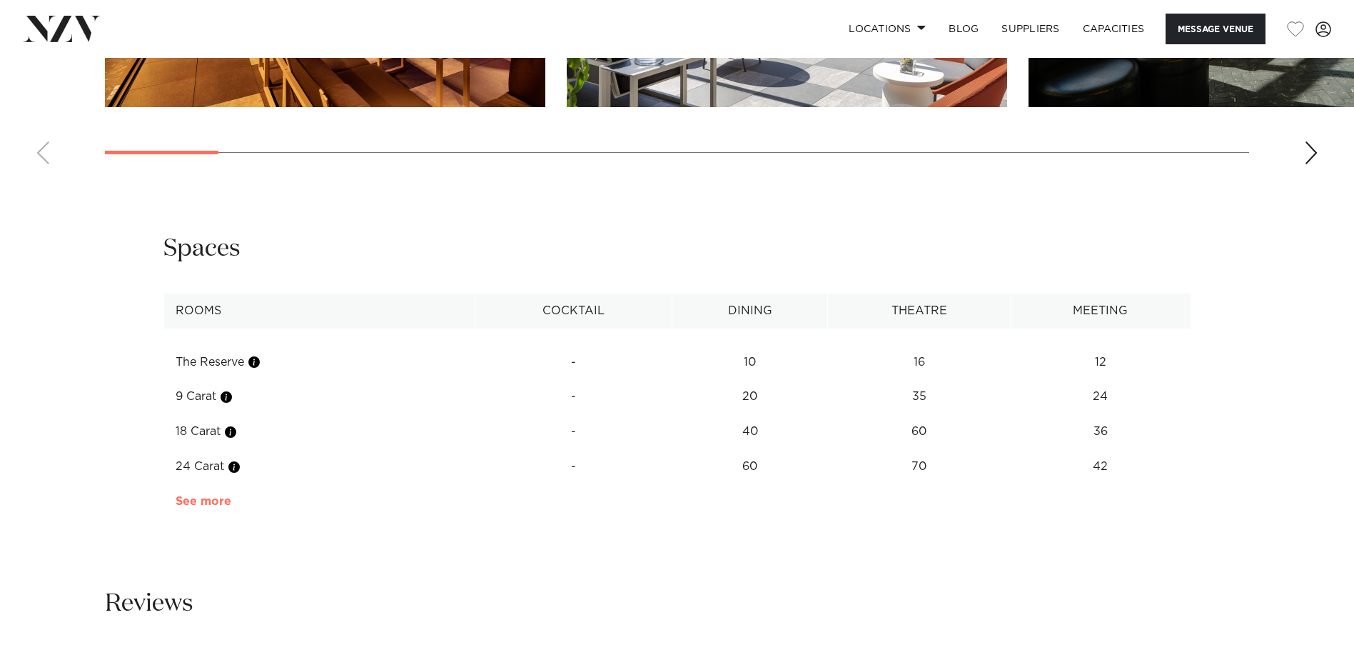
click at [208, 498] on link "See more" at bounding box center [231, 501] width 111 height 11
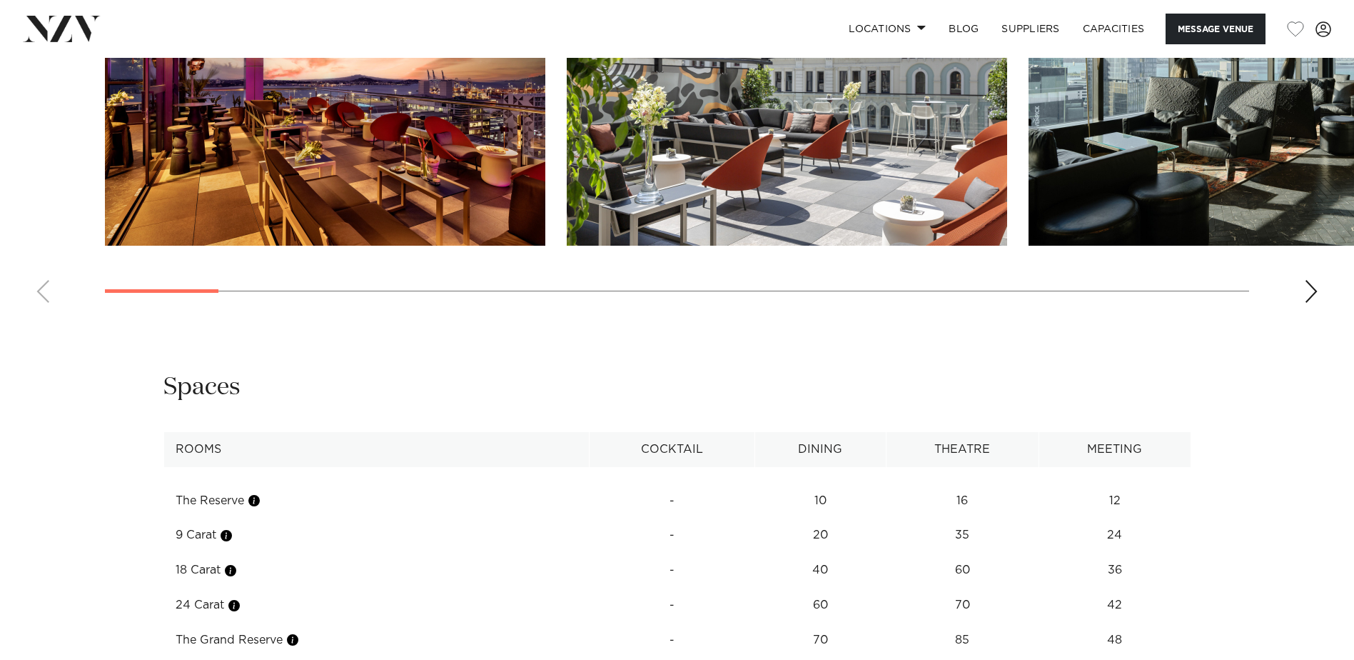
scroll to position [1642, 0]
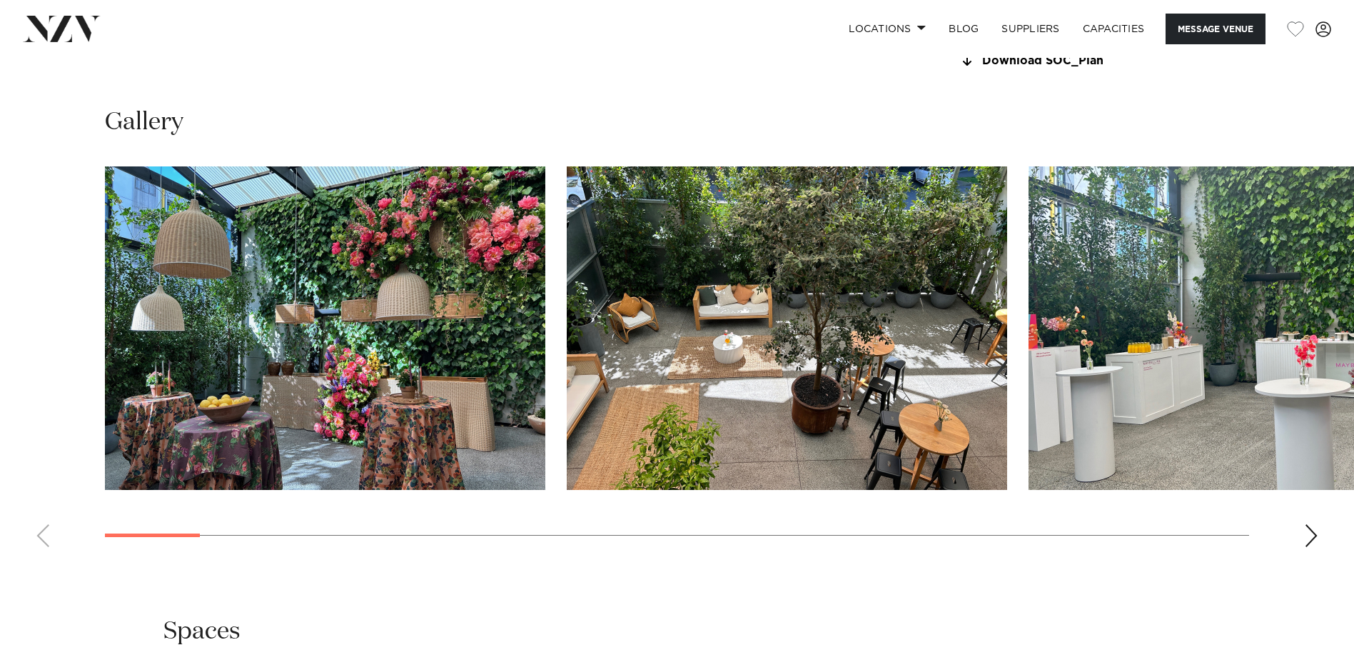
scroll to position [1428, 0]
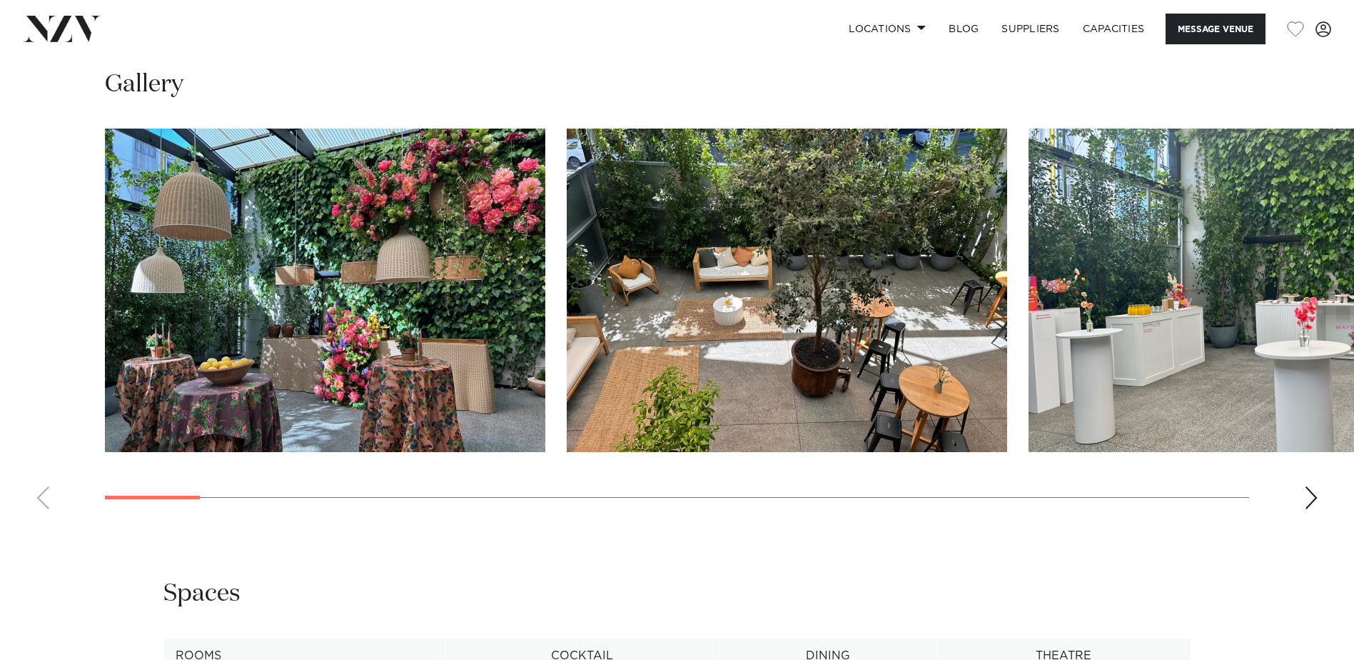
click at [1316, 501] on div "Next slide" at bounding box center [1311, 497] width 14 height 23
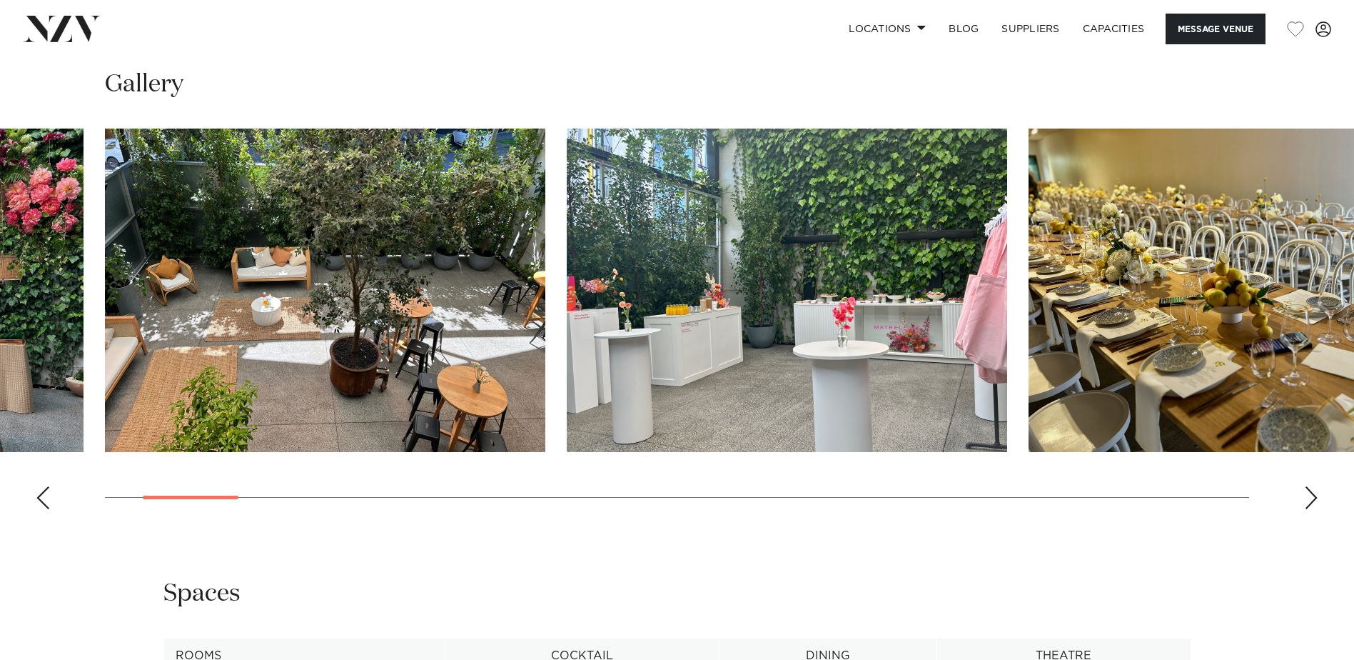
click at [1316, 501] on div "Next slide" at bounding box center [1311, 497] width 14 height 23
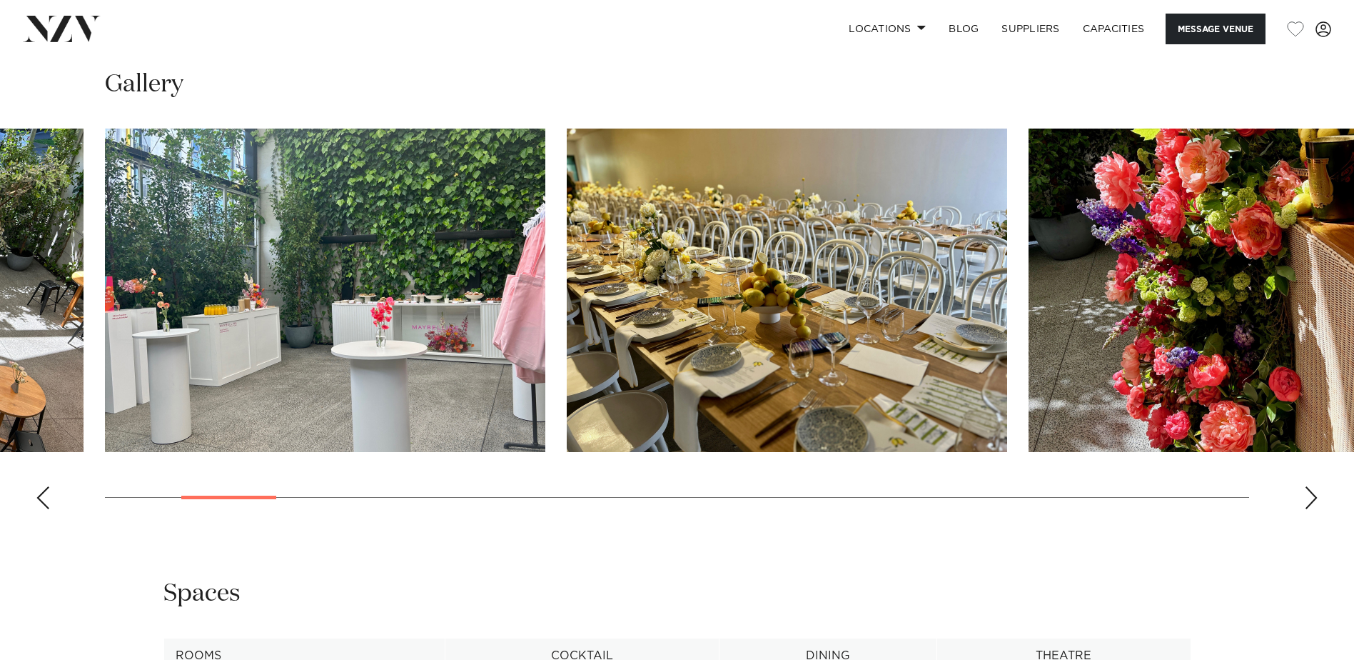
click at [1316, 501] on div "Next slide" at bounding box center [1311, 497] width 14 height 23
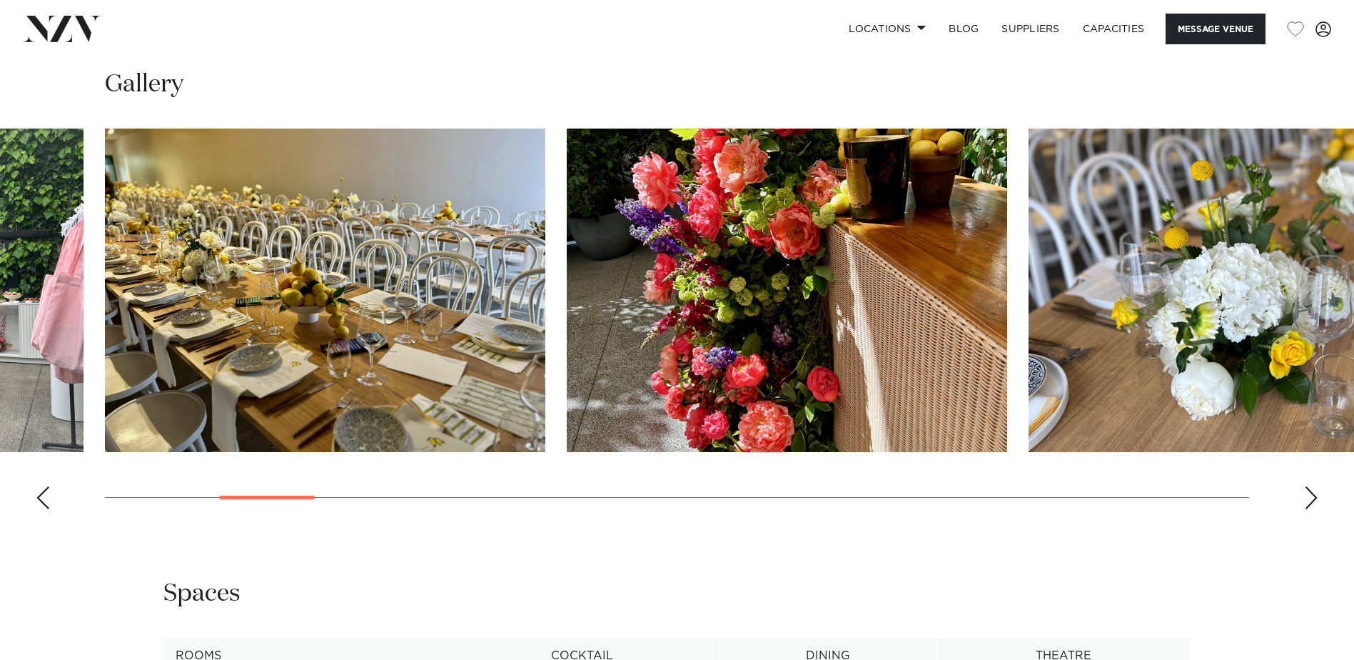
click at [1317, 501] on div "Next slide" at bounding box center [1311, 497] width 14 height 23
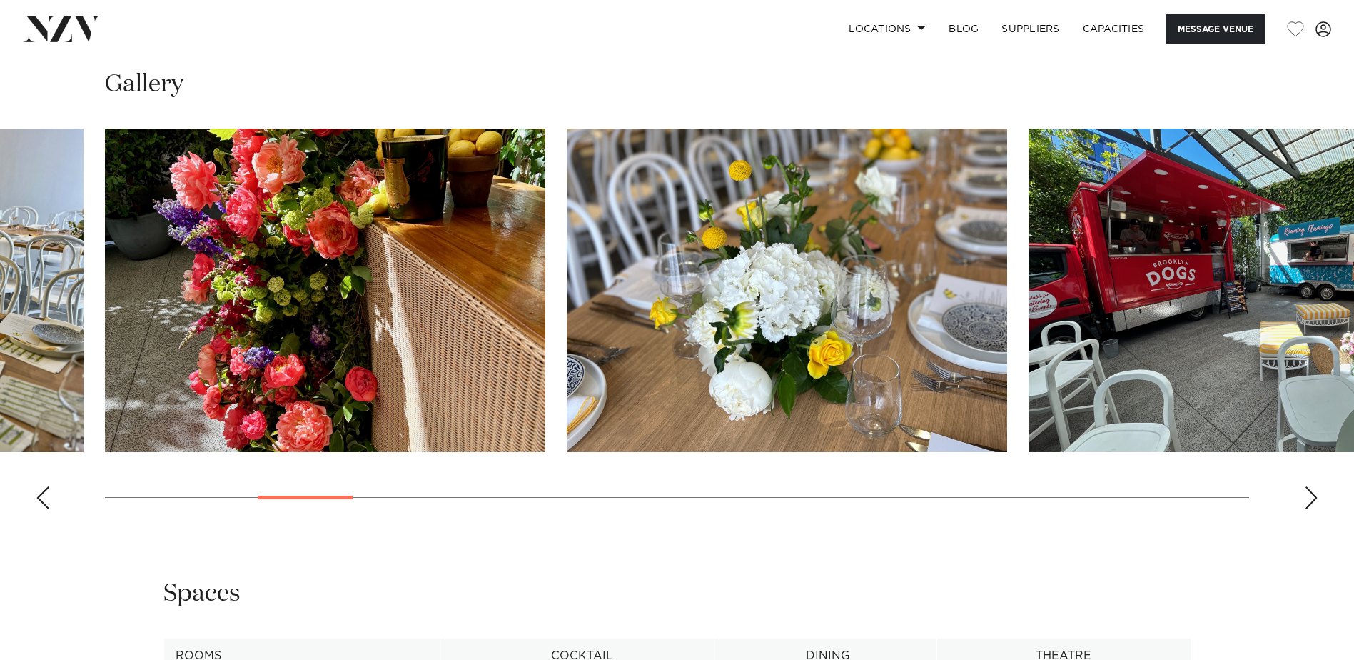
click at [1317, 501] on div "Next slide" at bounding box center [1311, 497] width 14 height 23
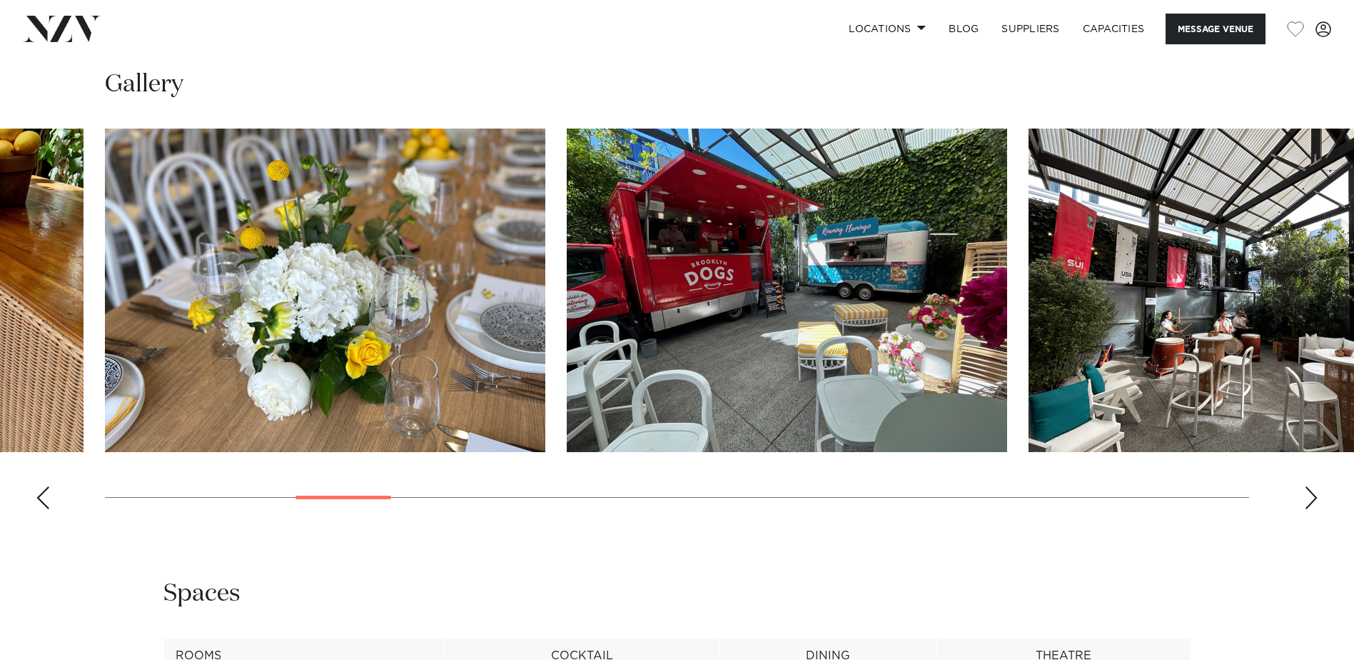
click at [1317, 501] on div "Next slide" at bounding box center [1311, 497] width 14 height 23
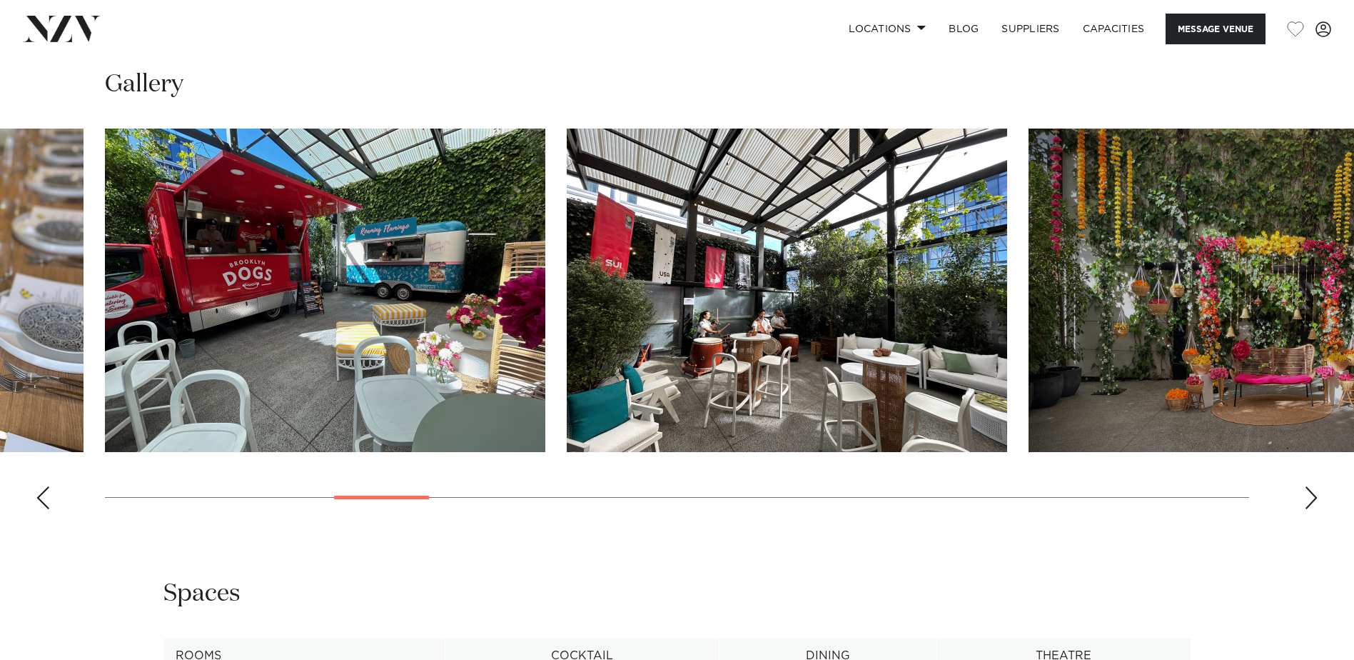
click at [1317, 501] on div "Next slide" at bounding box center [1311, 497] width 14 height 23
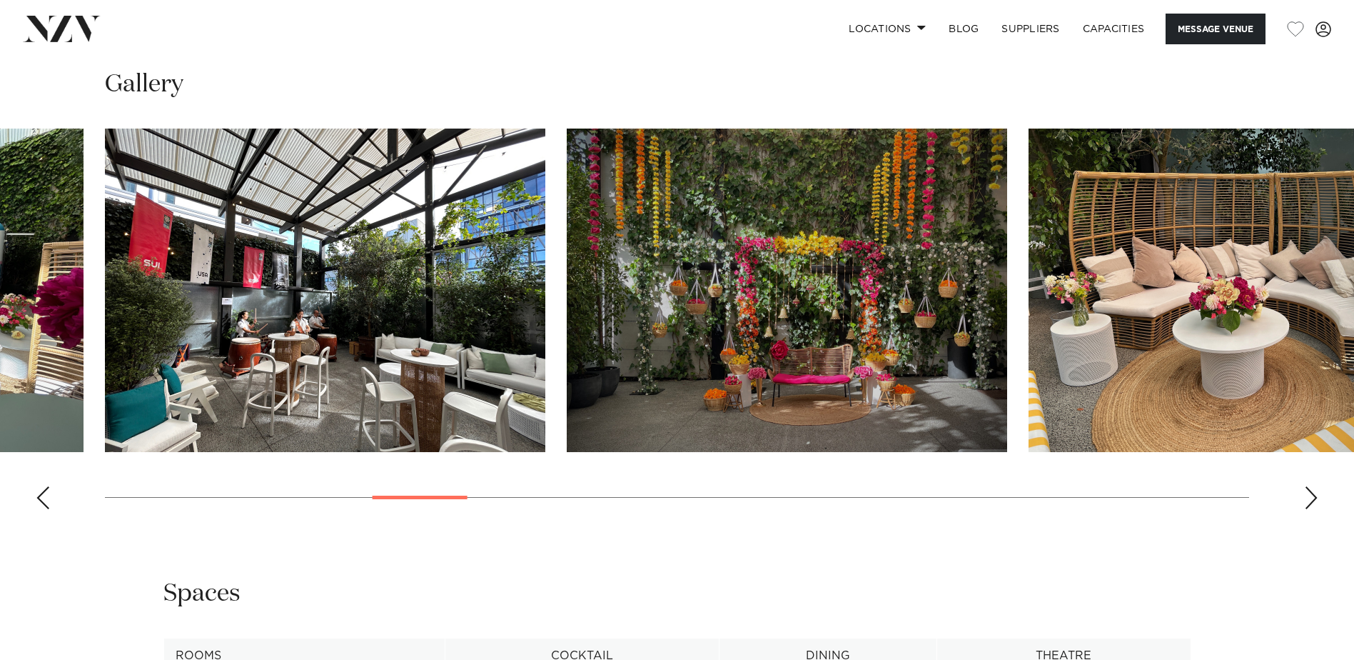
click at [1317, 501] on div "Next slide" at bounding box center [1311, 497] width 14 height 23
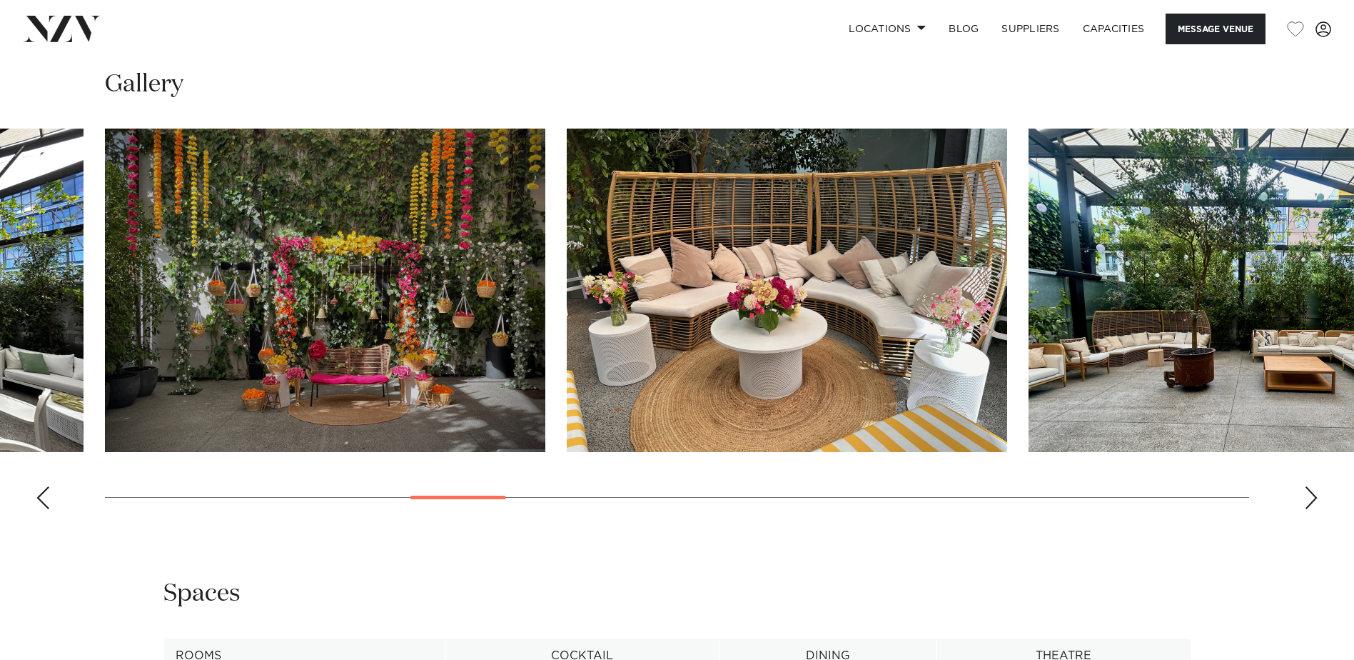
click at [1317, 501] on div "Next slide" at bounding box center [1311, 497] width 14 height 23
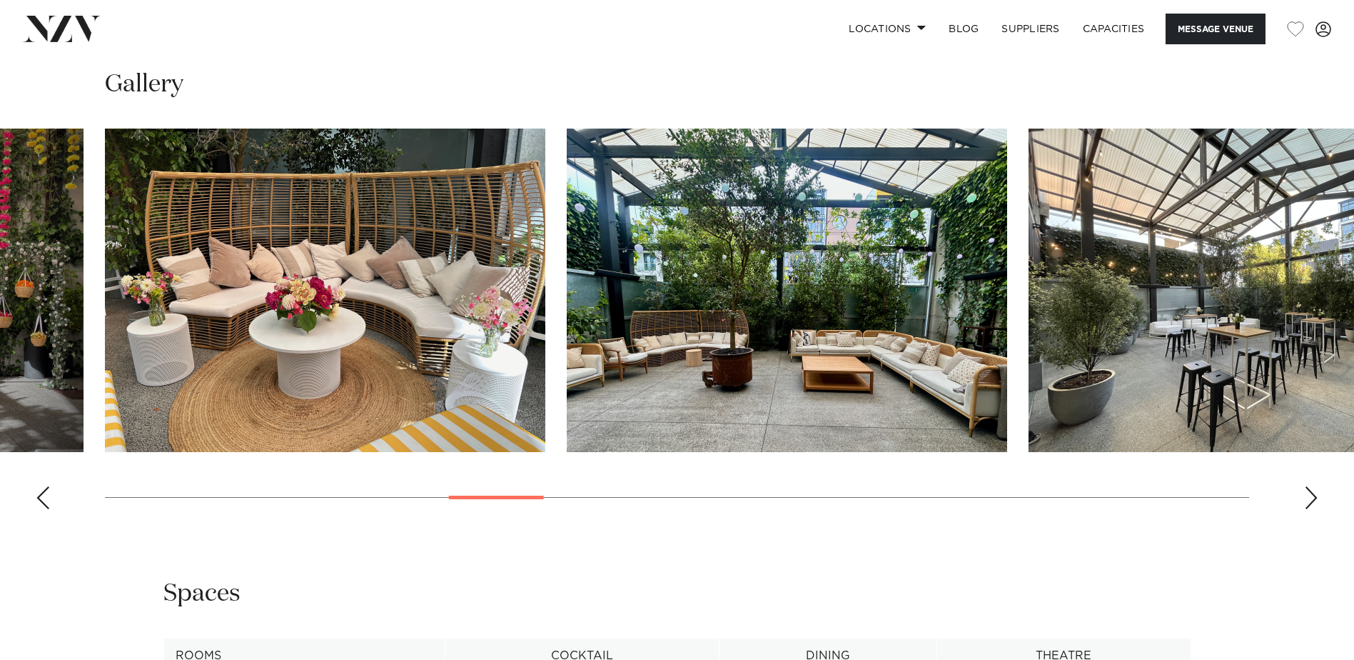
click at [1317, 501] on div "Next slide" at bounding box center [1311, 497] width 14 height 23
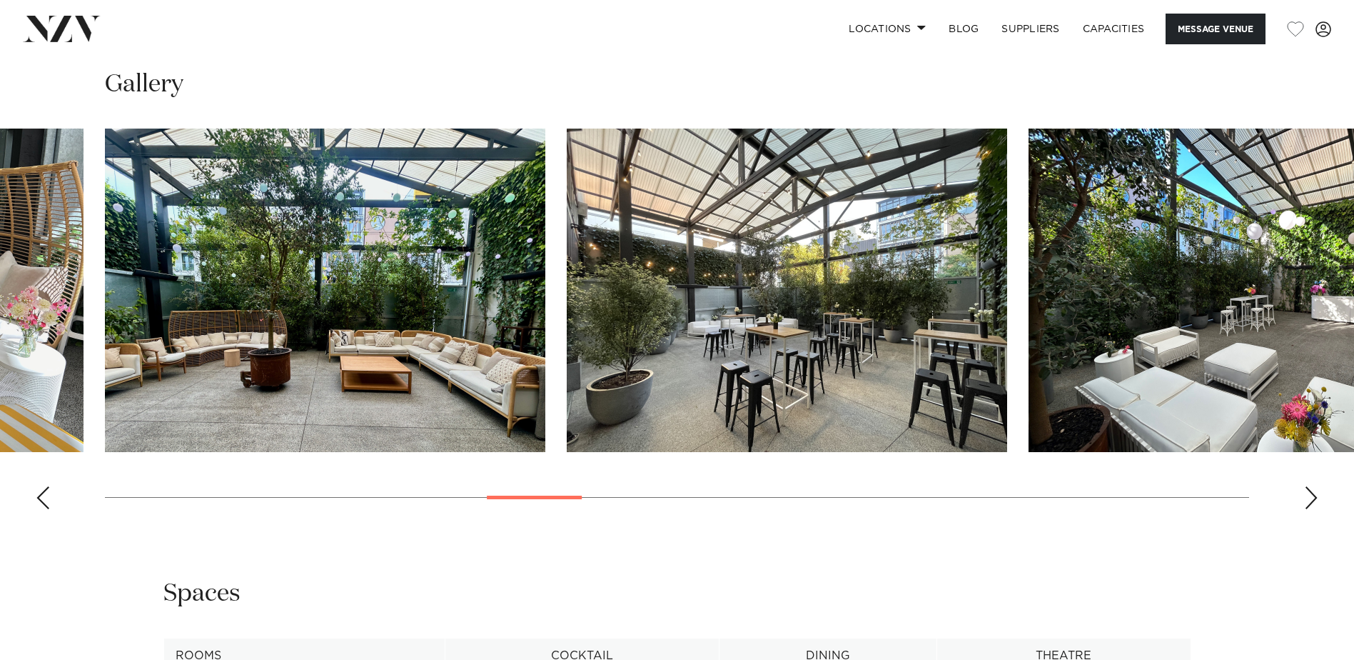
click at [1317, 501] on div "Next slide" at bounding box center [1311, 497] width 14 height 23
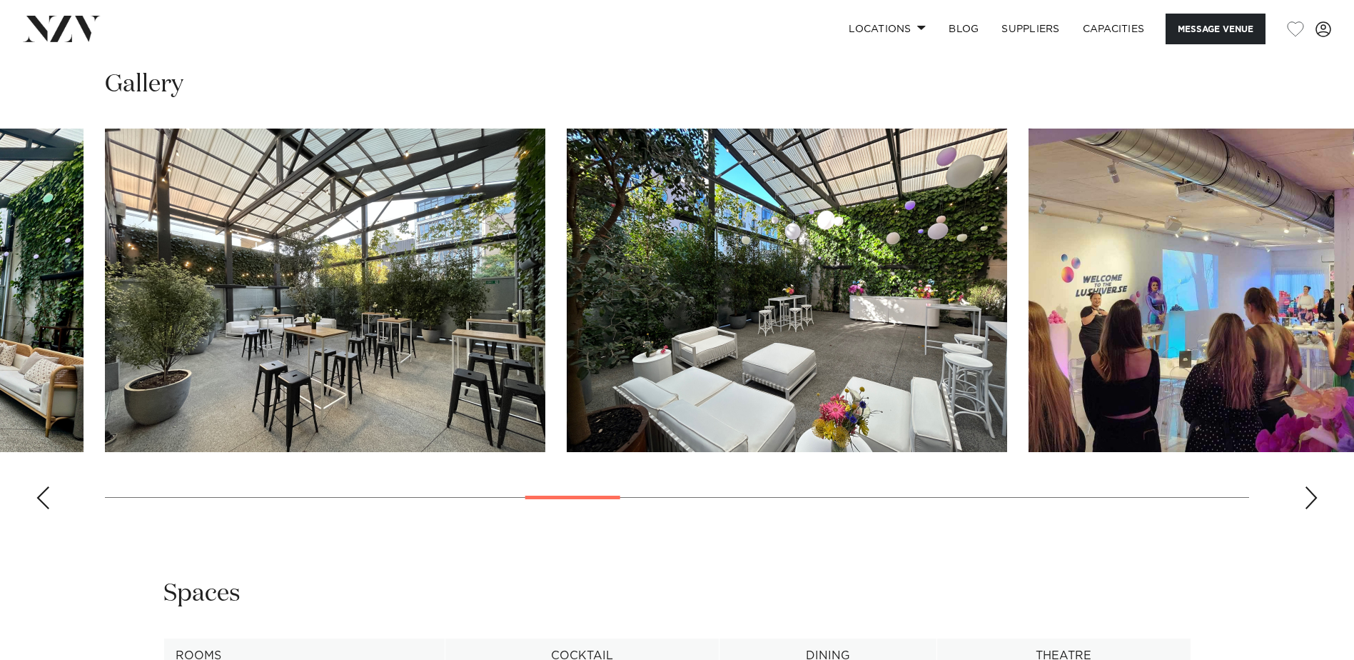
click at [1317, 501] on div "Next slide" at bounding box center [1311, 497] width 14 height 23
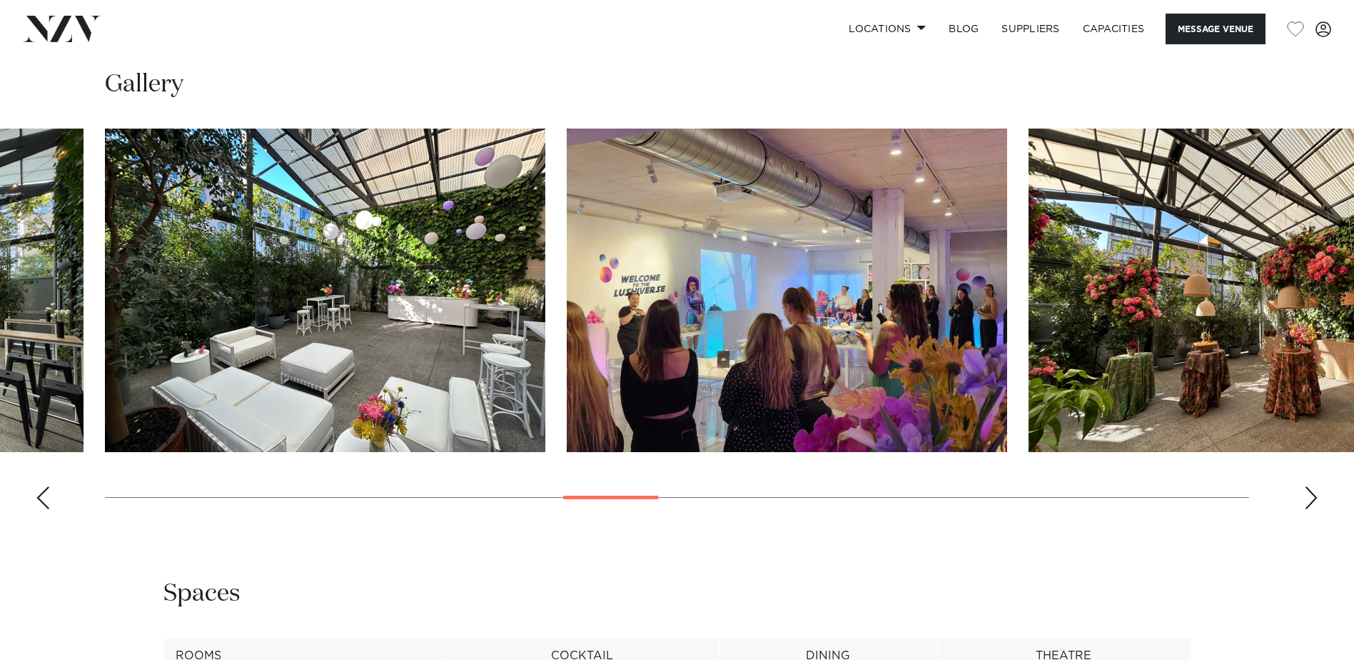
click at [1317, 501] on div "Next slide" at bounding box center [1311, 497] width 14 height 23
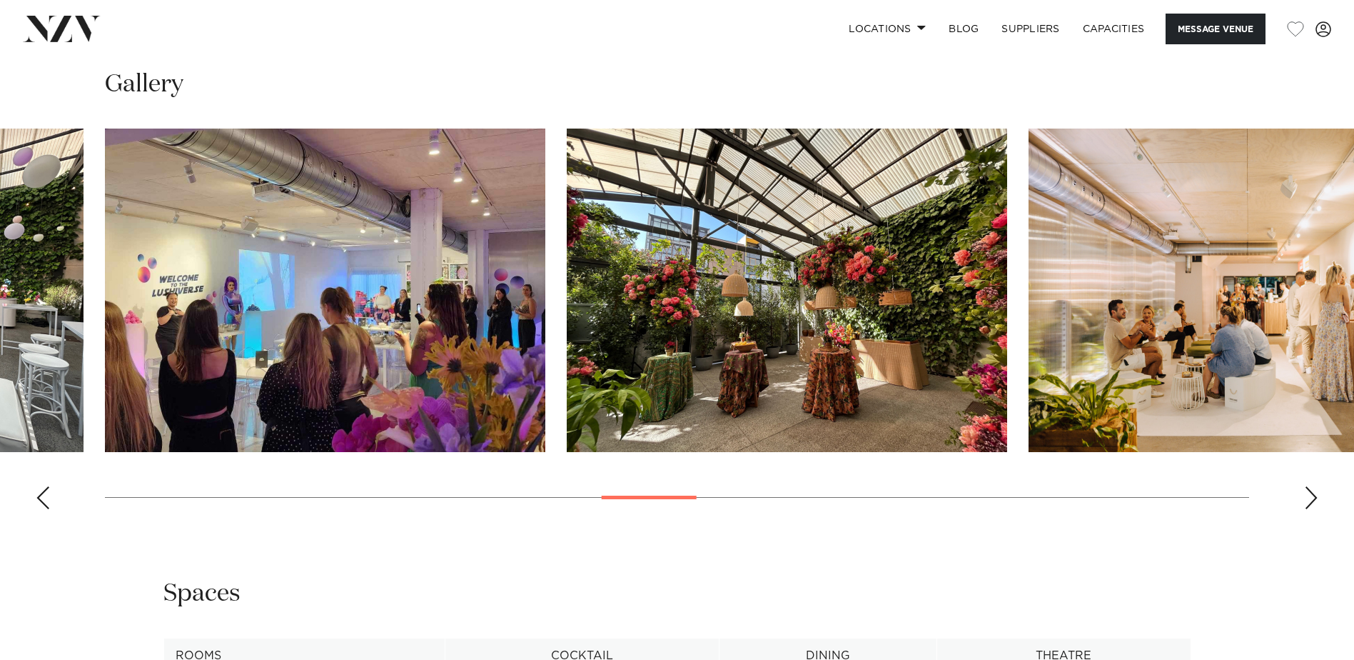
click at [1317, 501] on div "Next slide" at bounding box center [1311, 497] width 14 height 23
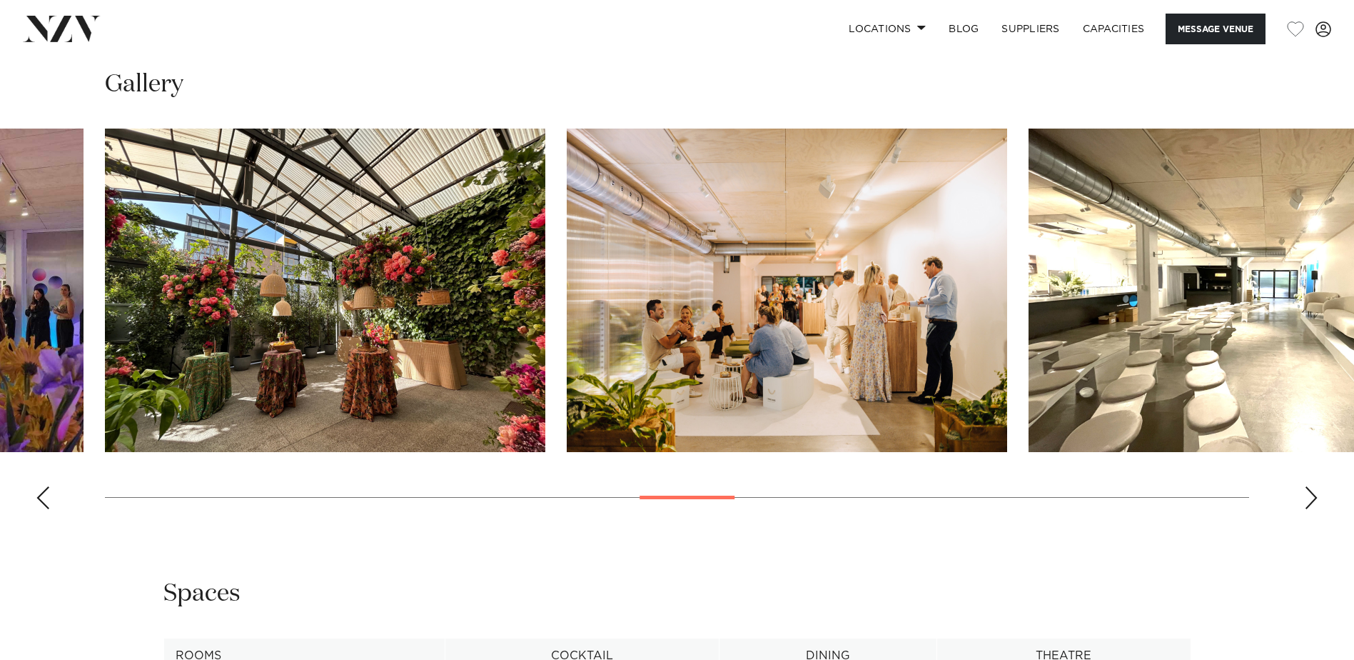
click at [1317, 501] on div "Next slide" at bounding box center [1311, 497] width 14 height 23
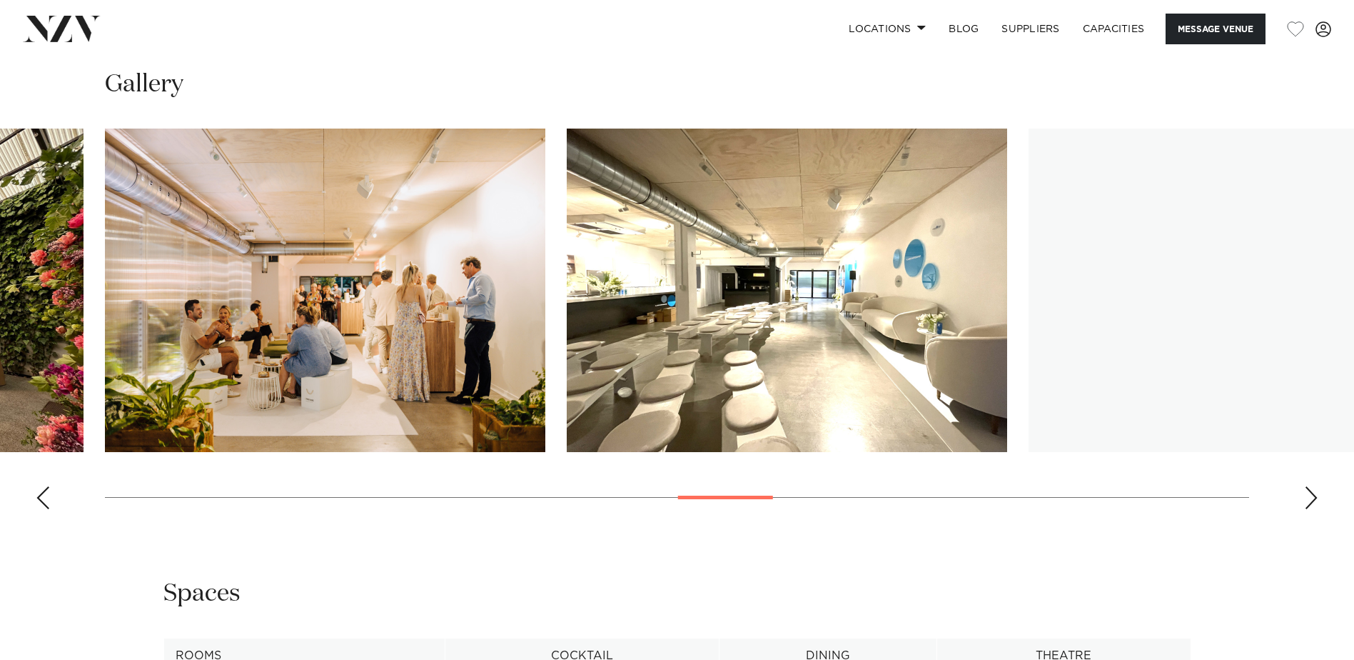
click at [1317, 501] on div "Next slide" at bounding box center [1311, 497] width 14 height 23
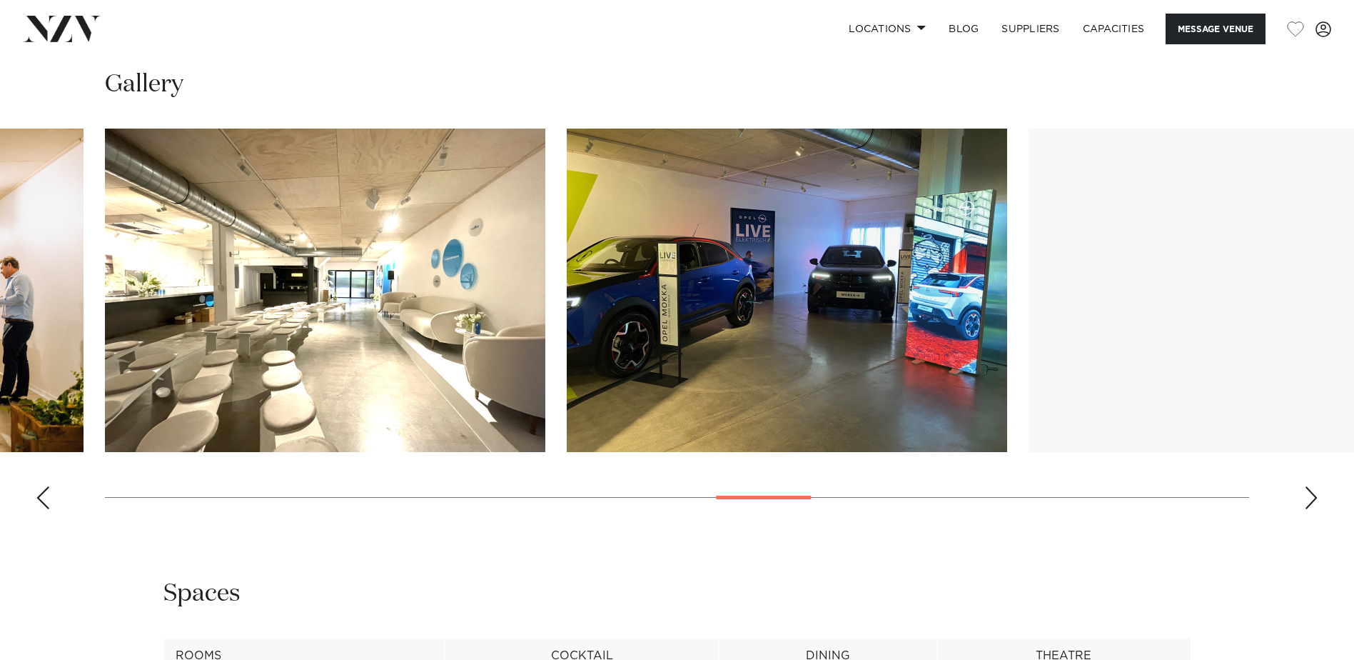
click at [1317, 501] on div "Next slide" at bounding box center [1311, 497] width 14 height 23
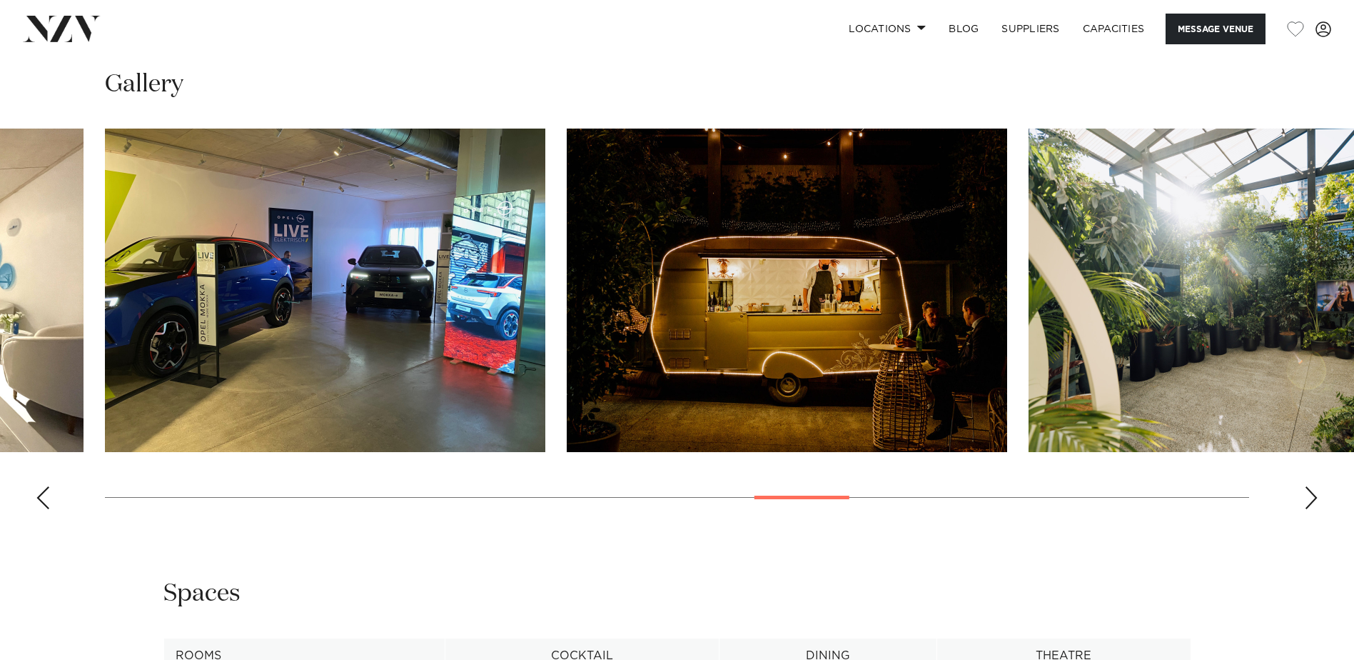
click at [1317, 501] on div "Next slide" at bounding box center [1311, 497] width 14 height 23
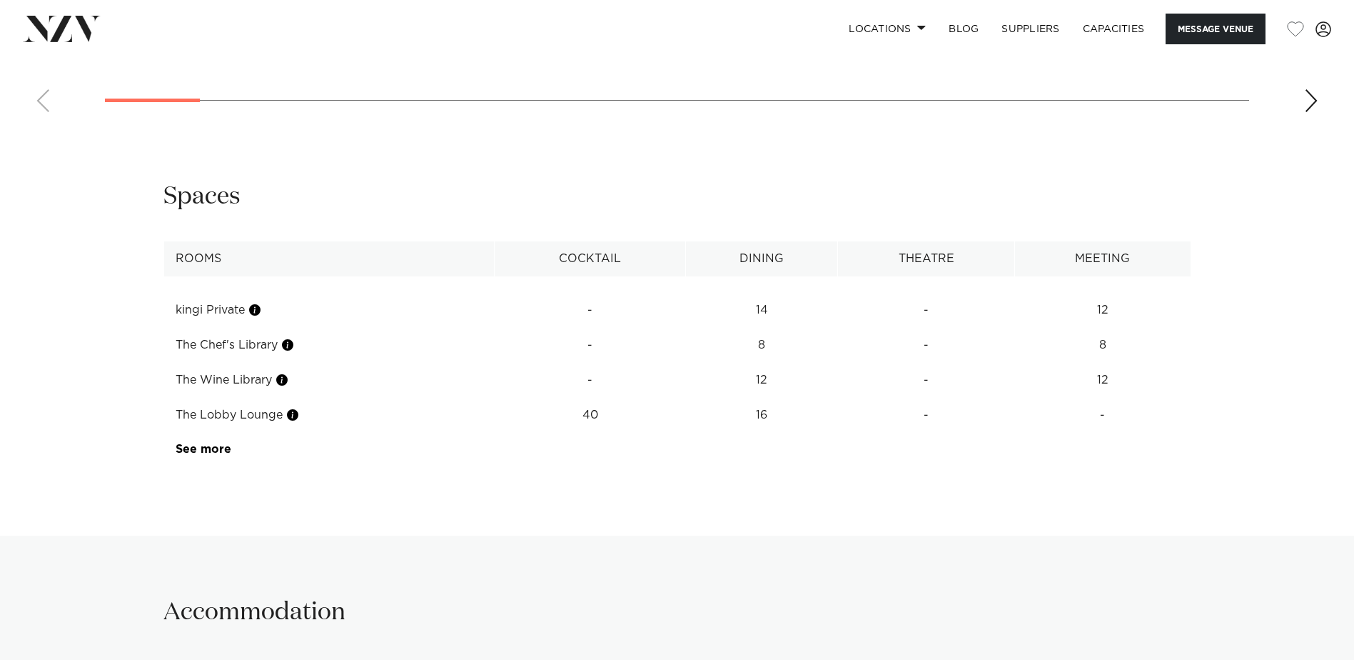
scroll to position [2356, 0]
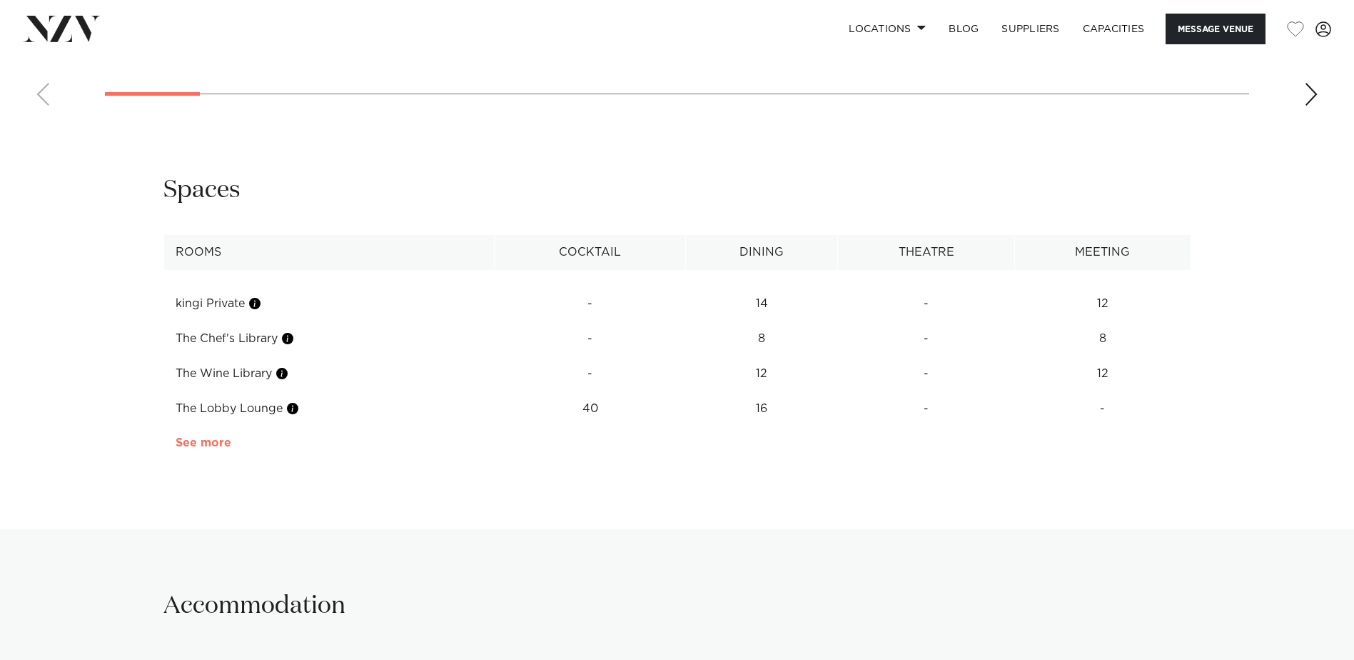
click at [196, 443] on link "See more" at bounding box center [231, 442] width 111 height 11
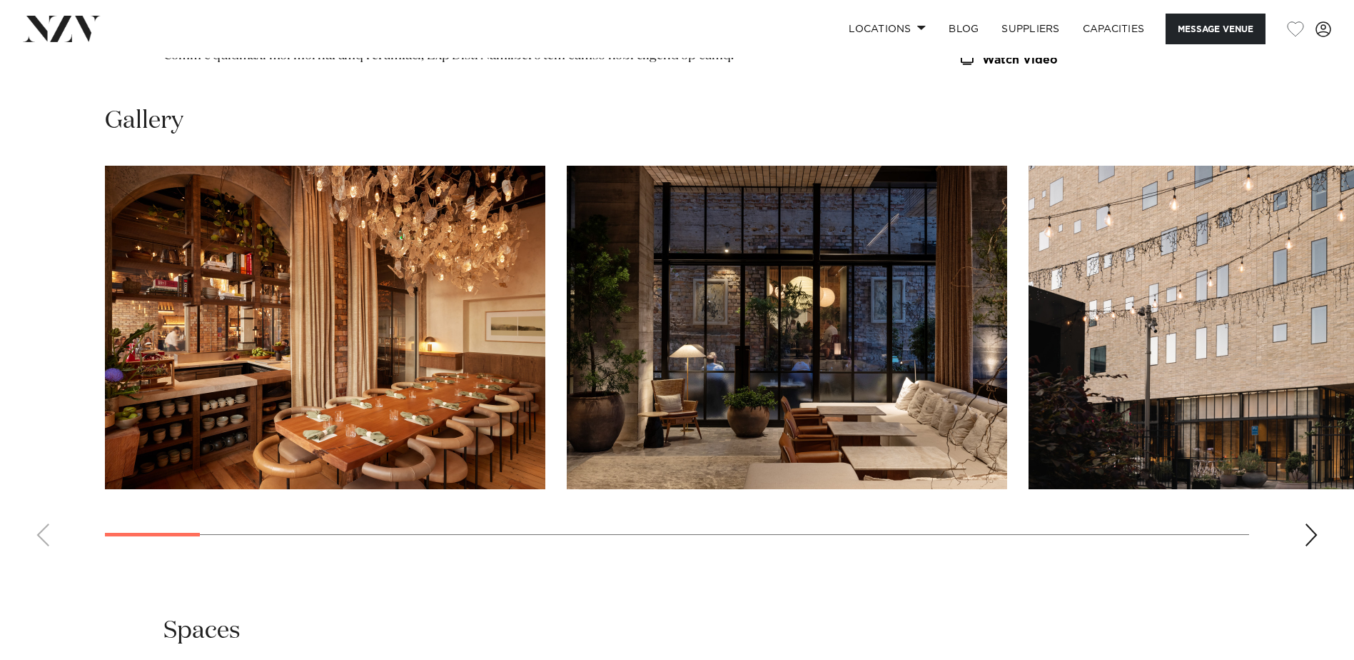
scroll to position [1928, 0]
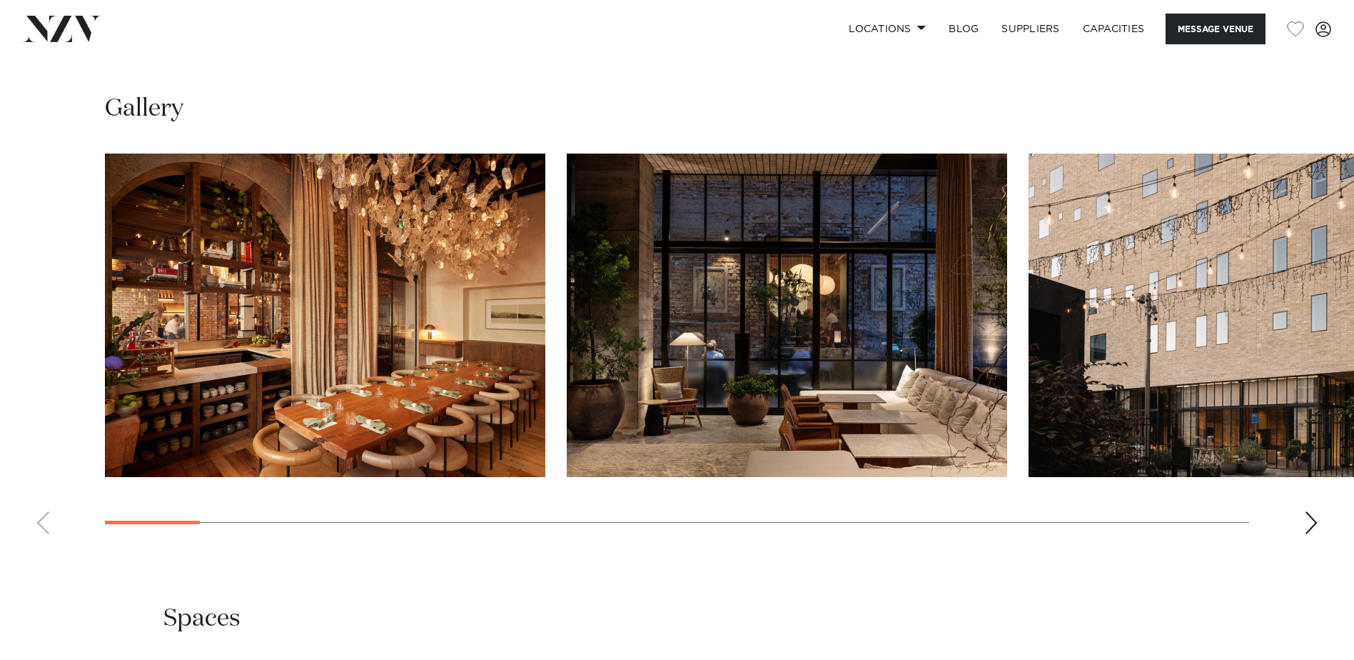
click at [1304, 516] on div "Next slide" at bounding box center [1311, 522] width 14 height 23
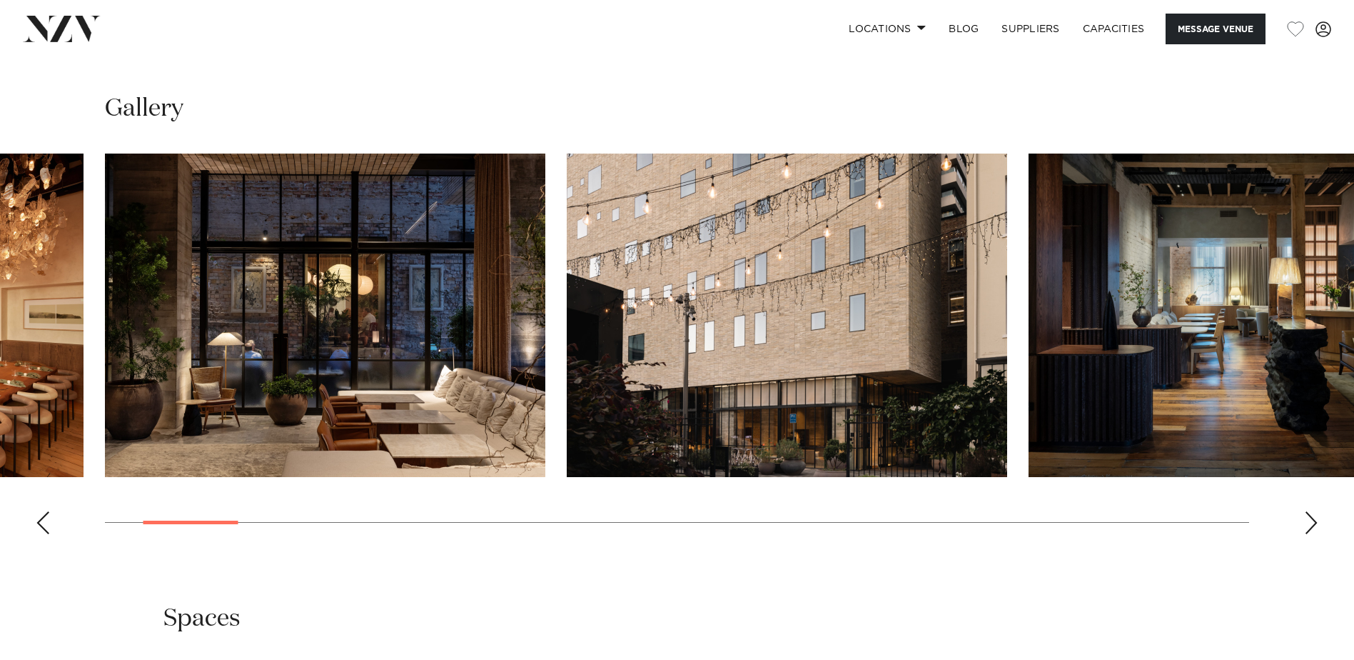
click at [1303, 516] on swiper-container at bounding box center [677, 350] width 1354 height 392
click at [1313, 515] on div "Next slide" at bounding box center [1311, 522] width 14 height 23
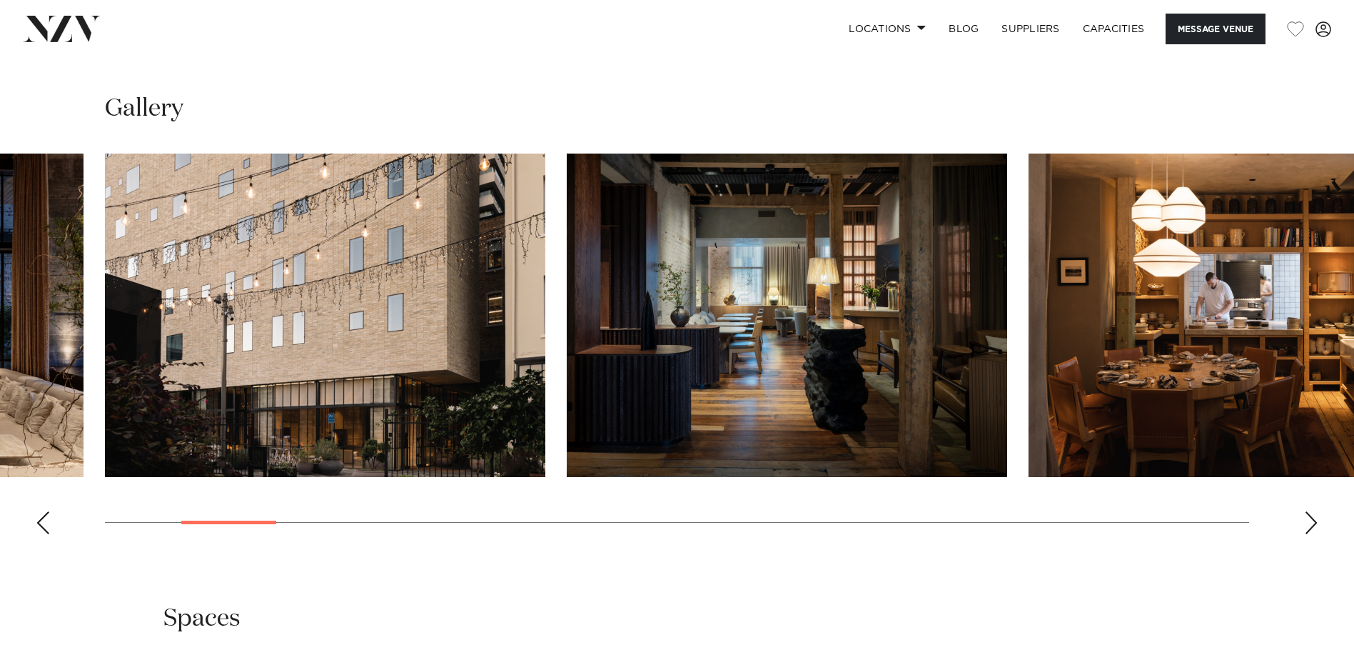
click at [1314, 515] on div "Next slide" at bounding box center [1311, 522] width 14 height 23
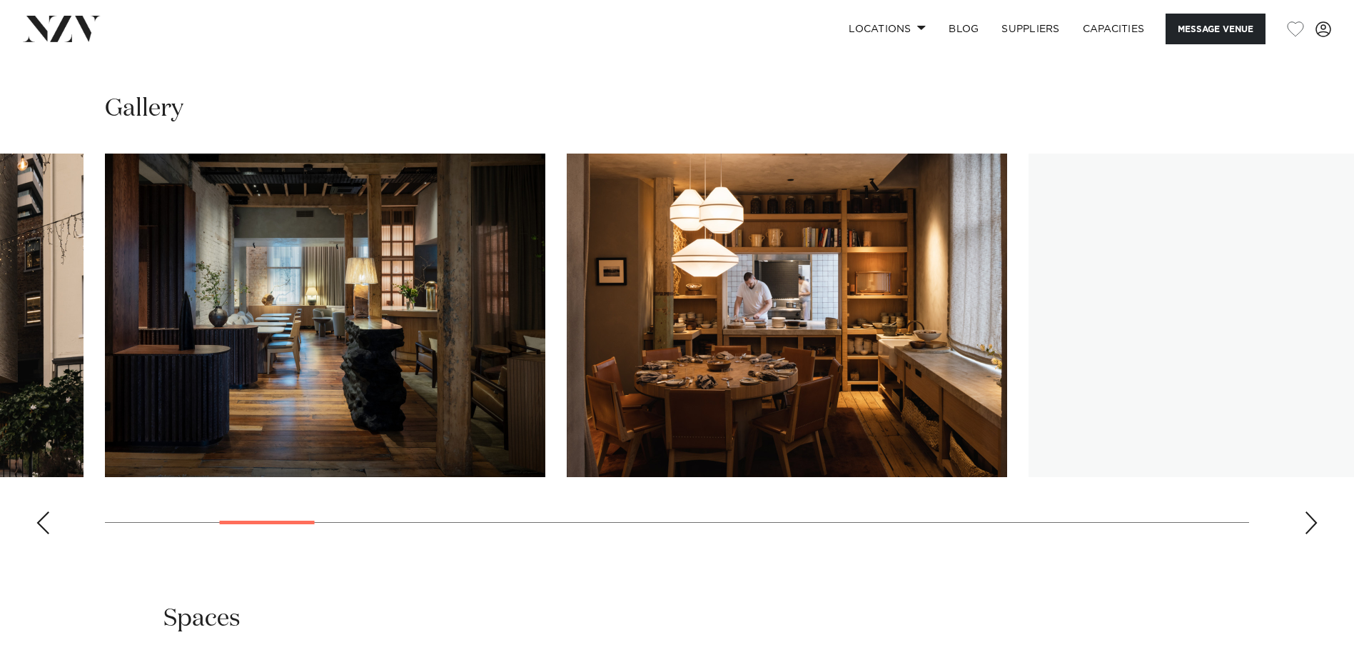
click at [1314, 515] on div "Next slide" at bounding box center [1311, 522] width 14 height 23
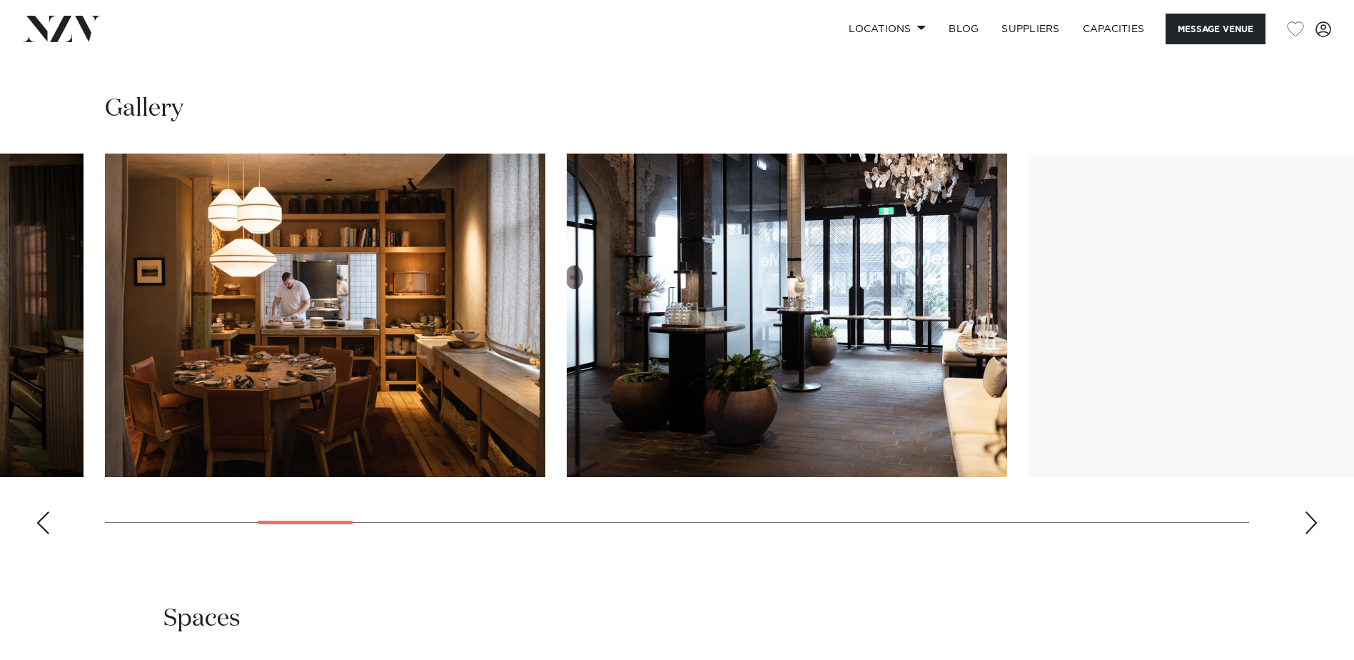
click at [1314, 515] on div "Next slide" at bounding box center [1311, 522] width 14 height 23
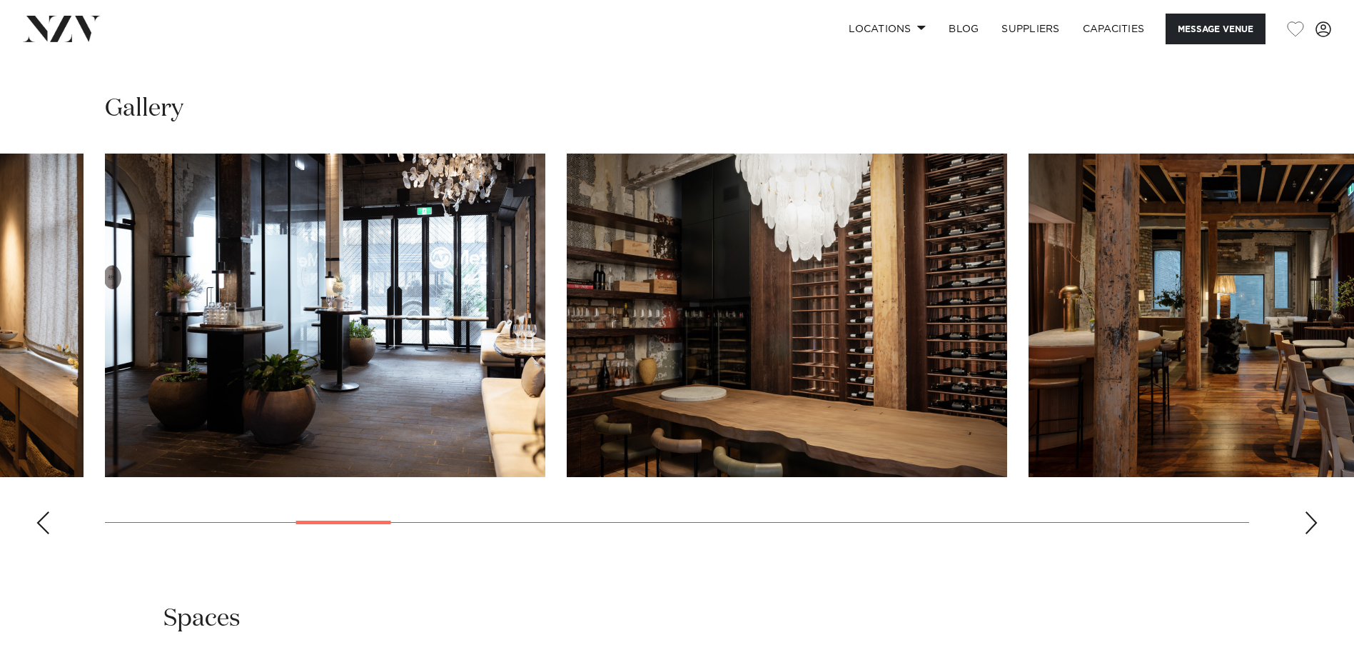
click at [1314, 515] on div "Next slide" at bounding box center [1311, 522] width 14 height 23
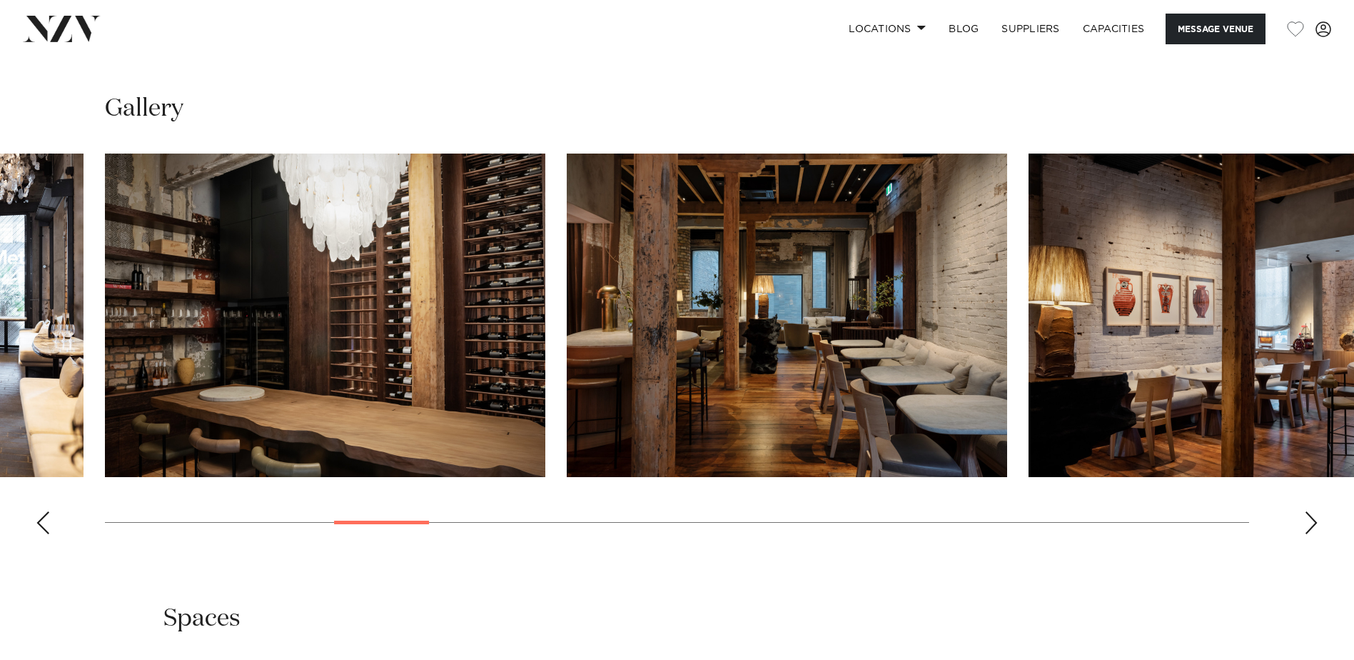
click at [1314, 515] on div "Next slide" at bounding box center [1311, 522] width 14 height 23
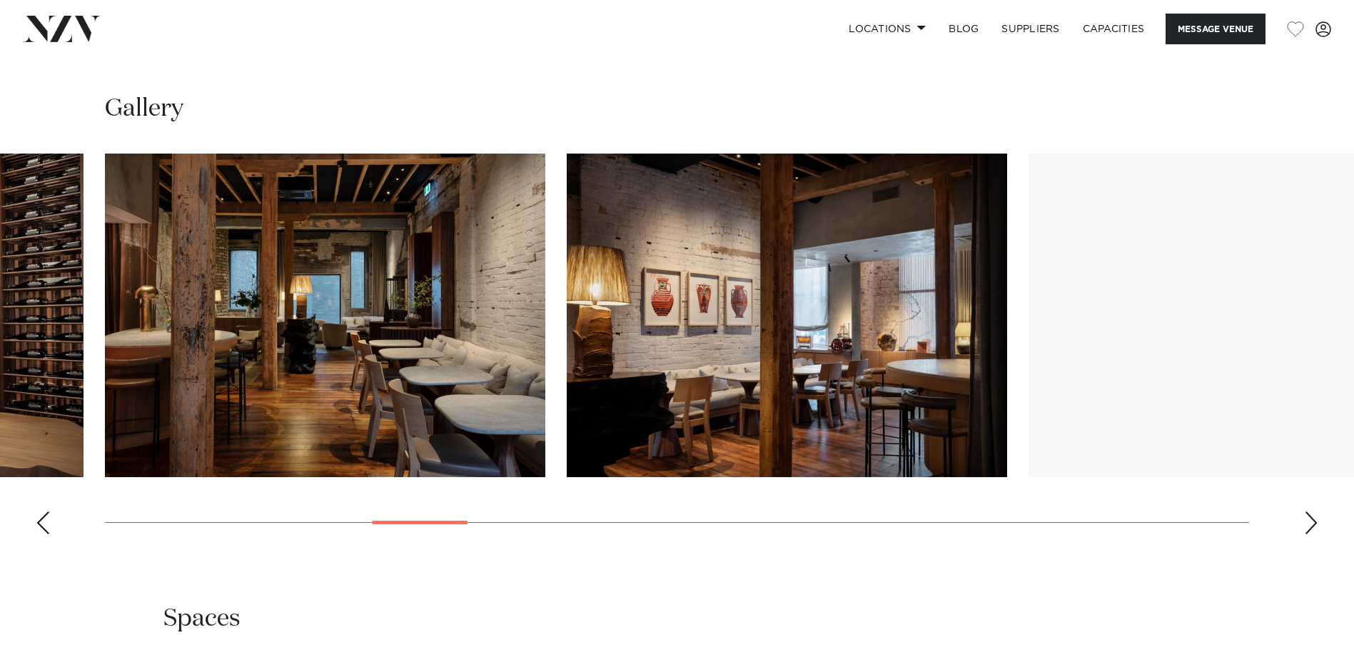
click at [1314, 515] on div "Next slide" at bounding box center [1311, 522] width 14 height 23
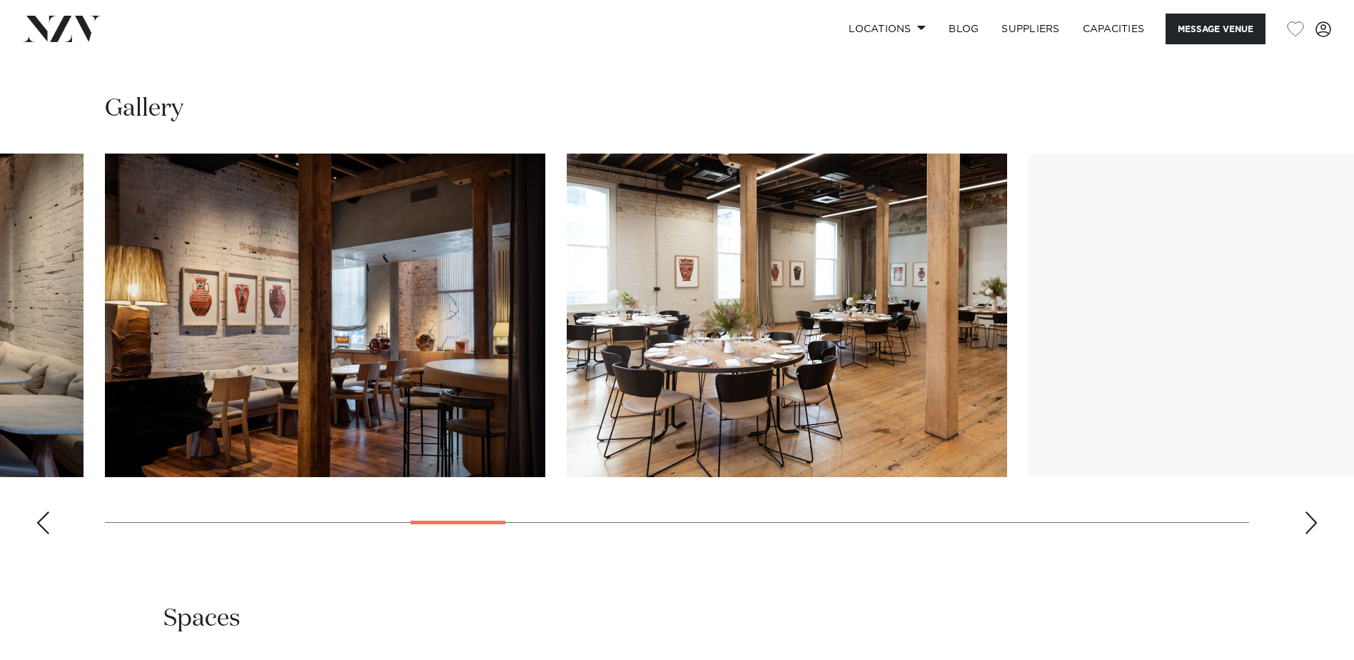
click at [1314, 515] on div "Next slide" at bounding box center [1311, 522] width 14 height 23
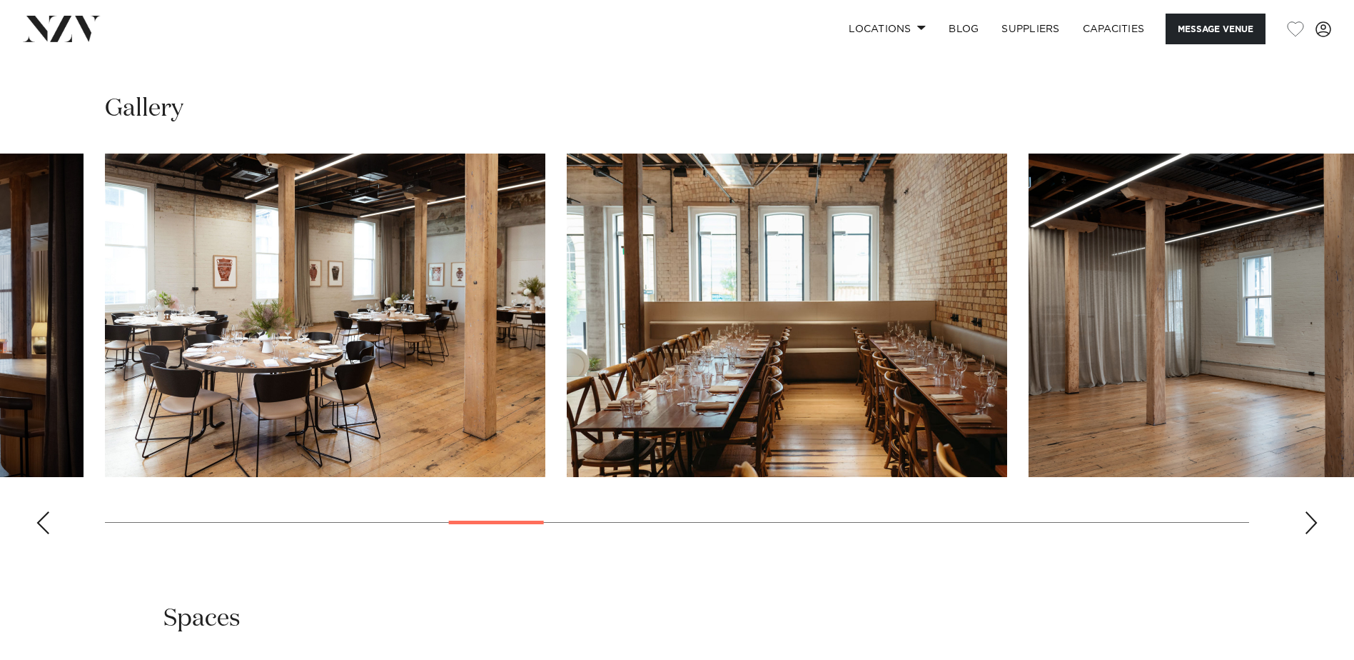
click at [1314, 515] on div "Next slide" at bounding box center [1311, 522] width 14 height 23
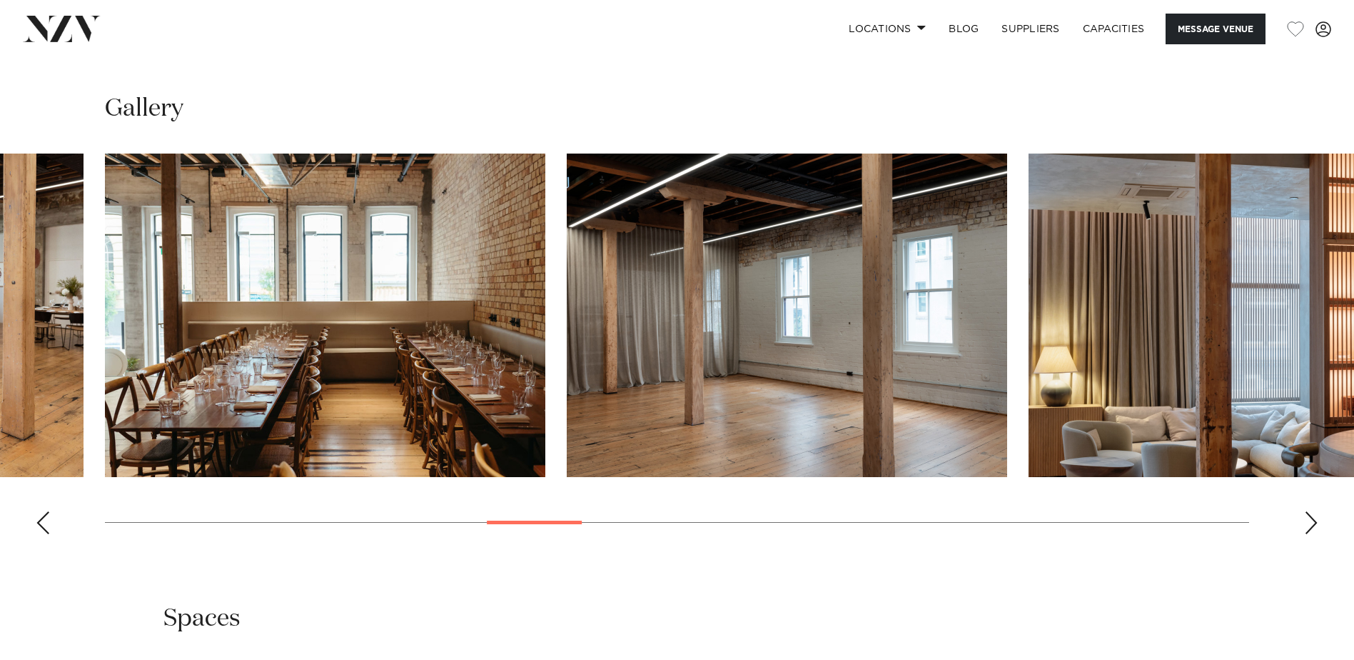
click at [1314, 515] on div "Next slide" at bounding box center [1311, 522] width 14 height 23
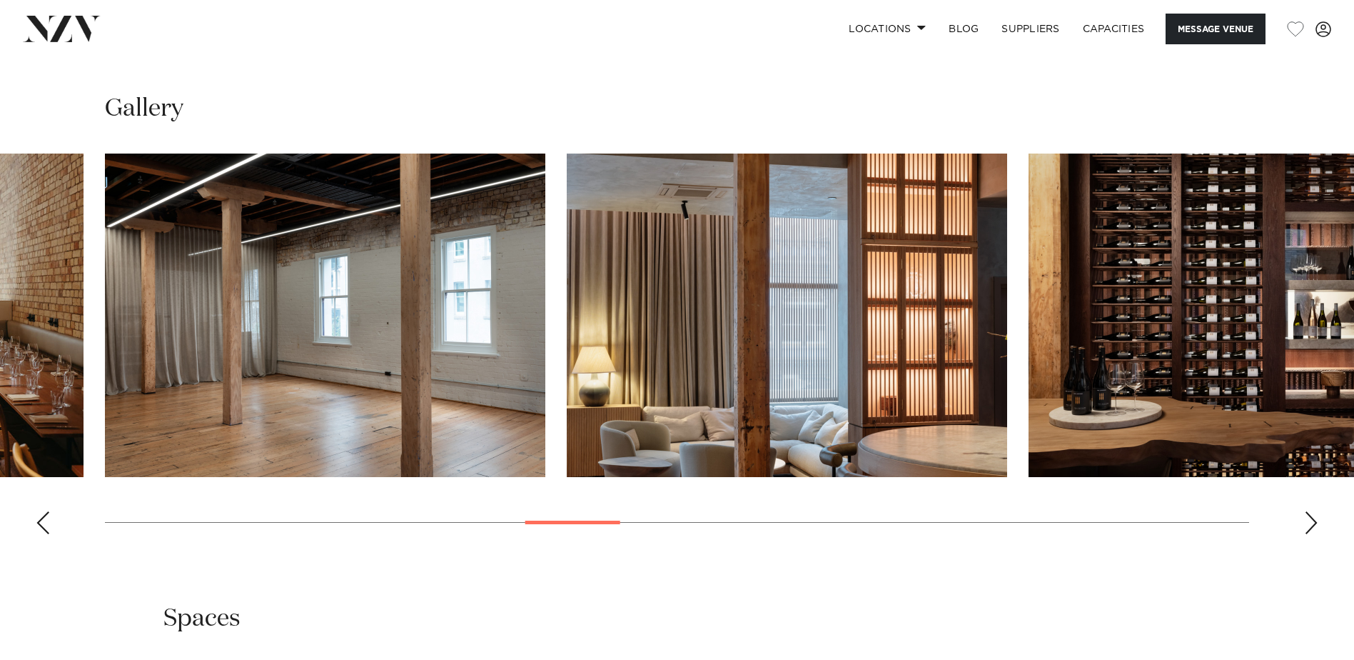
click at [1314, 515] on div "Next slide" at bounding box center [1311, 522] width 14 height 23
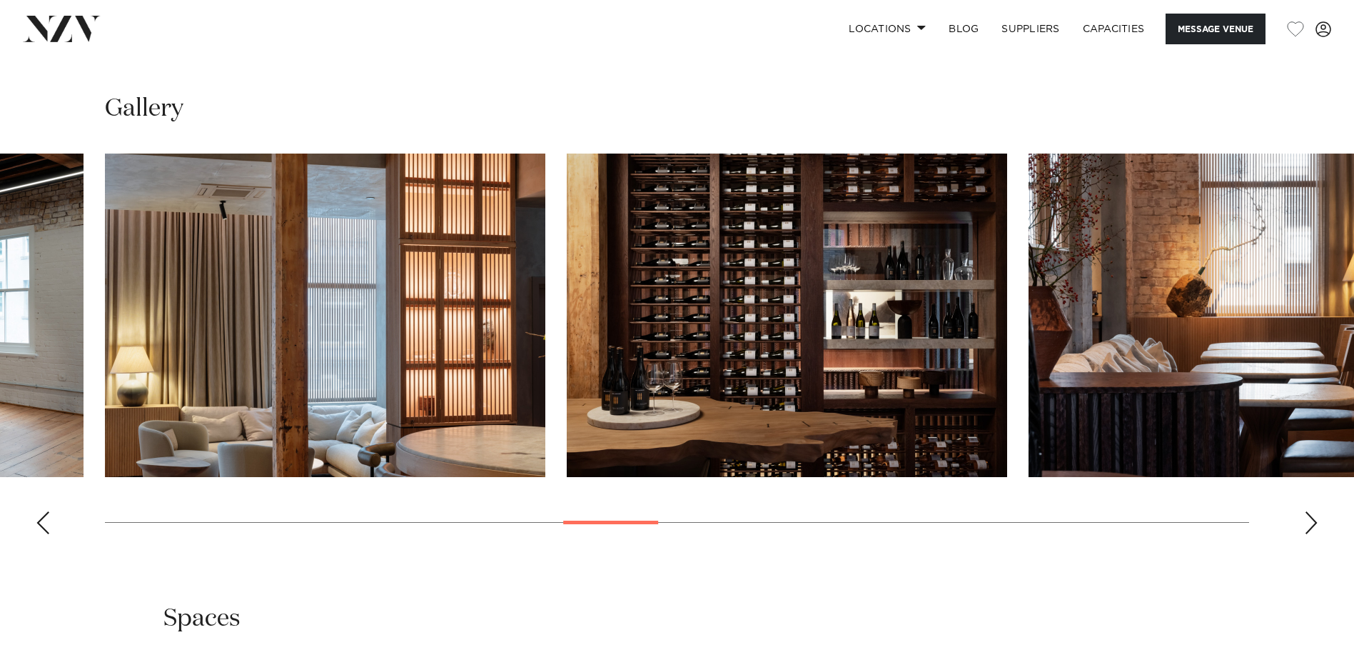
click at [1314, 515] on div "Next slide" at bounding box center [1311, 522] width 14 height 23
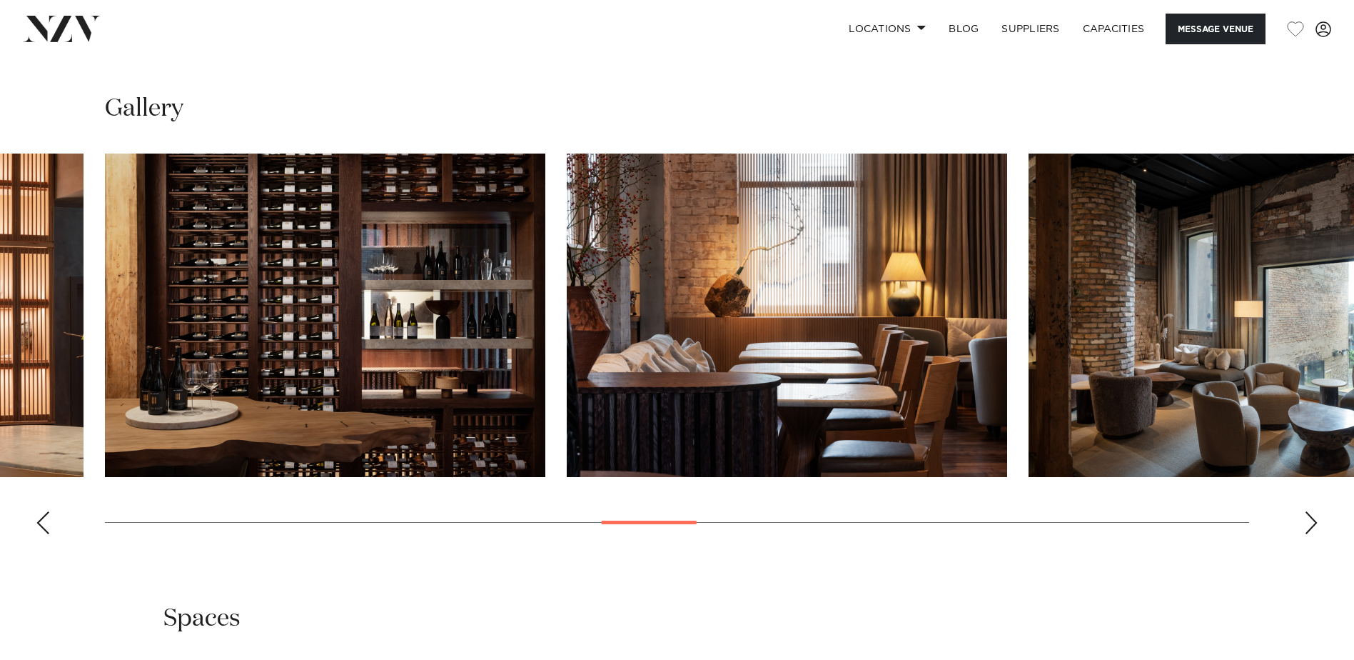
click at [1314, 515] on div "Next slide" at bounding box center [1311, 522] width 14 height 23
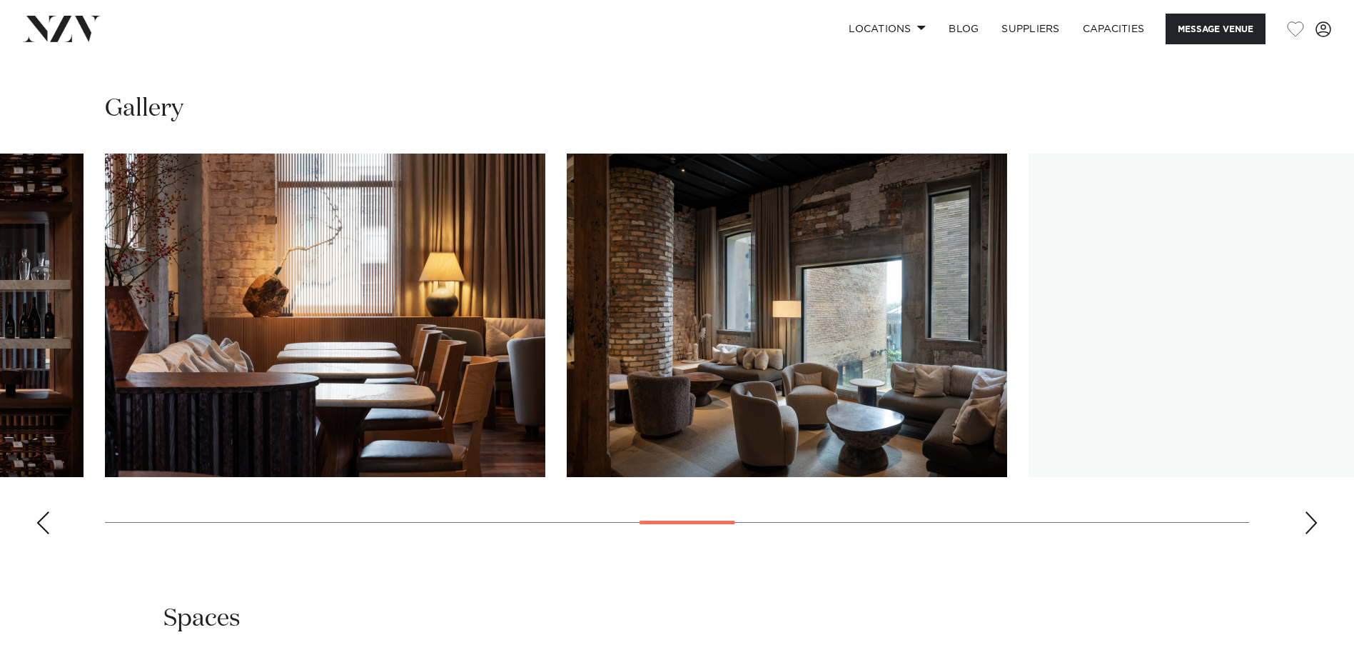
click at [1315, 515] on div "Next slide" at bounding box center [1311, 522] width 14 height 23
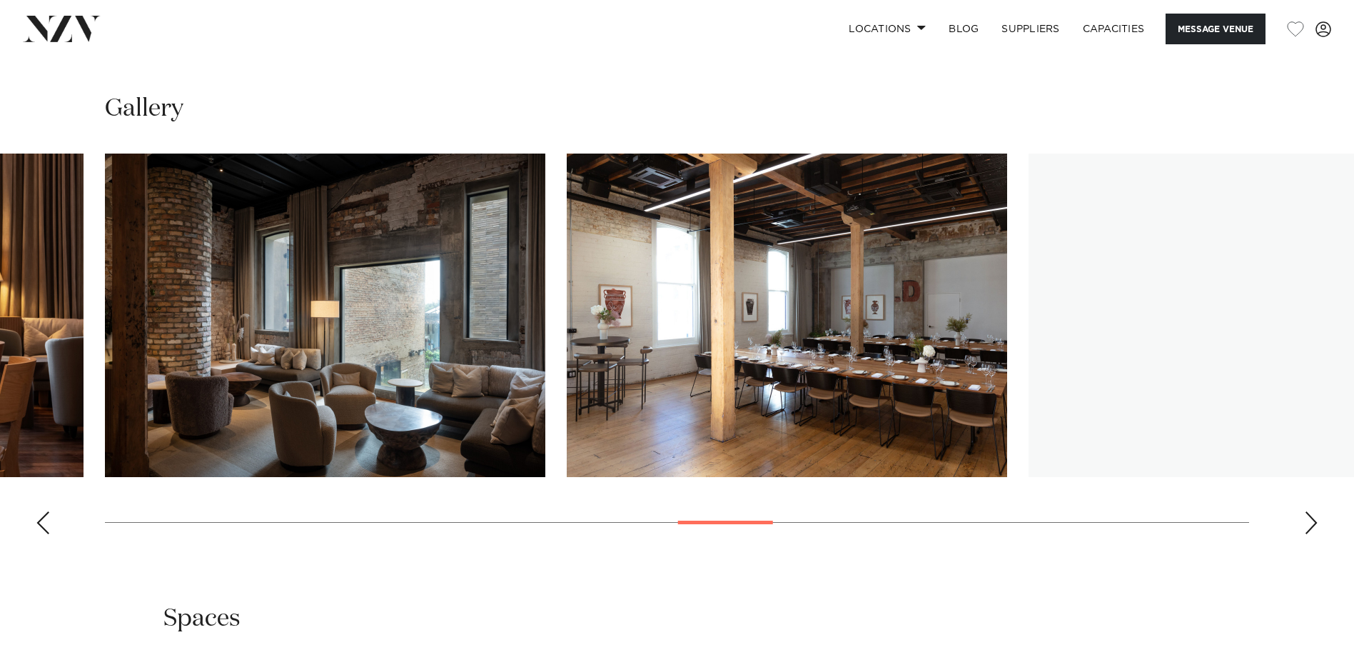
click at [1315, 515] on div "Next slide" at bounding box center [1311, 522] width 14 height 23
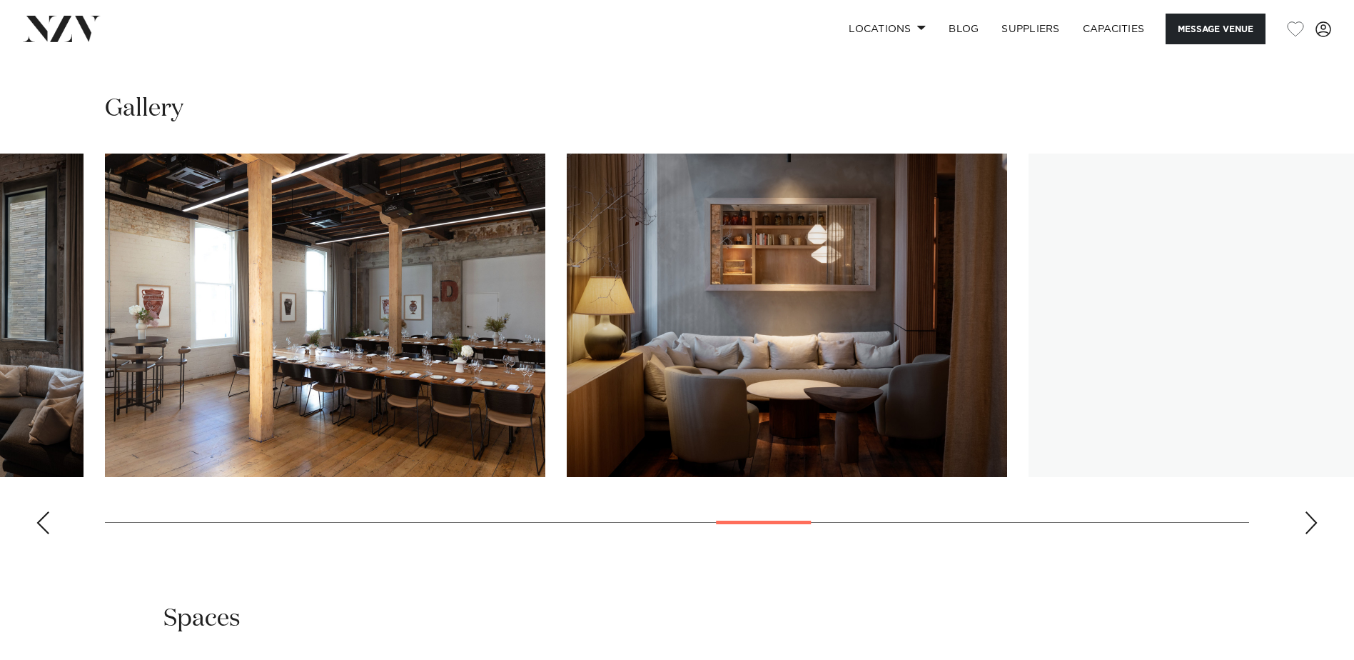
click at [1315, 515] on div "Next slide" at bounding box center [1311, 522] width 14 height 23
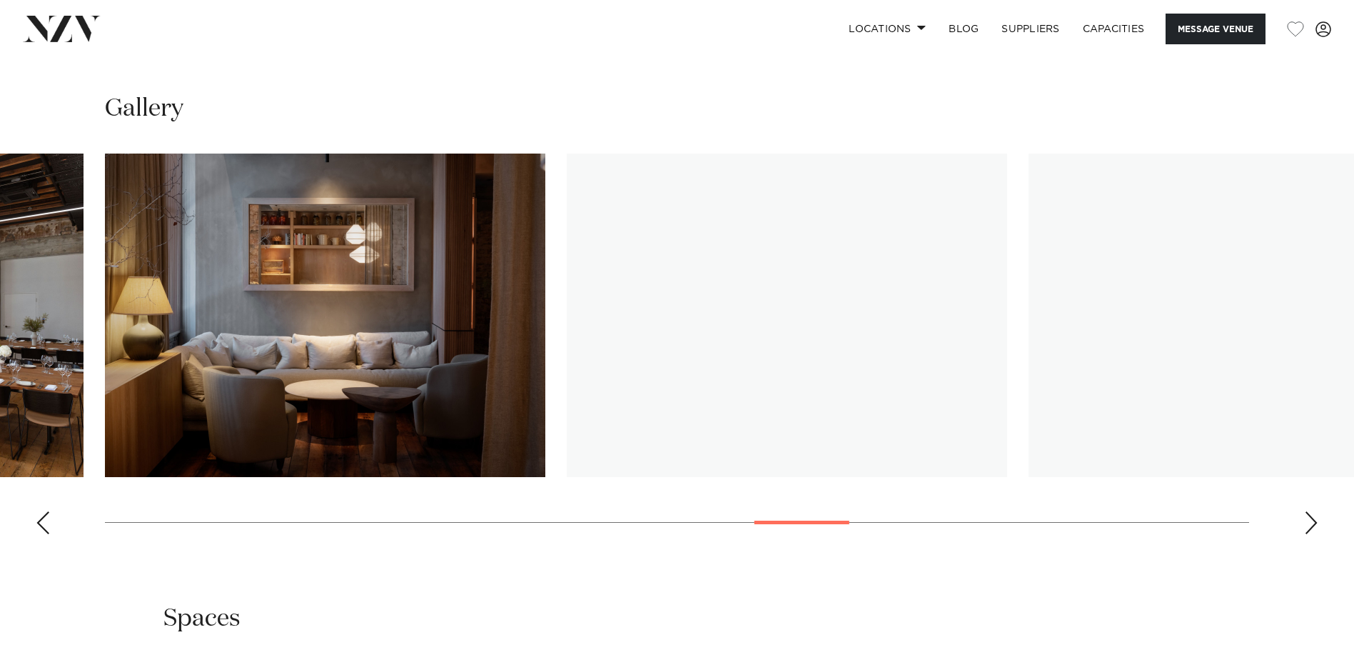
click at [1315, 515] on div "Next slide" at bounding box center [1311, 522] width 14 height 23
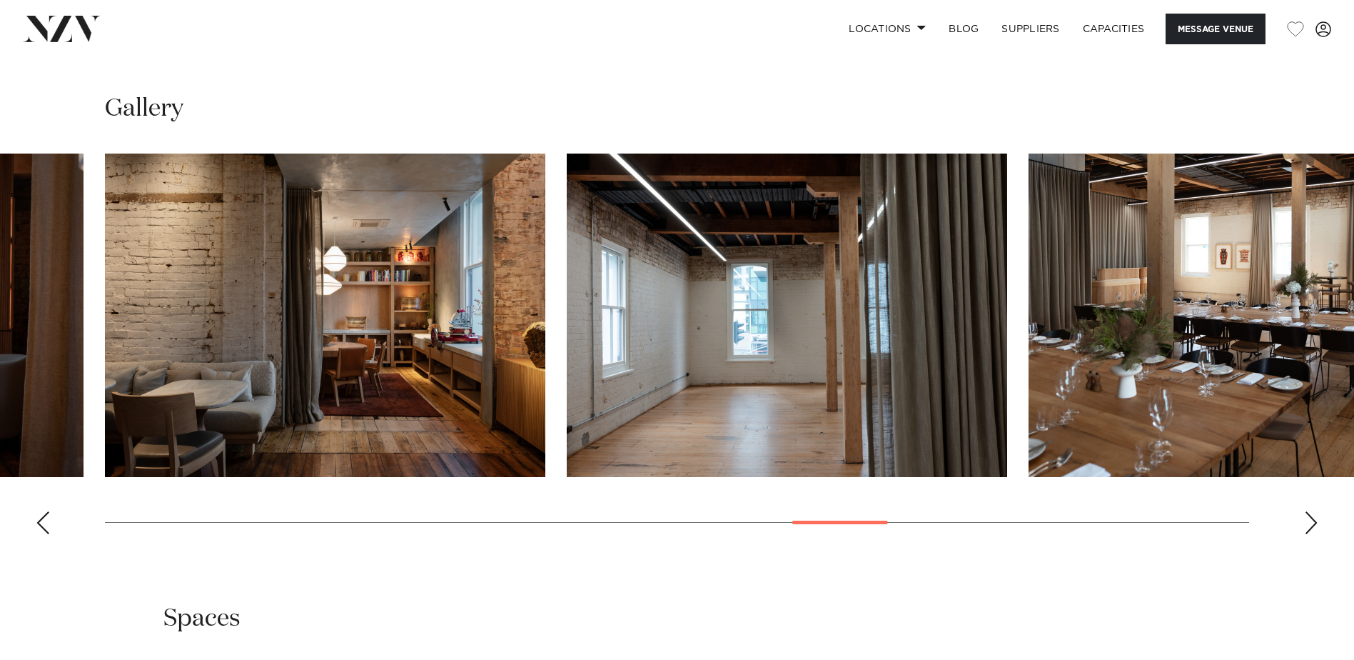
click at [1315, 515] on div "Next slide" at bounding box center [1311, 522] width 14 height 23
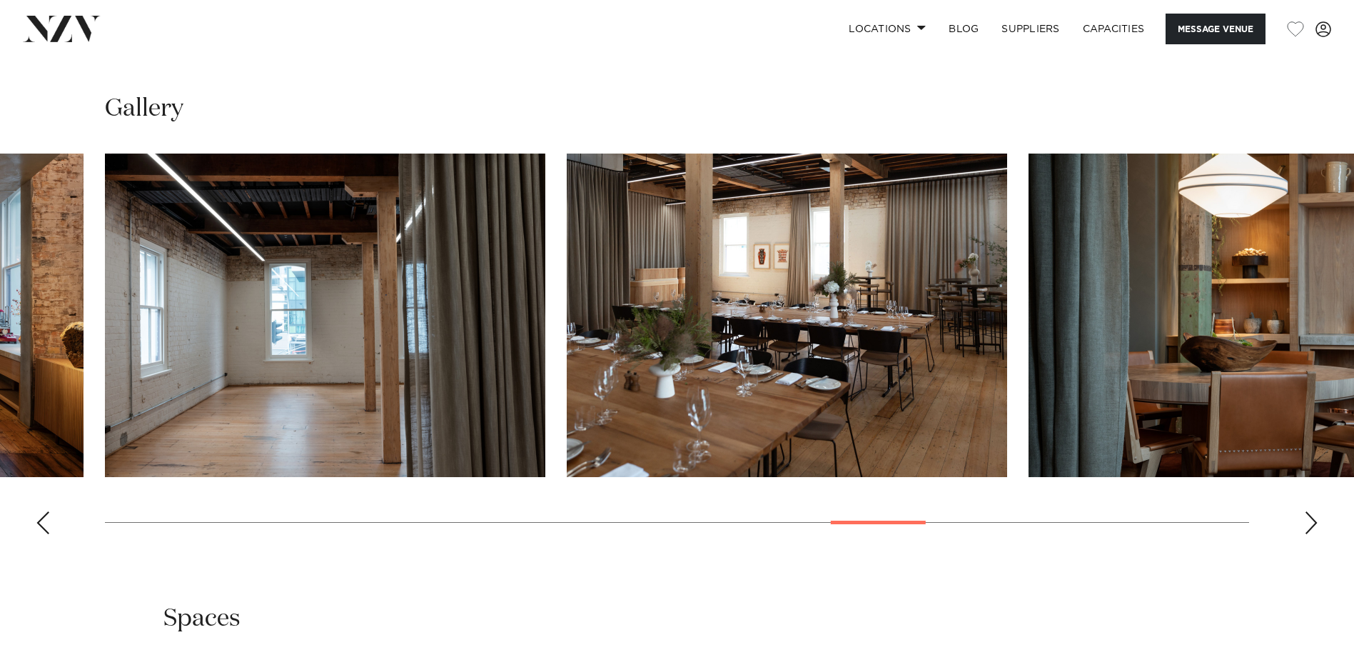
click at [1316, 515] on div "Next slide" at bounding box center [1311, 522] width 14 height 23
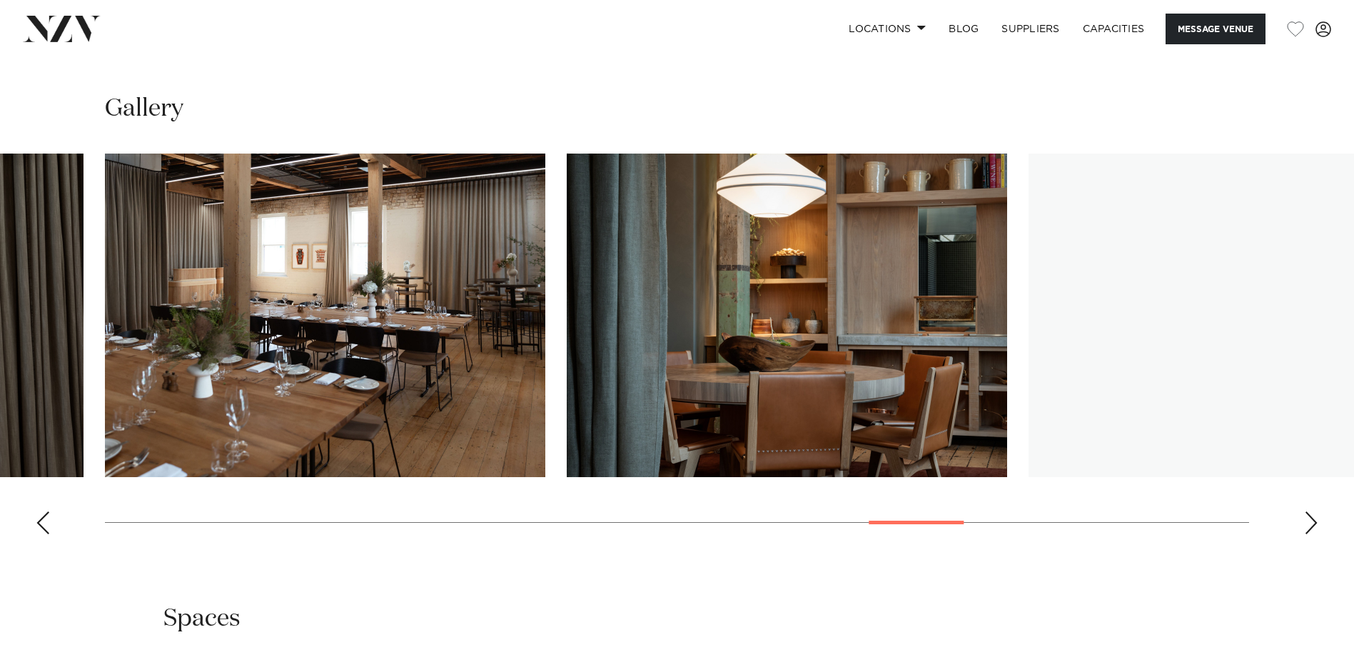
click at [1316, 515] on div "Next slide" at bounding box center [1311, 522] width 14 height 23
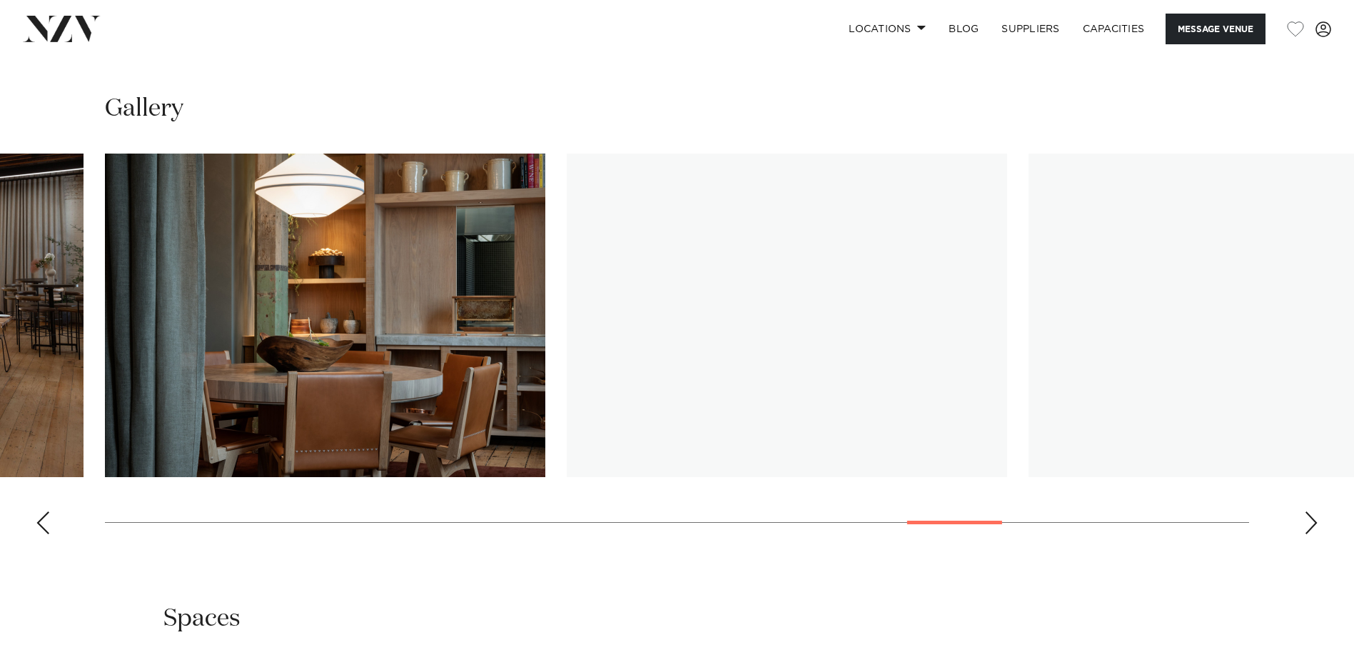
click at [1316, 515] on div "Next slide" at bounding box center [1311, 522] width 14 height 23
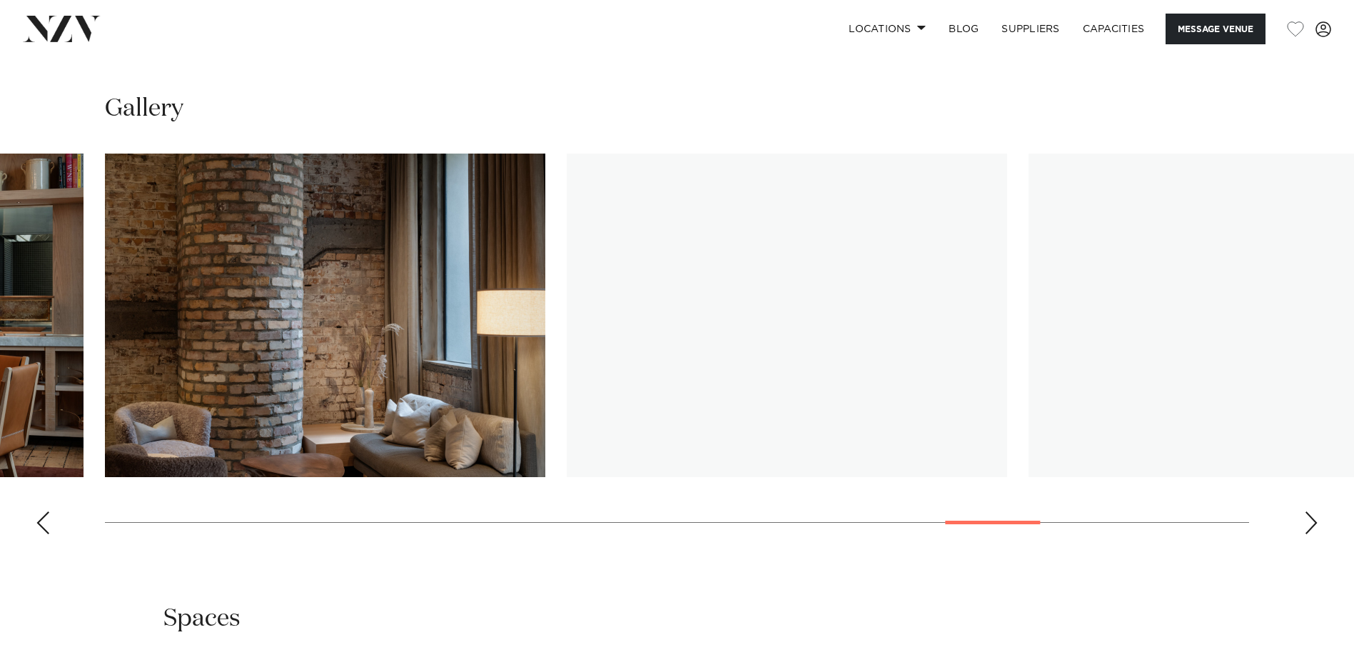
click at [1316, 515] on div "Next slide" at bounding box center [1311, 522] width 14 height 23
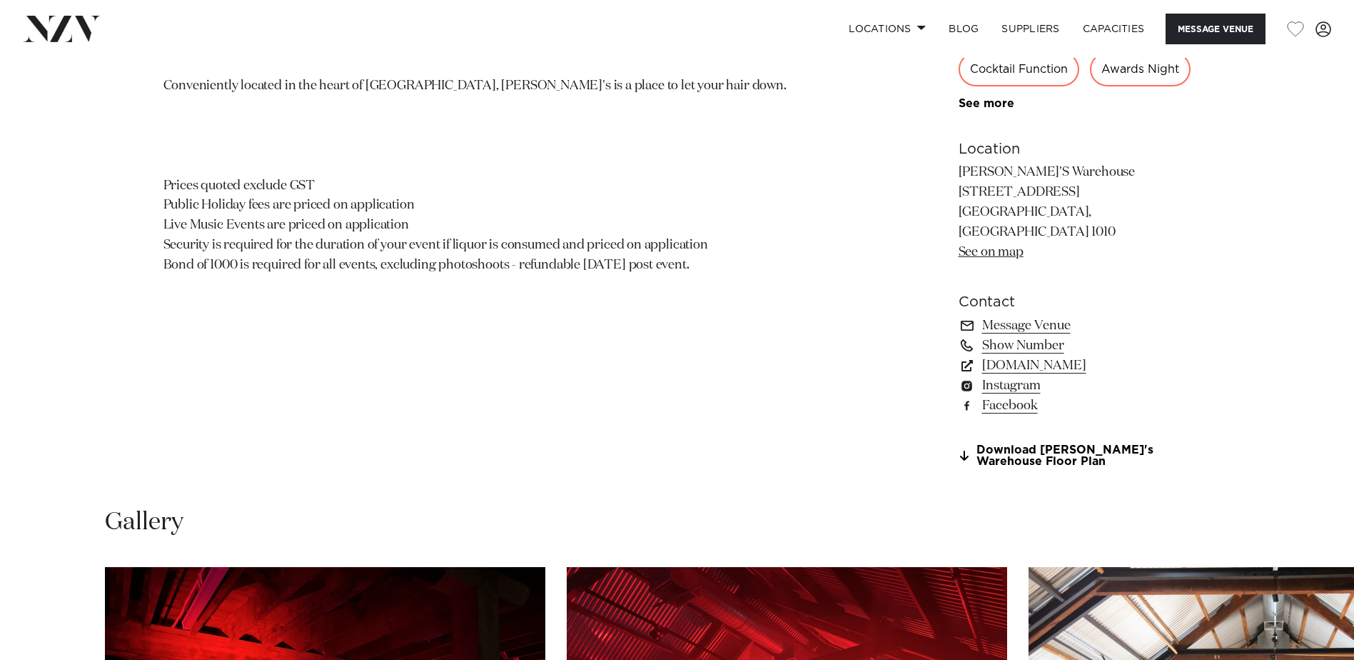
scroll to position [1285, 0]
